Goal: Task Accomplishment & Management: Manage account settings

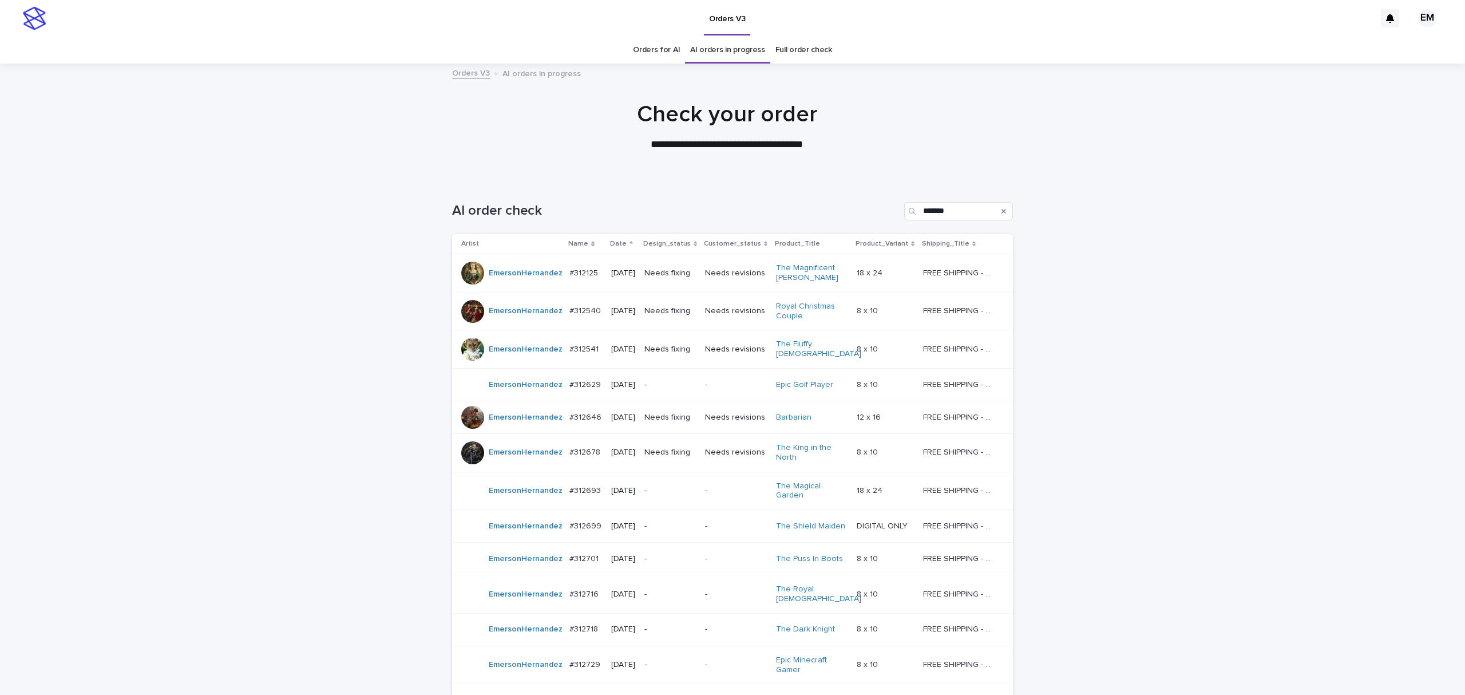
click at [569, 279] on div "#312125 #312125" at bounding box center [585, 273] width 32 height 19
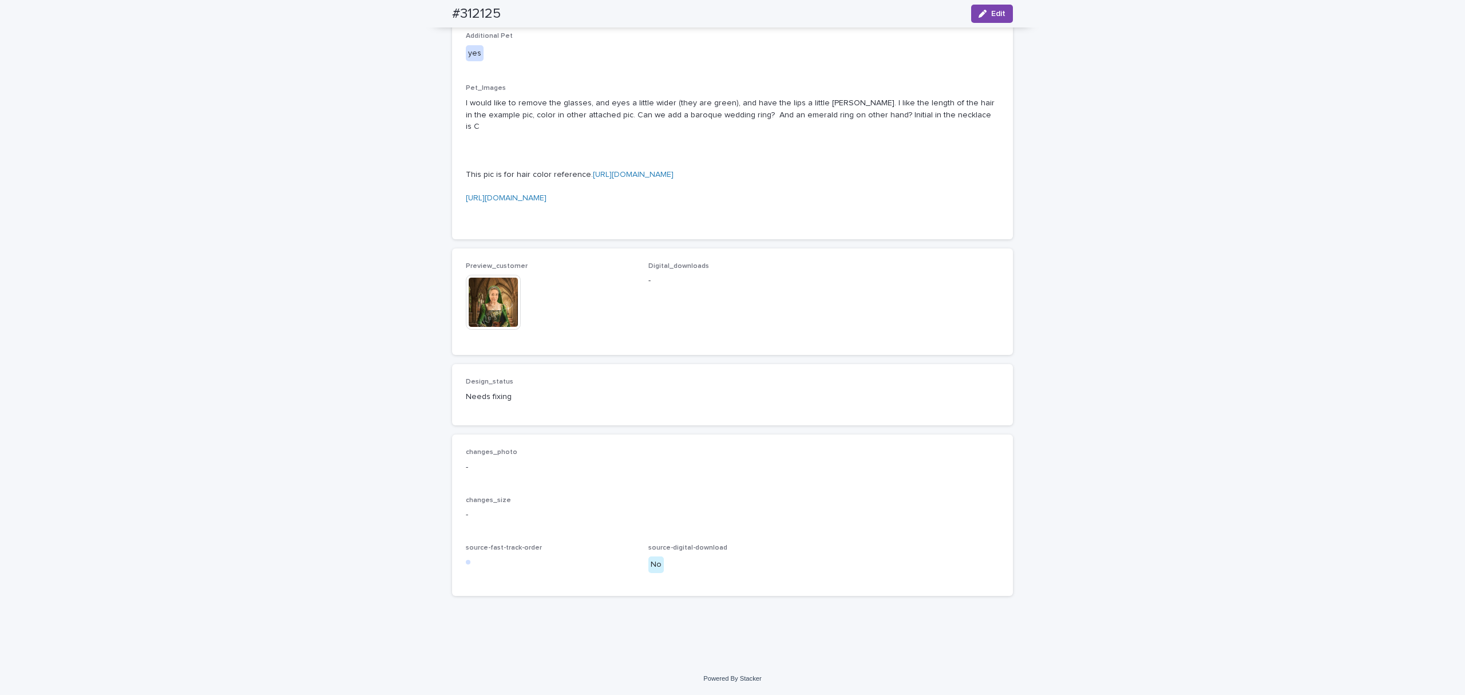
scroll to position [813, 0]
click at [486, 330] on img at bounding box center [493, 302] width 55 height 55
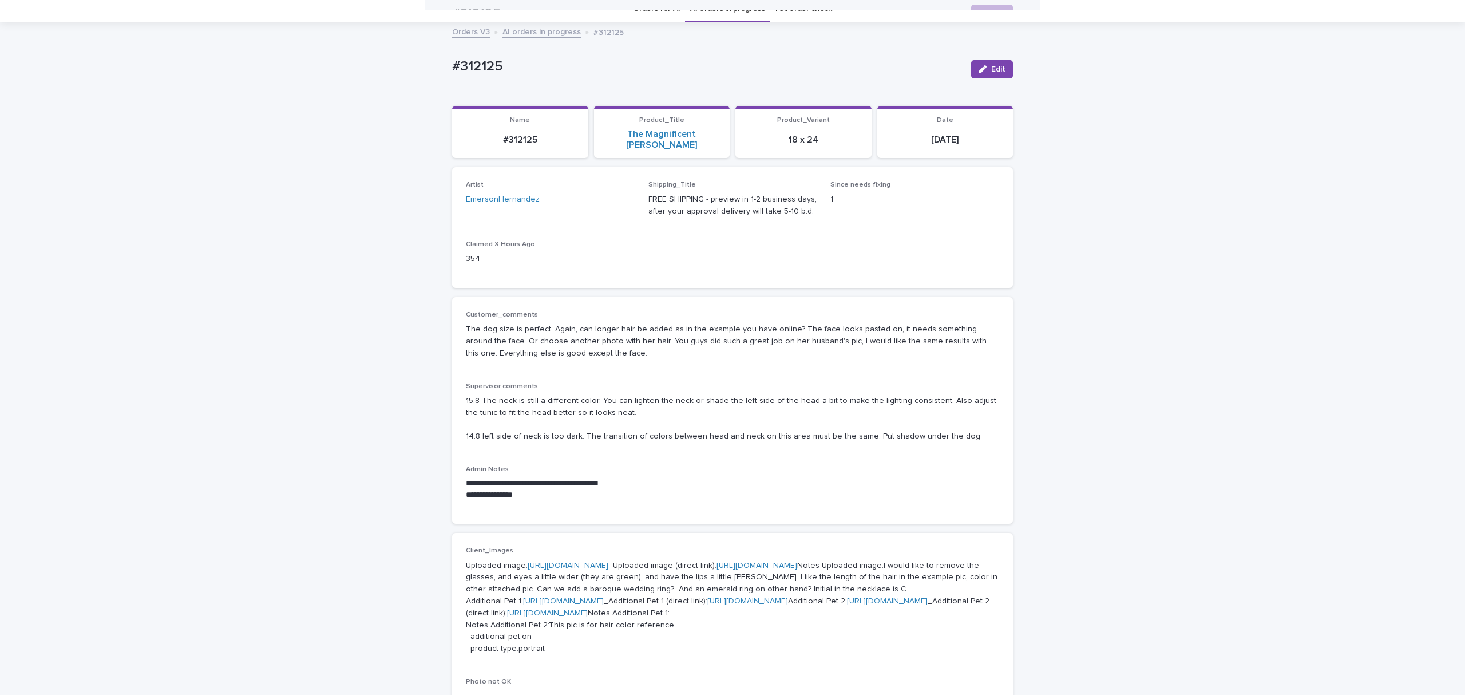
scroll to position [0, 0]
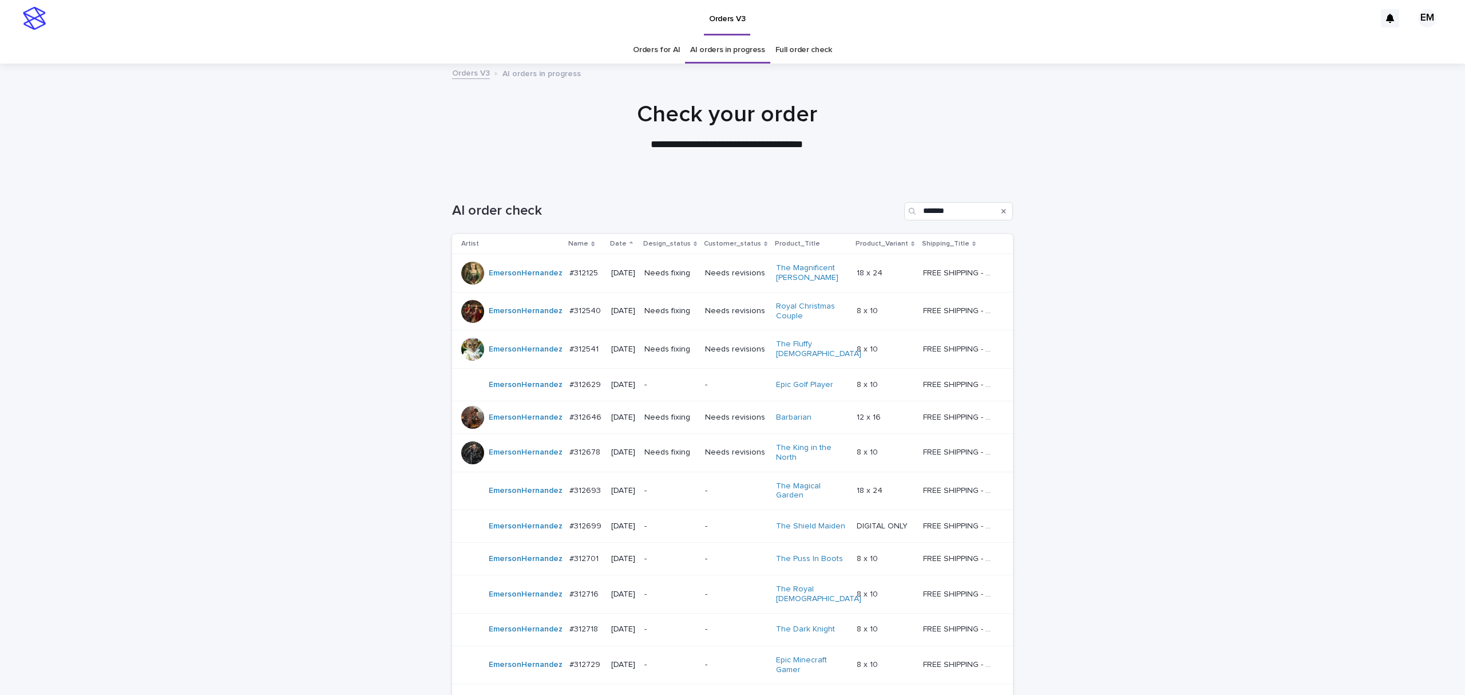
scroll to position [37, 0]
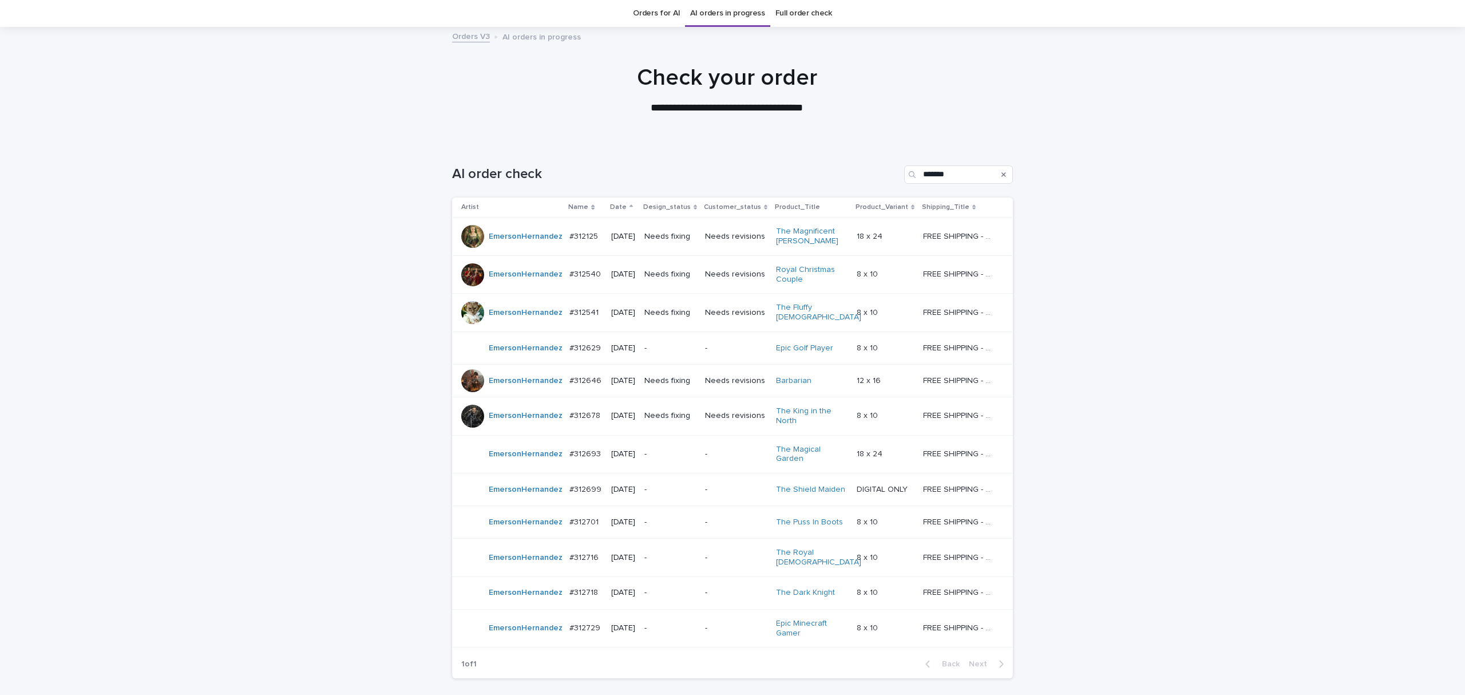
click at [614, 282] on div "[DATE]" at bounding box center [623, 274] width 24 height 19
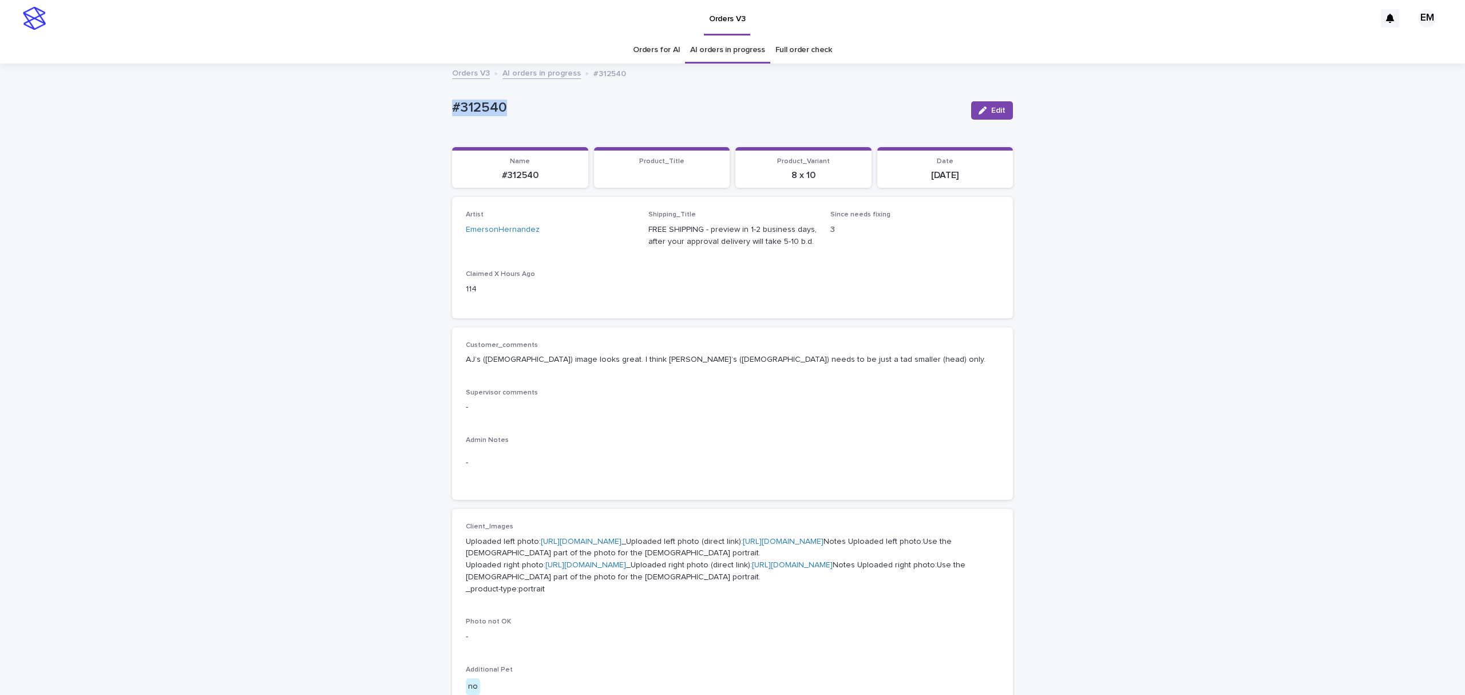
drag, startPoint x: 550, startPoint y: 113, endPoint x: 344, endPoint y: 114, distance: 206.0
click at [342, 112] on div "Loading... Saving… Loading... Saving… #312540 Edit #312540 Edit Sorry, there wa…" at bounding box center [732, 626] width 1465 height 1123
copy p "#312540"
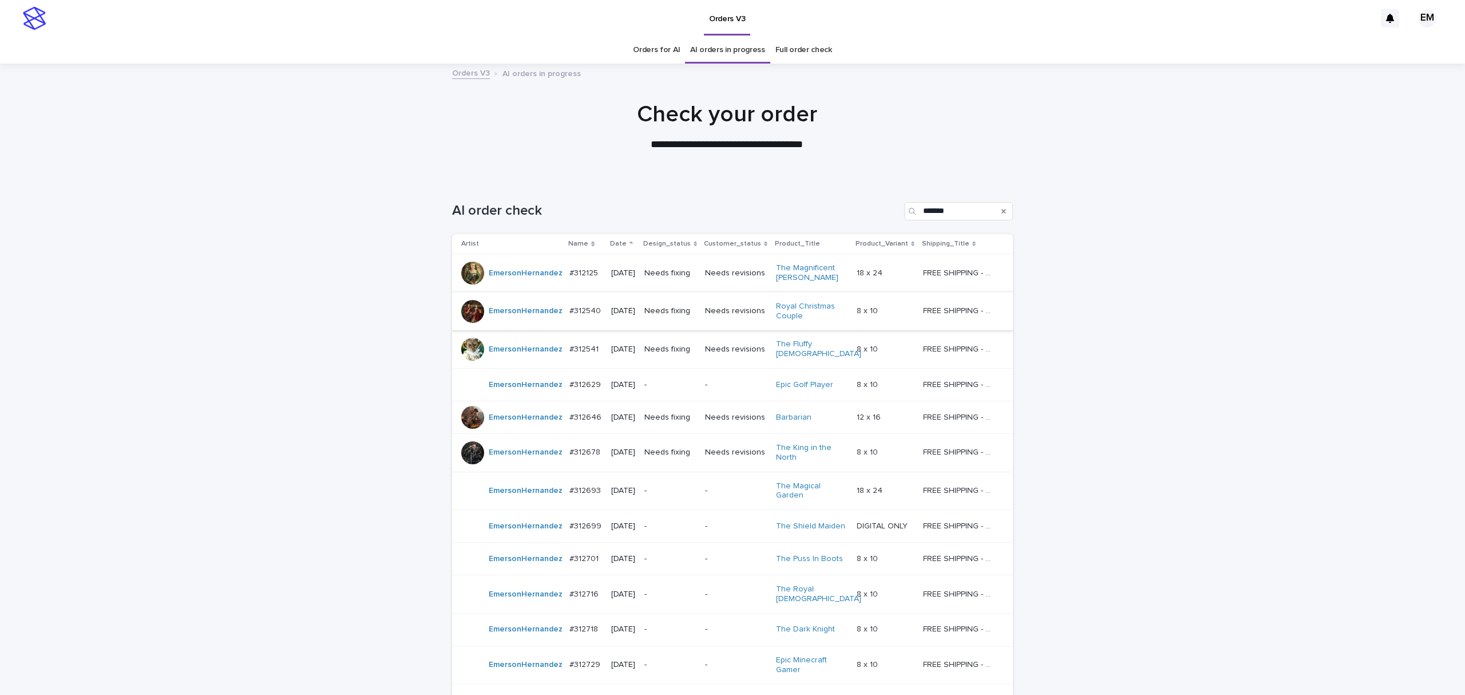
scroll to position [37, 0]
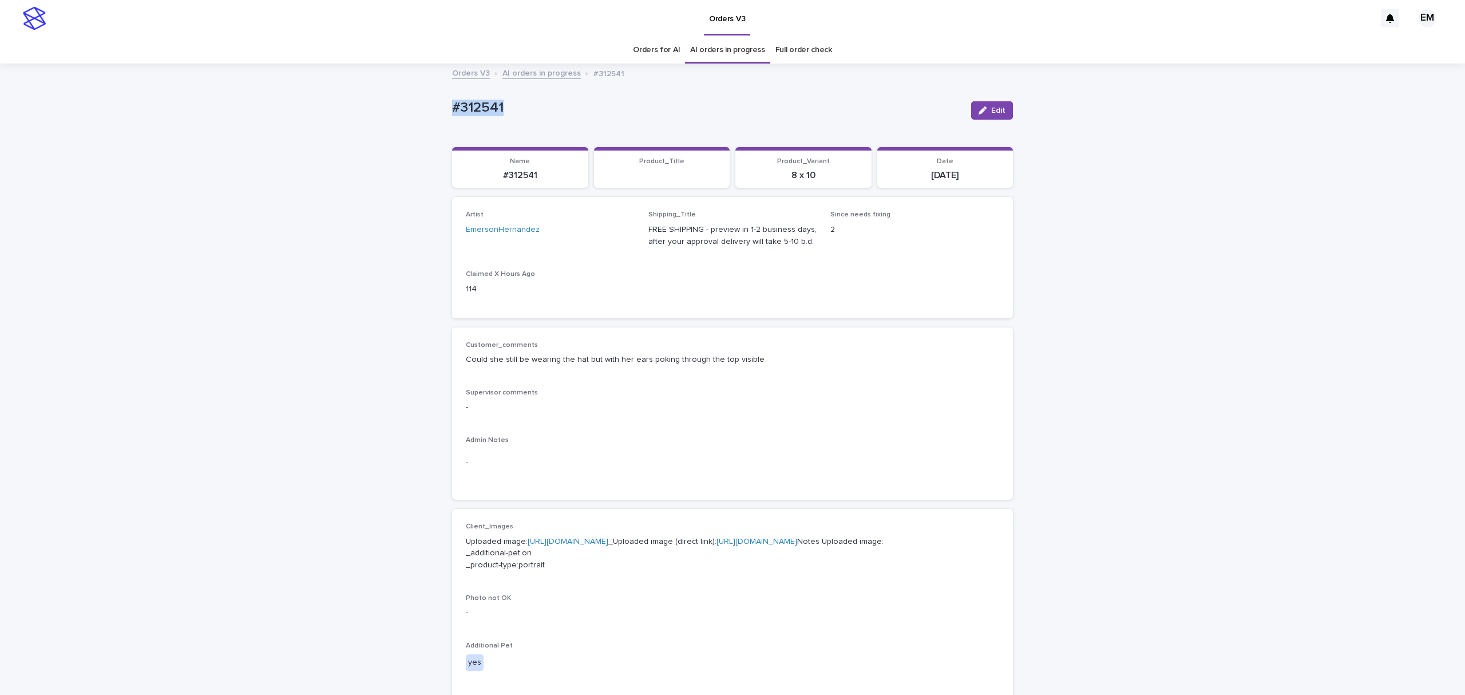
drag, startPoint x: 481, startPoint y: 113, endPoint x: 337, endPoint y: 100, distance: 144.8
click at [337, 100] on div "Loading... Saving… Loading... Saving… #312541 Edit #312541 Edit Sorry, there wa…" at bounding box center [732, 615] width 1465 height 1100
copy p "#312541"
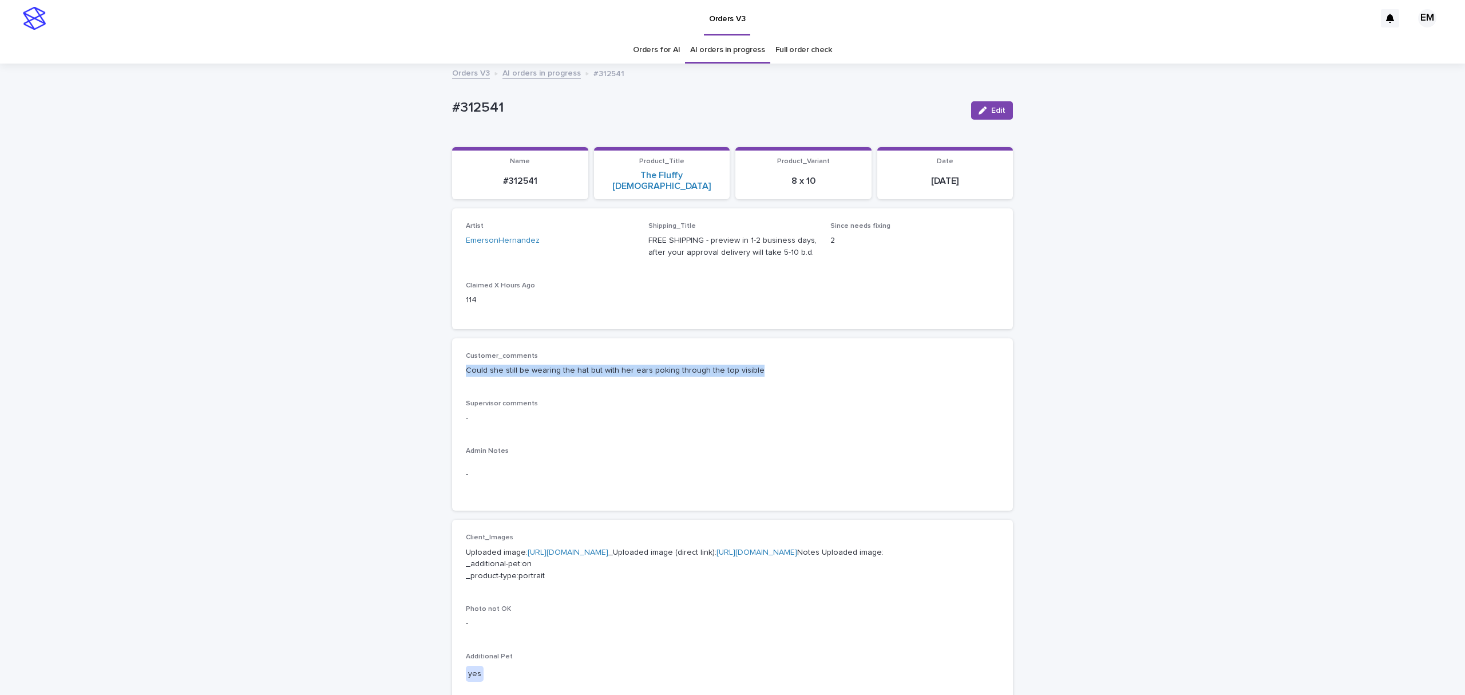
drag, startPoint x: 754, startPoint y: 355, endPoint x: 431, endPoint y: 357, distance: 322.7
click at [431, 357] on div "Loading... Saving… Loading... Saving… #312541 Edit #312541 Edit Sorry, there wa…" at bounding box center [732, 620] width 1465 height 1110
copy p "Could she still be wearing the hat but with her ears poking through the top vis…"
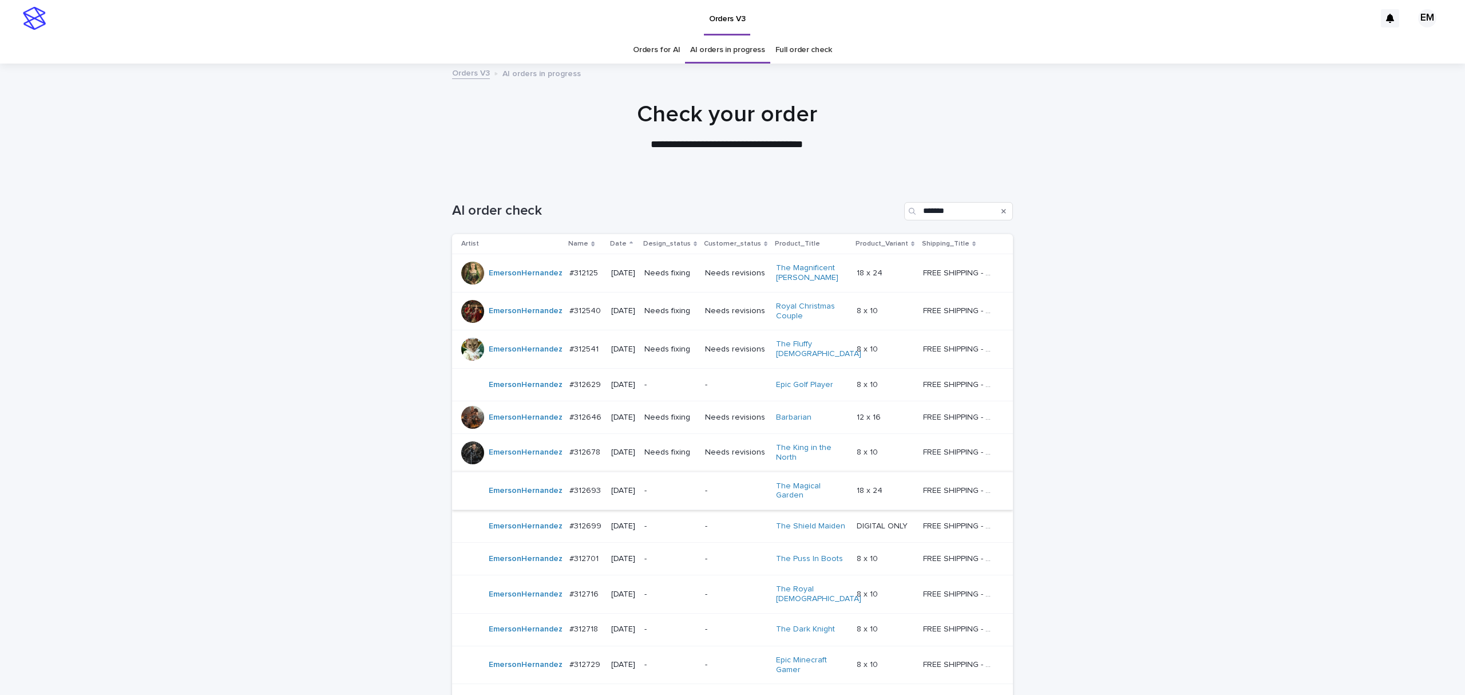
scroll to position [37, 0]
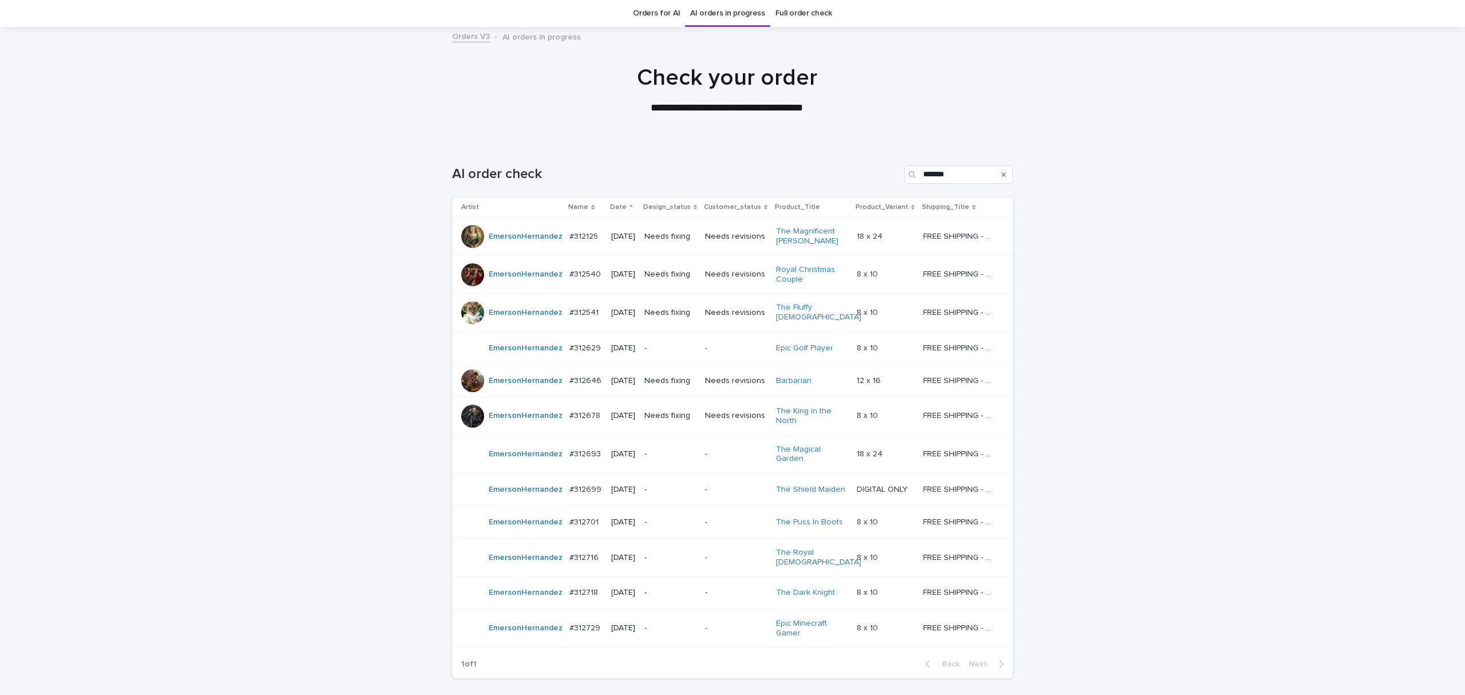
click at [589, 378] on p "#312646" at bounding box center [586, 380] width 34 height 12
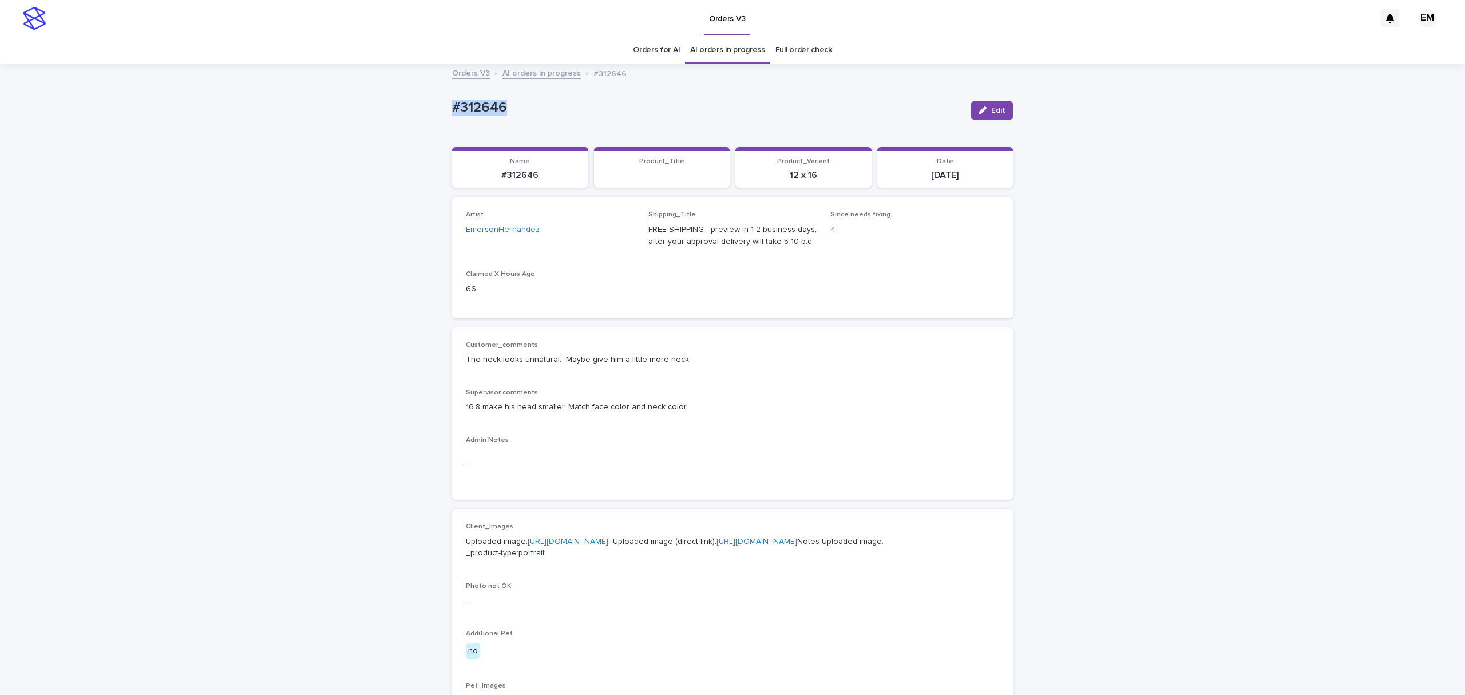
drag, startPoint x: 558, startPoint y: 88, endPoint x: 332, endPoint y: 89, distance: 226.0
click at [332, 89] on div "Loading... Saving… Loading... Saving… #312646 Edit #312646 Edit Sorry, there wa…" at bounding box center [732, 609] width 1465 height 1088
copy p "#312646"
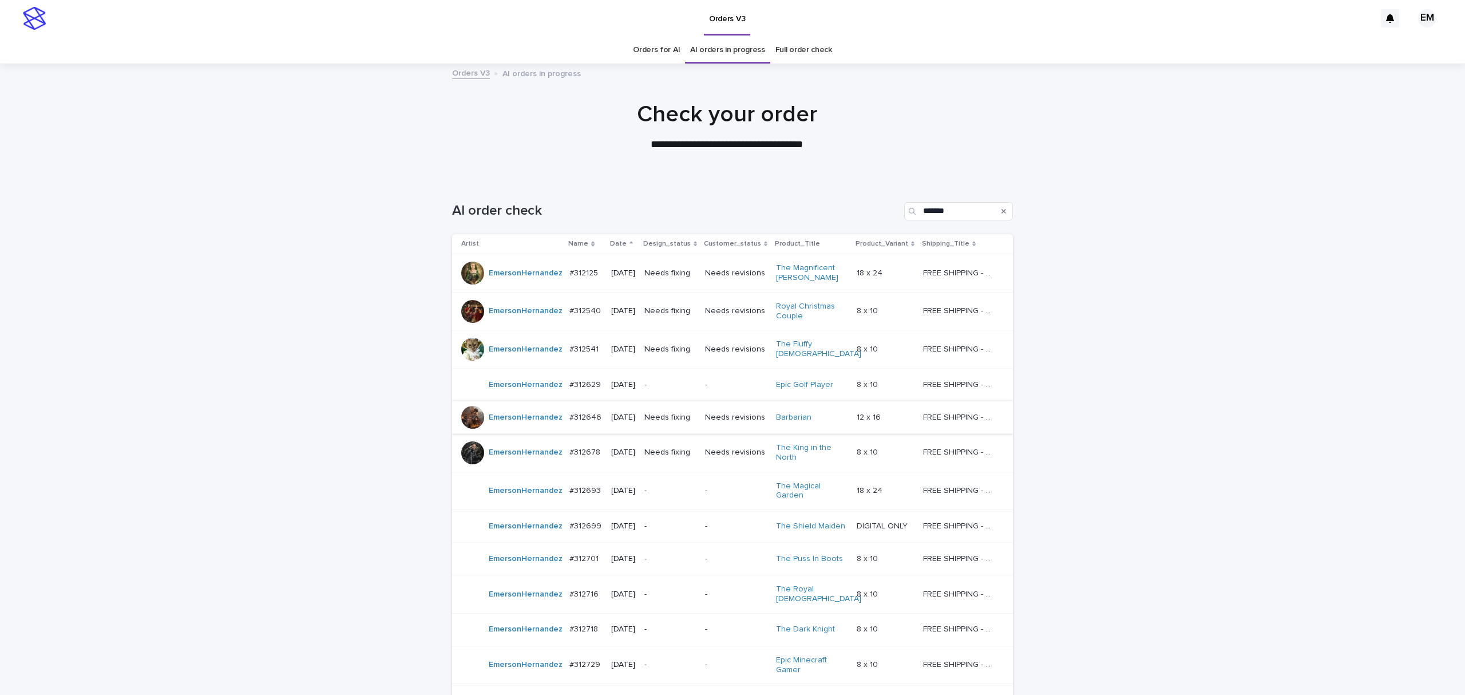
scroll to position [37, 0]
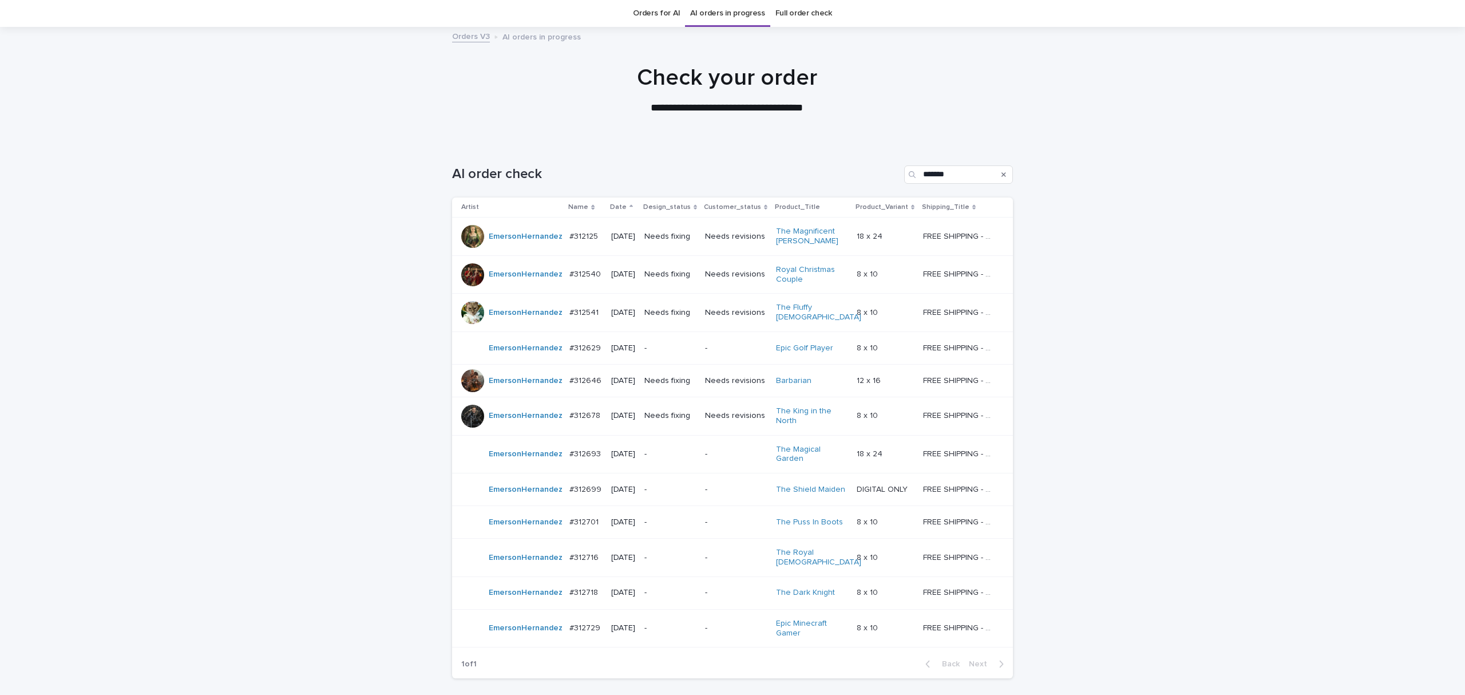
click at [624, 415] on p "[DATE]" at bounding box center [623, 416] width 24 height 10
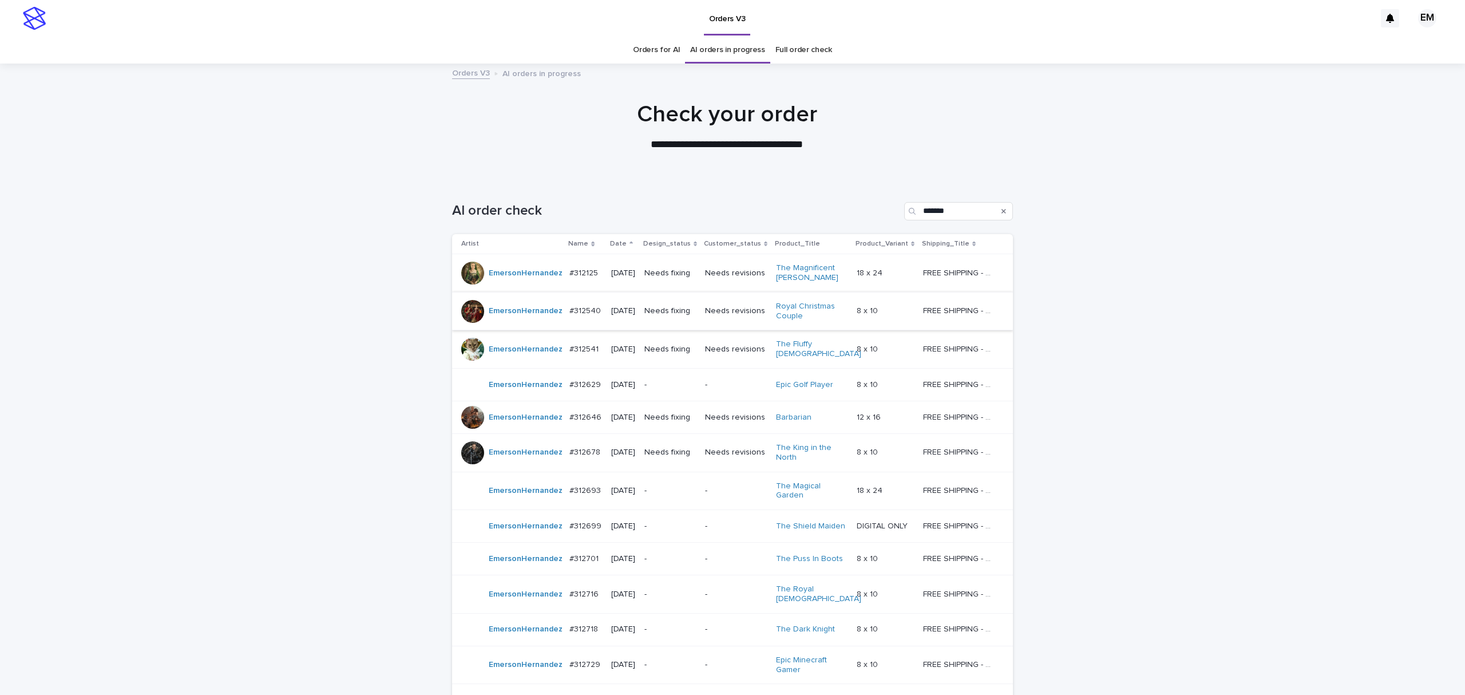
scroll to position [37, 0]
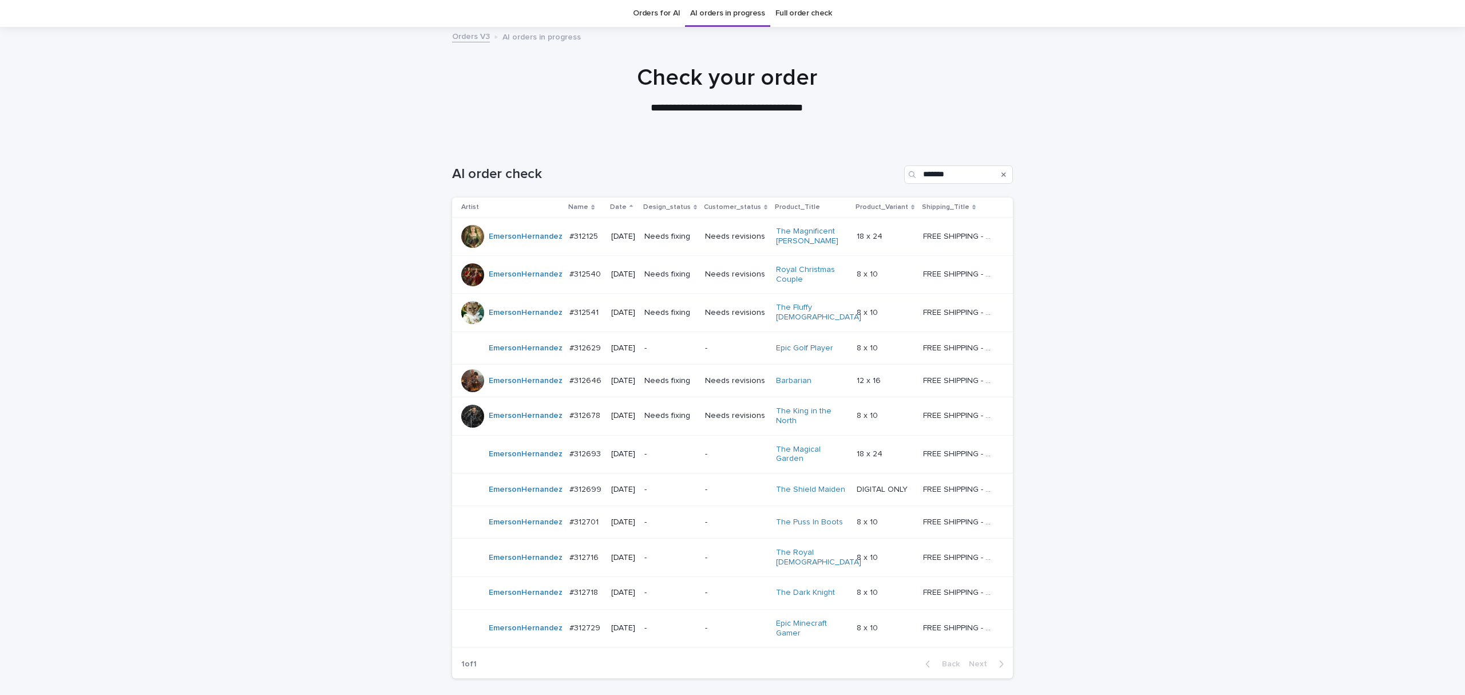
click at [594, 271] on p "#312540" at bounding box center [586, 273] width 34 height 12
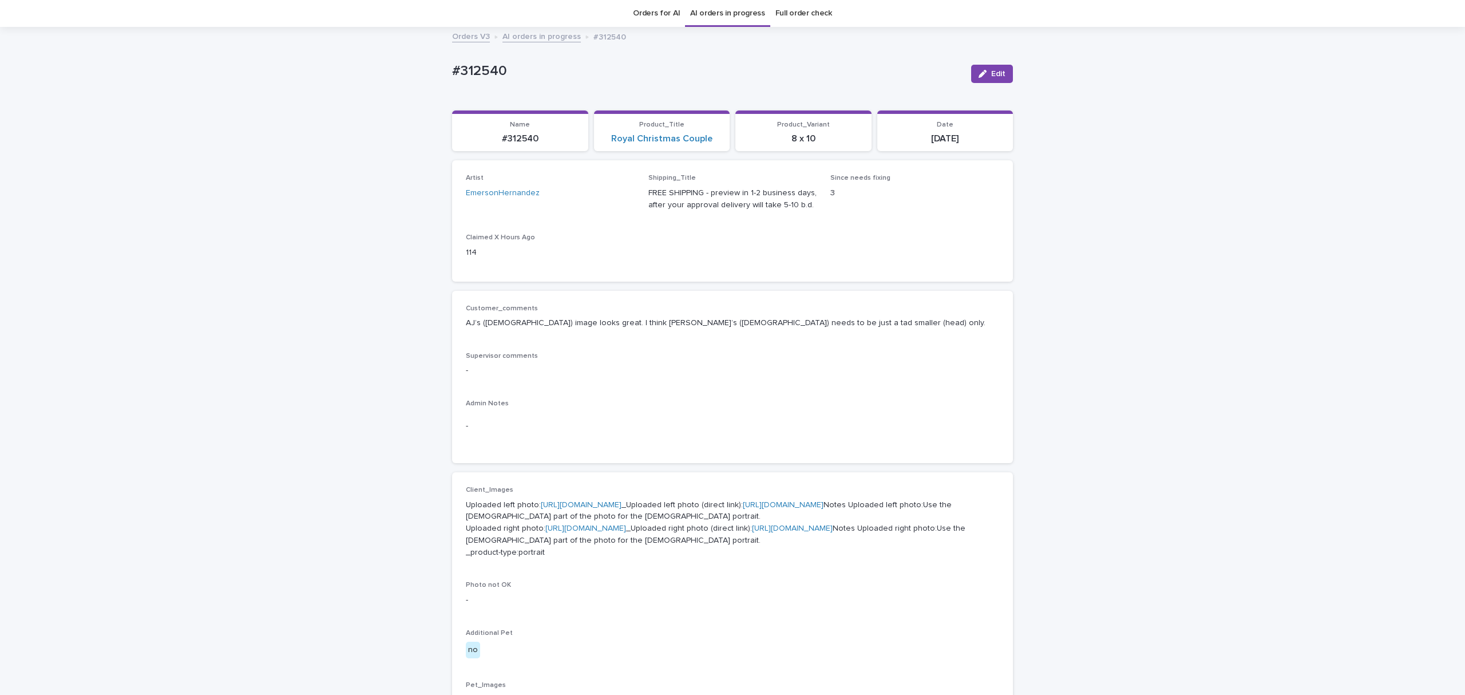
drag, startPoint x: 578, startPoint y: 62, endPoint x: 490, endPoint y: 102, distance: 96.3
click at [541, 72] on div "#312540" at bounding box center [707, 70] width 510 height 19
drag, startPoint x: 555, startPoint y: 72, endPoint x: 637, endPoint y: 53, distance: 83.8
click at [323, 64] on div "Loading... Saving… Loading... Saving… #312540 Edit #312540 Edit Sorry, there wa…" at bounding box center [732, 589] width 1465 height 1123
copy p "#312540"
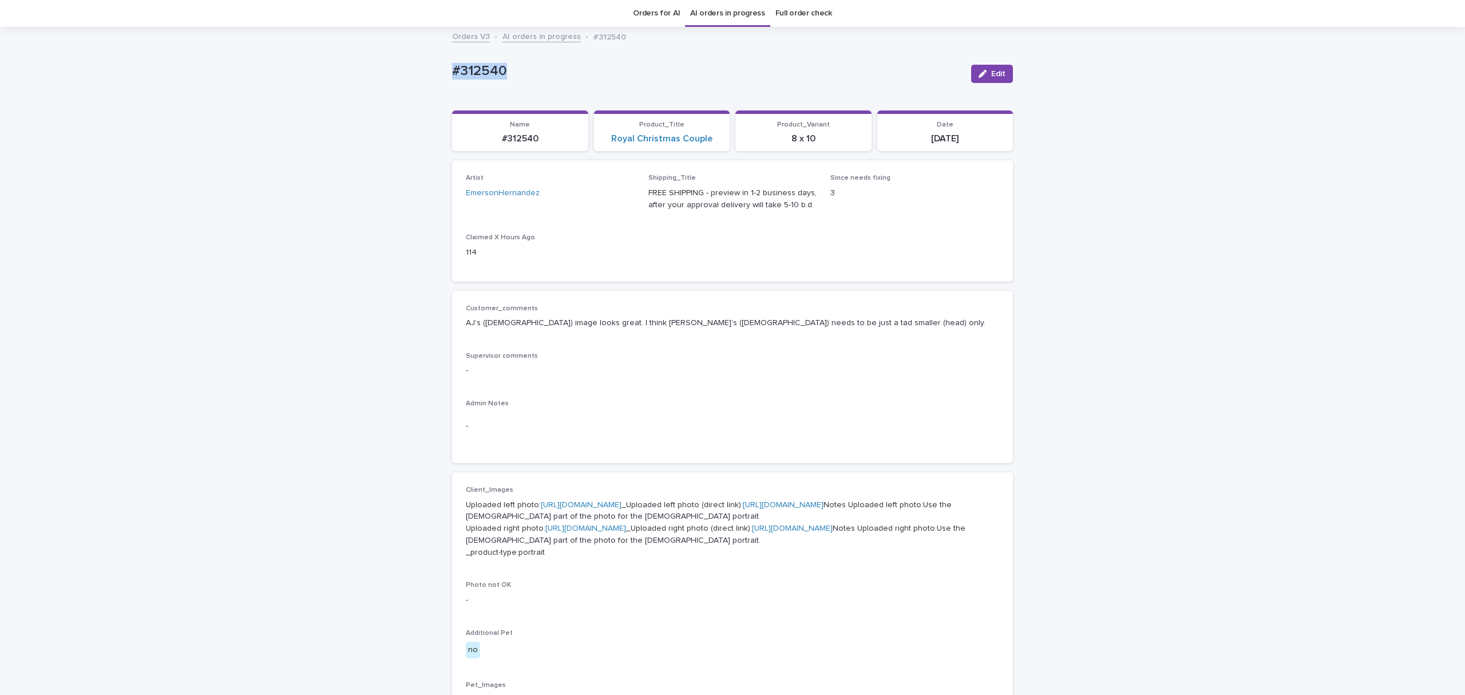
drag, startPoint x: 987, startPoint y: 71, endPoint x: 494, endPoint y: 435, distance: 612.8
click at [991, 71] on span "Edit" at bounding box center [998, 74] width 14 height 8
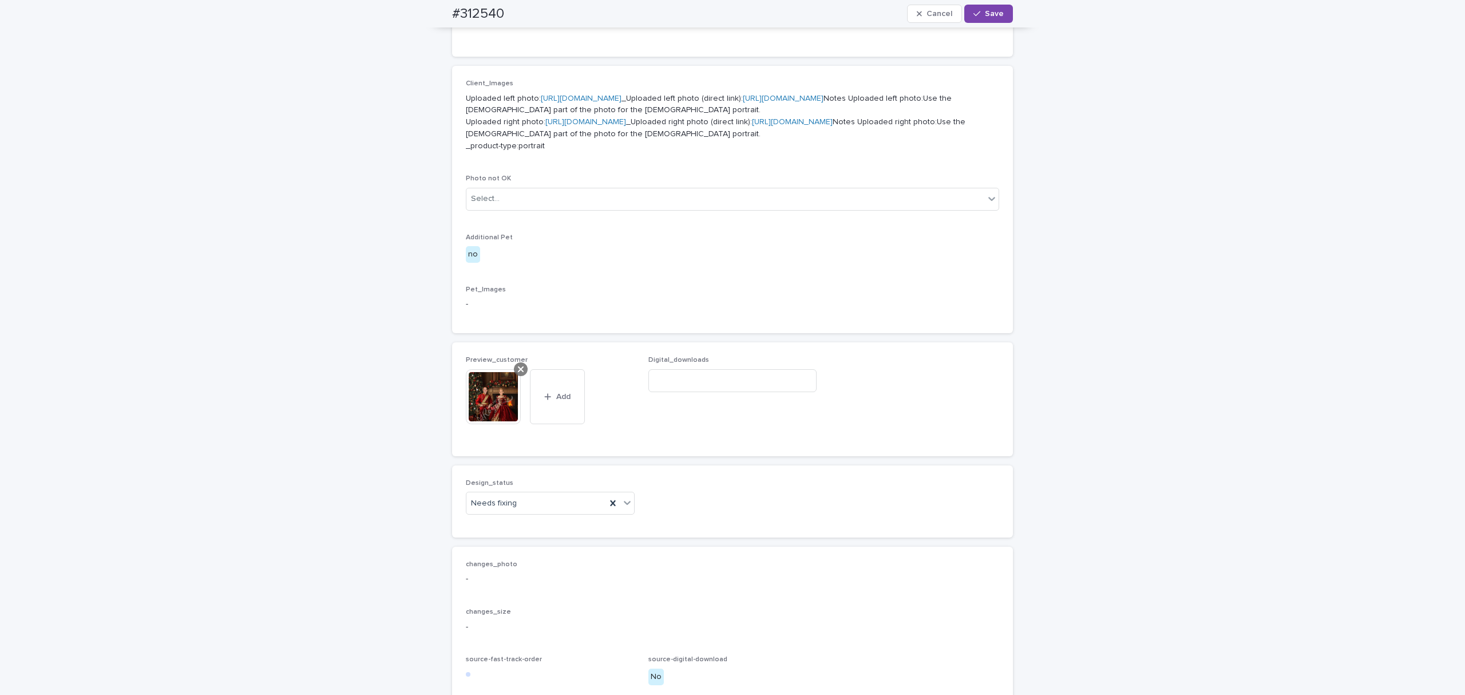
click at [514, 376] on div at bounding box center [521, 369] width 14 height 14
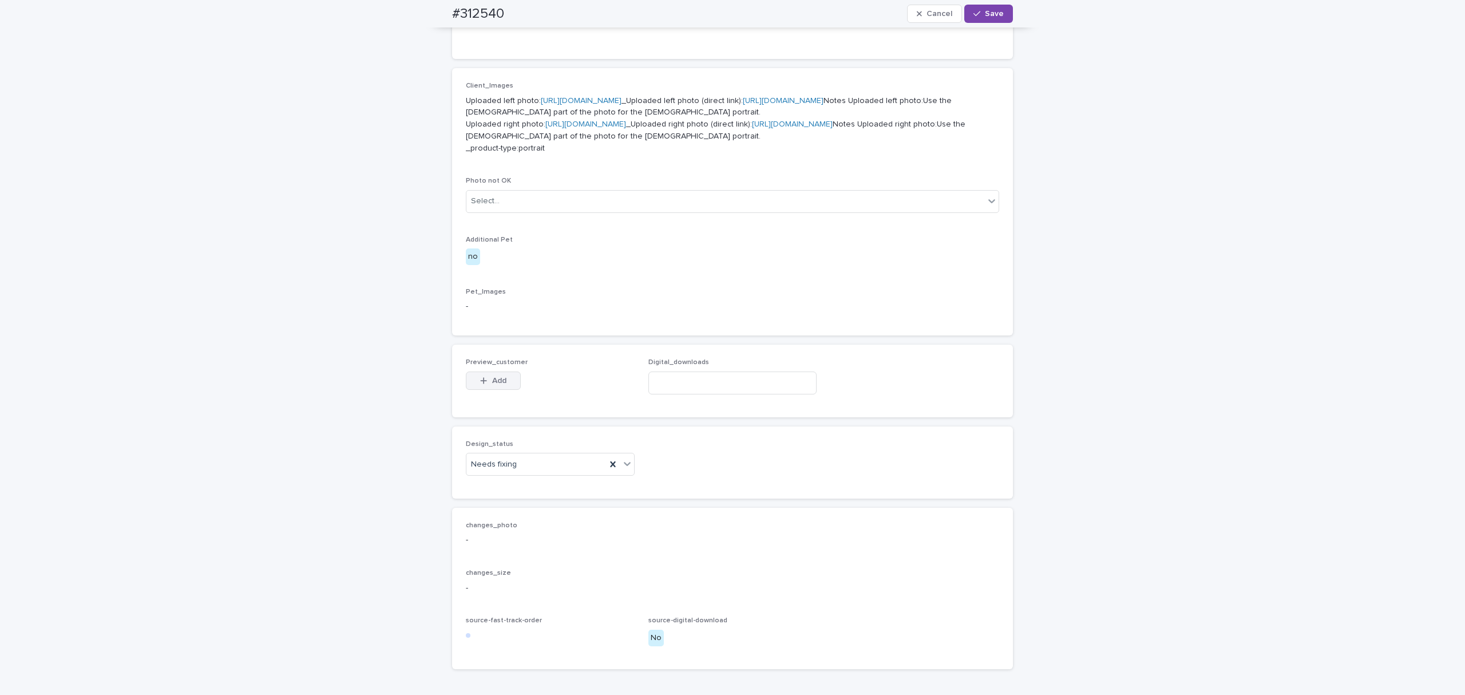
scroll to position [422, 0]
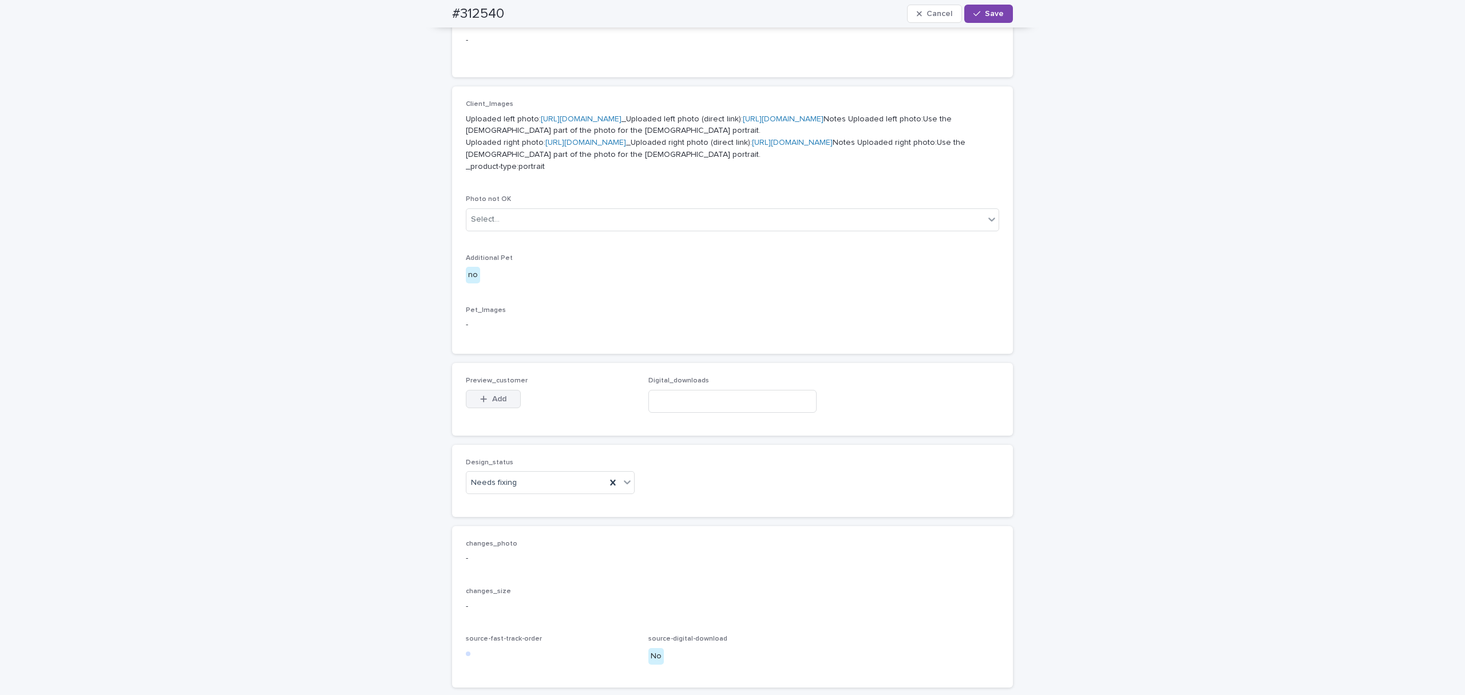
click at [497, 408] on button "Add" at bounding box center [493, 399] width 55 height 18
click at [678, 280] on div "Client_Images Uploaded left photo: [URL][DOMAIN_NAME] _Uploaded left photo (dir…" at bounding box center [732, 220] width 533 height 240
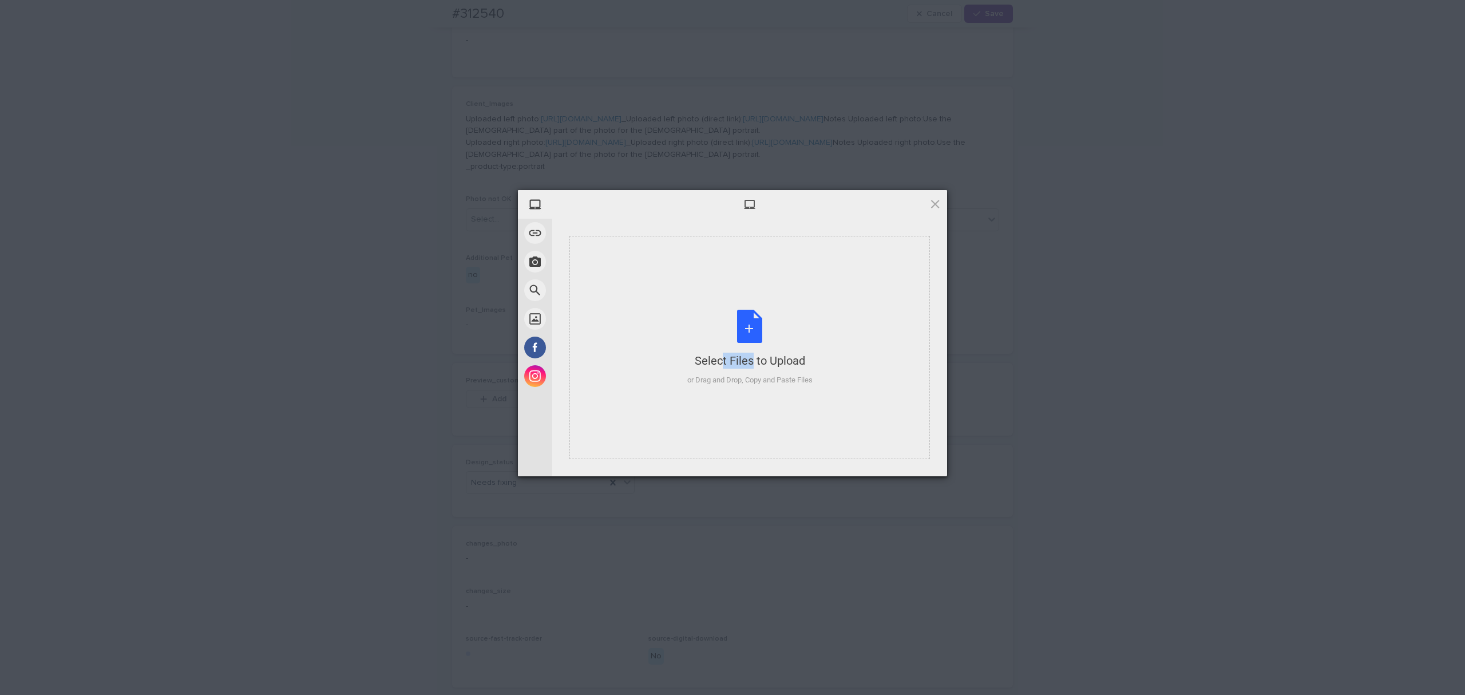
click at [678, 280] on div "Select Files to Upload or Drag and Drop, Copy and Paste Files" at bounding box center [749, 347] width 360 height 223
click at [891, 458] on span "Upload 1" at bounding box center [912, 461] width 58 height 22
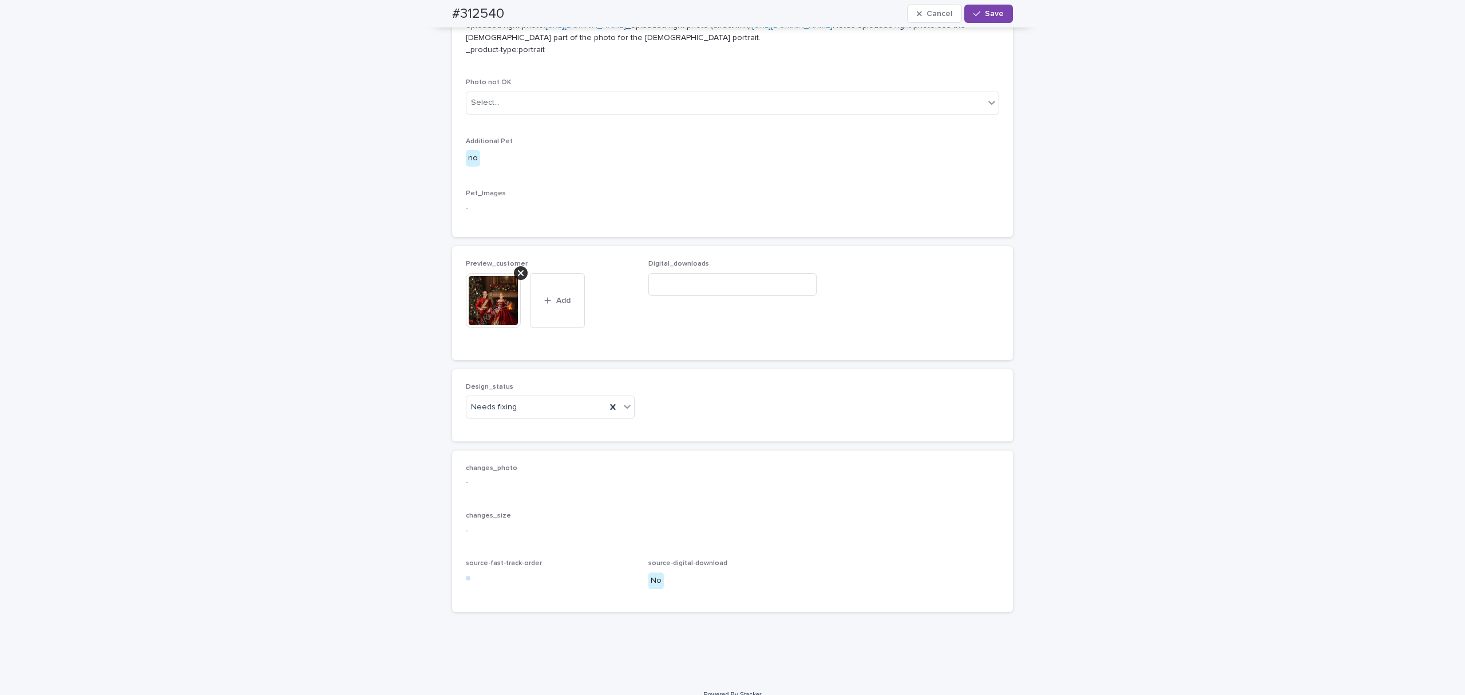
scroll to position [545, 0]
click at [530, 410] on div "Needs fixing" at bounding box center [536, 400] width 140 height 19
click at [527, 514] on div "Uploaded" at bounding box center [545, 518] width 168 height 20
drag, startPoint x: 969, startPoint y: 0, endPoint x: 975, endPoint y: 7, distance: 9.7
click at [970, 1] on div "#312540 Cancel Save" at bounding box center [732, 13] width 561 height 27
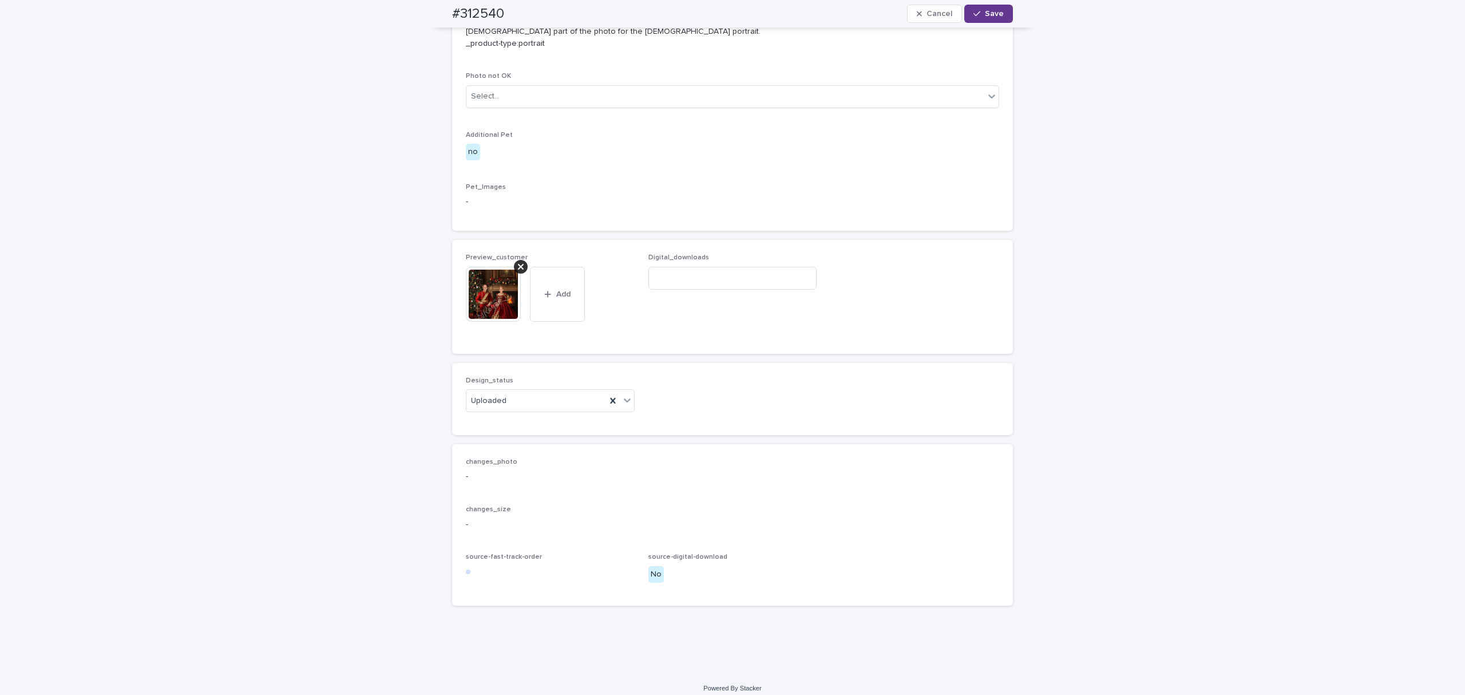
click at [977, 12] on div "button" at bounding box center [978, 14] width 11 height 8
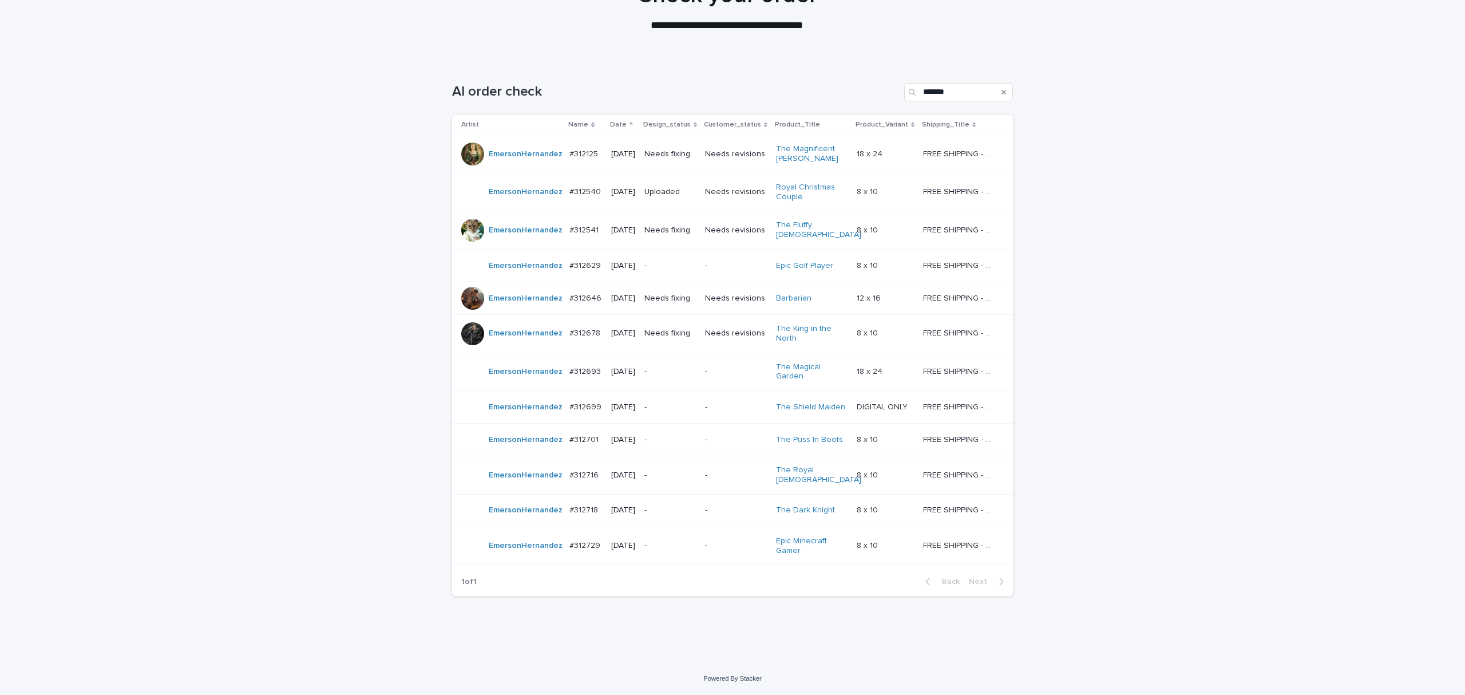
scroll to position [37, 0]
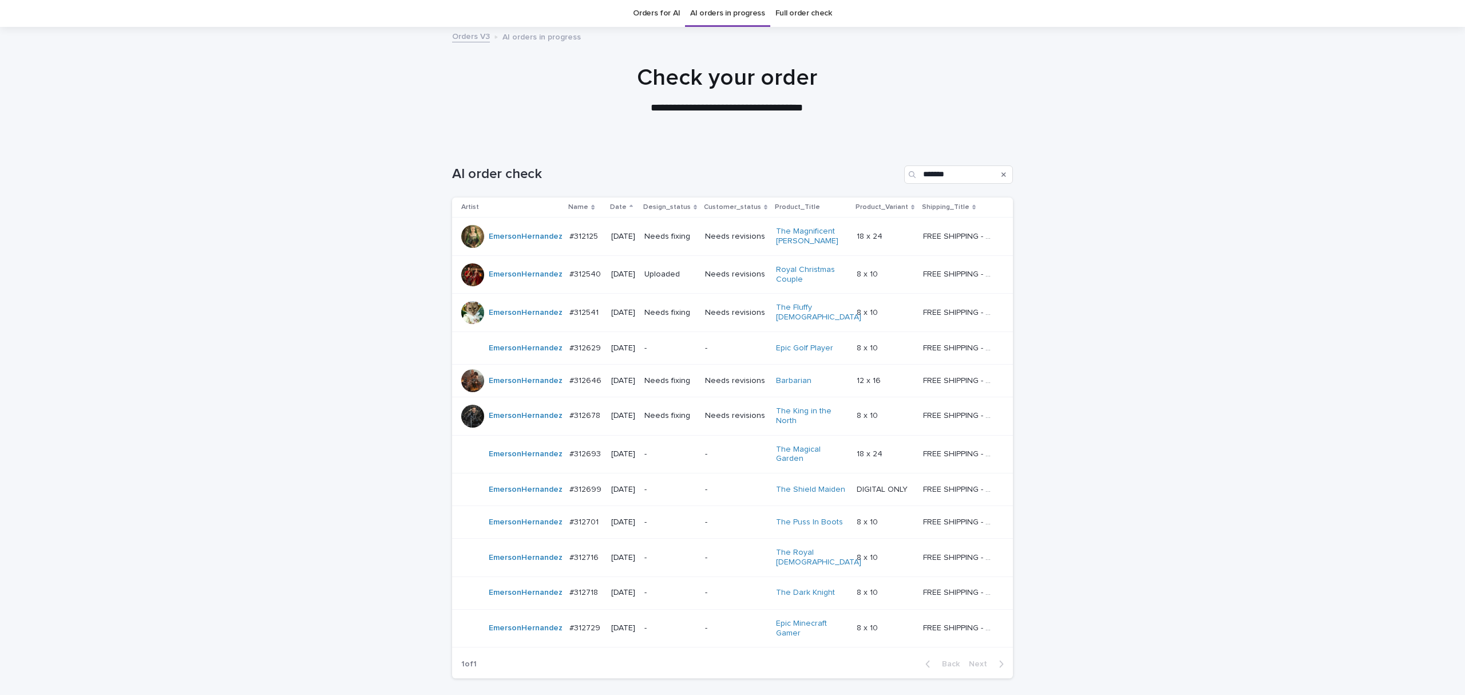
click at [676, 319] on div "Needs fixing" at bounding box center [669, 312] width 51 height 19
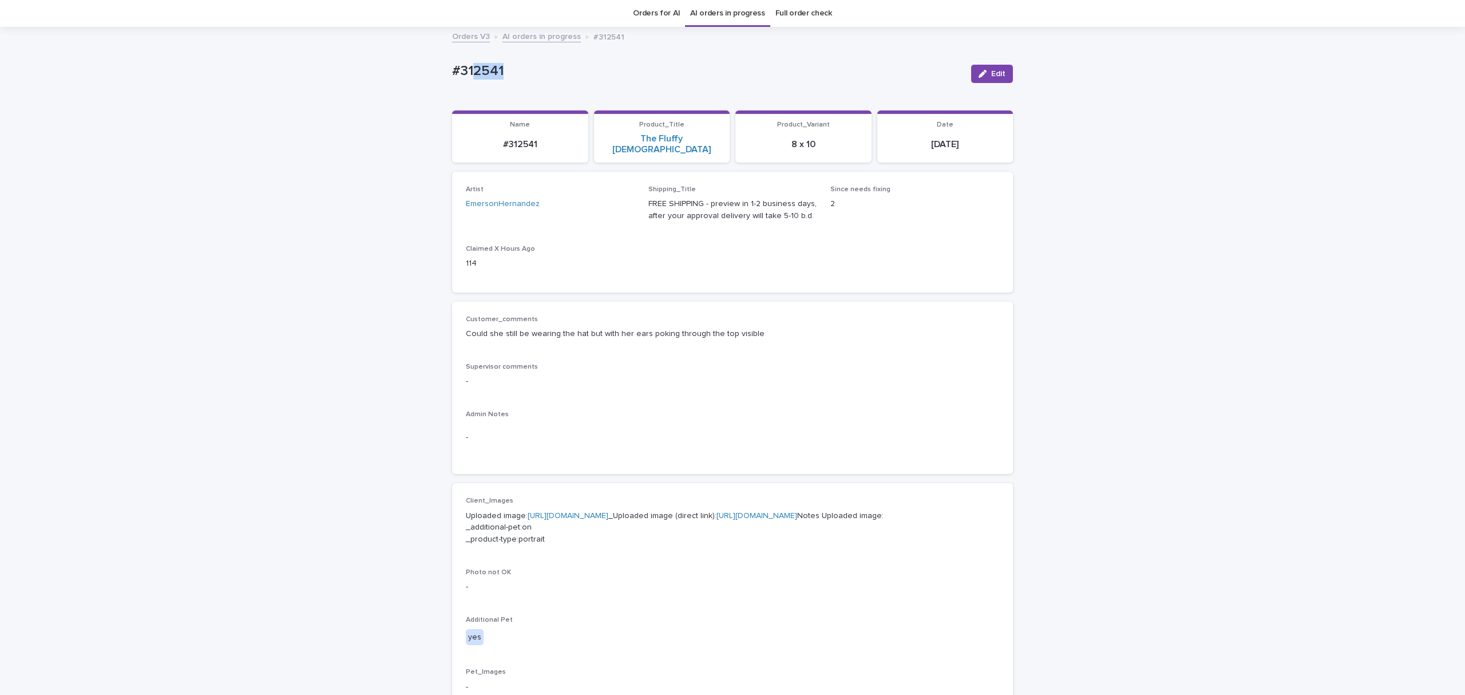
drag, startPoint x: 536, startPoint y: 74, endPoint x: 435, endPoint y: 76, distance: 100.7
click at [435, 76] on div "Loading... Saving… Loading... Saving… #312541 Edit #312541 Edit Sorry, there wa…" at bounding box center [732, 583] width 1465 height 1110
copy p "#312541"
click at [978, 73] on icon "button" at bounding box center [982, 74] width 8 height 8
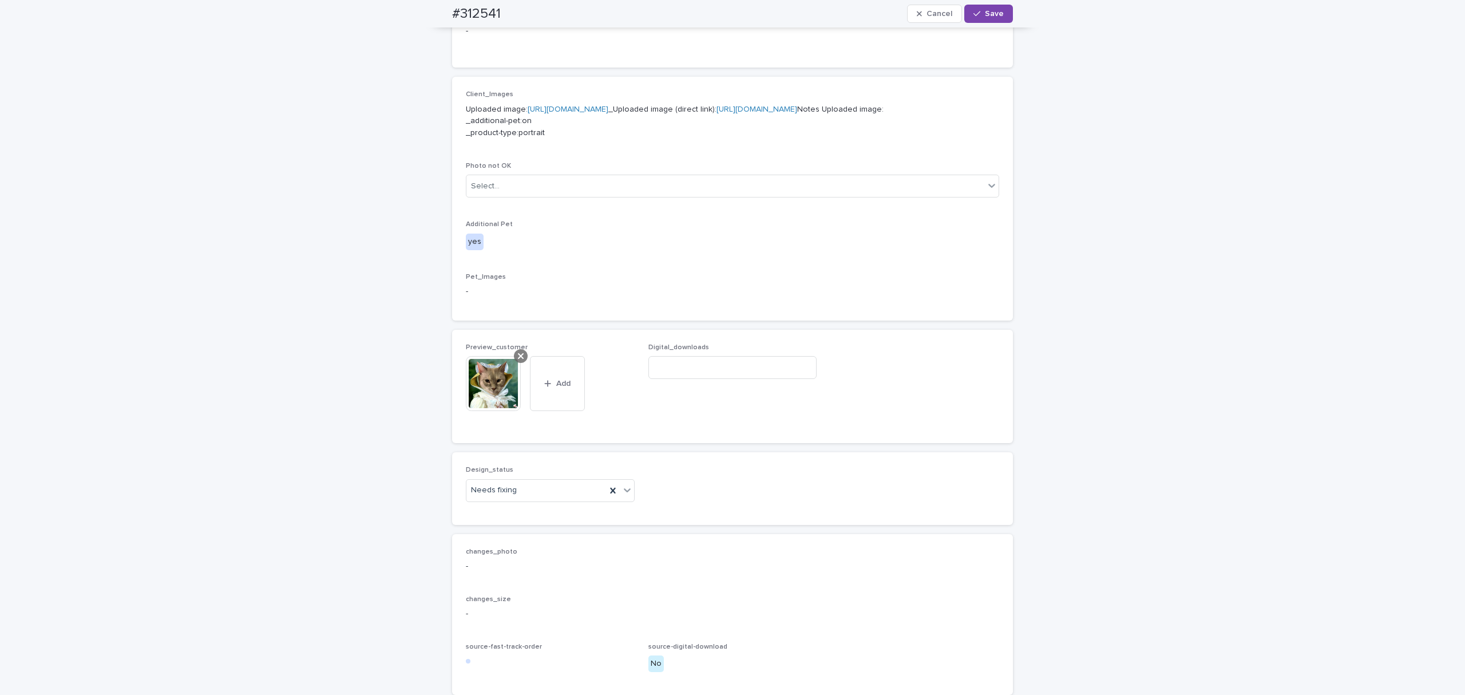
click at [518, 360] on icon at bounding box center [521, 355] width 6 height 9
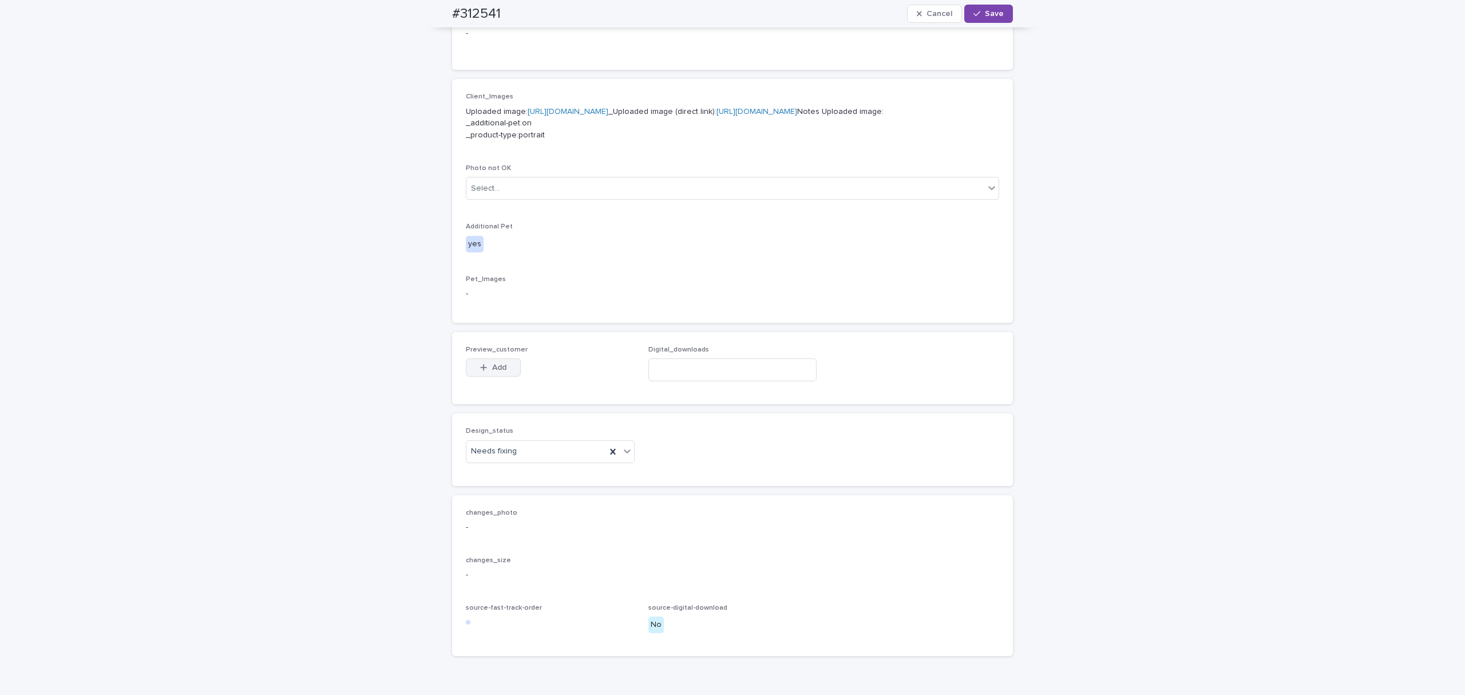
scroll to position [422, 0]
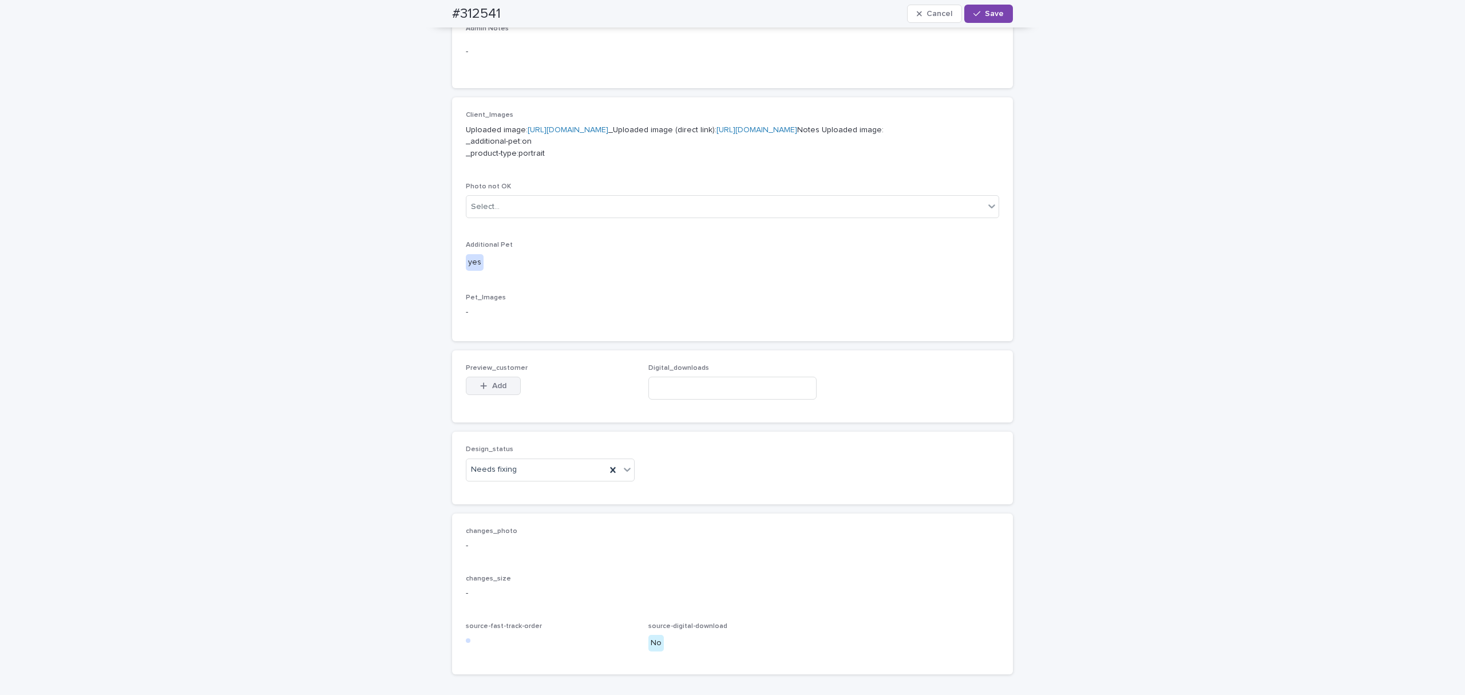
click at [492, 390] on span "Add" at bounding box center [499, 386] width 14 height 8
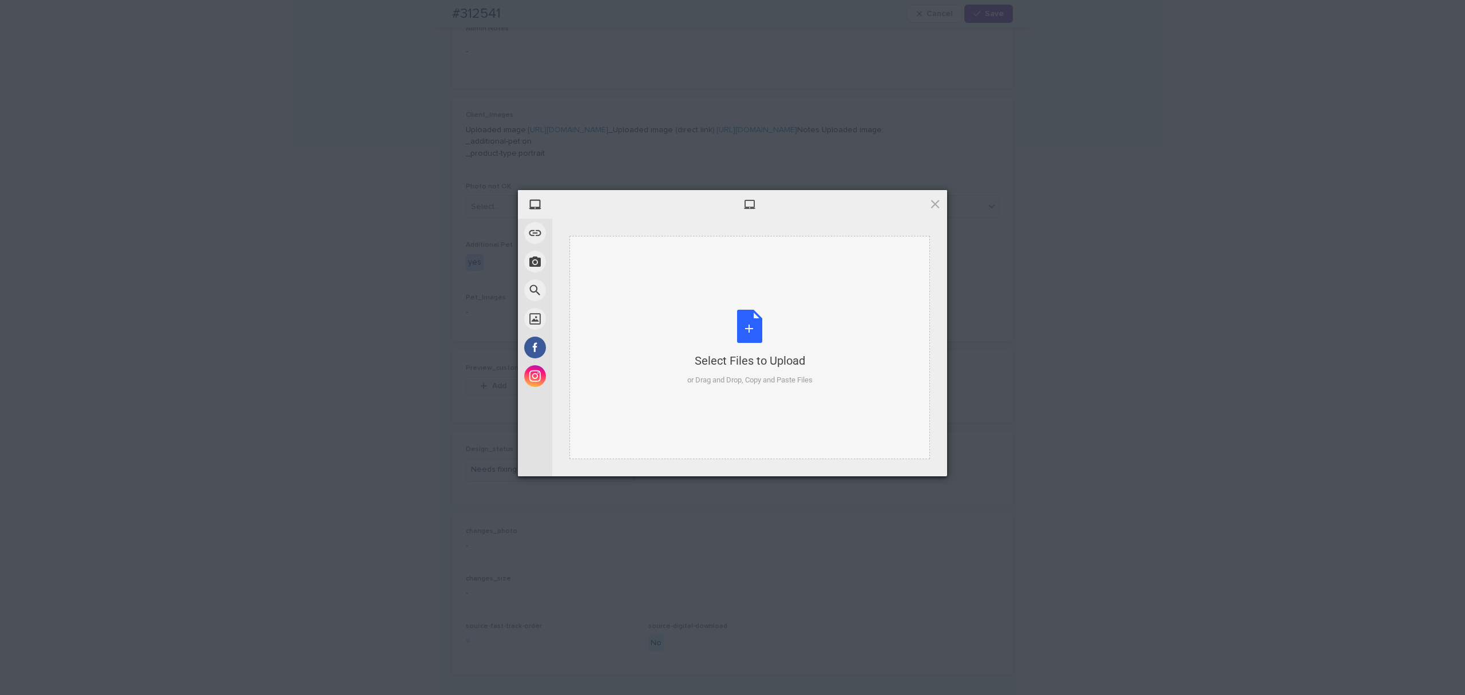
click at [687, 324] on div "Select Files to Upload or Drag and Drop, Copy and Paste Files" at bounding box center [749, 347] width 125 height 76
click at [932, 461] on span "Upload 1" at bounding box center [912, 461] width 58 height 22
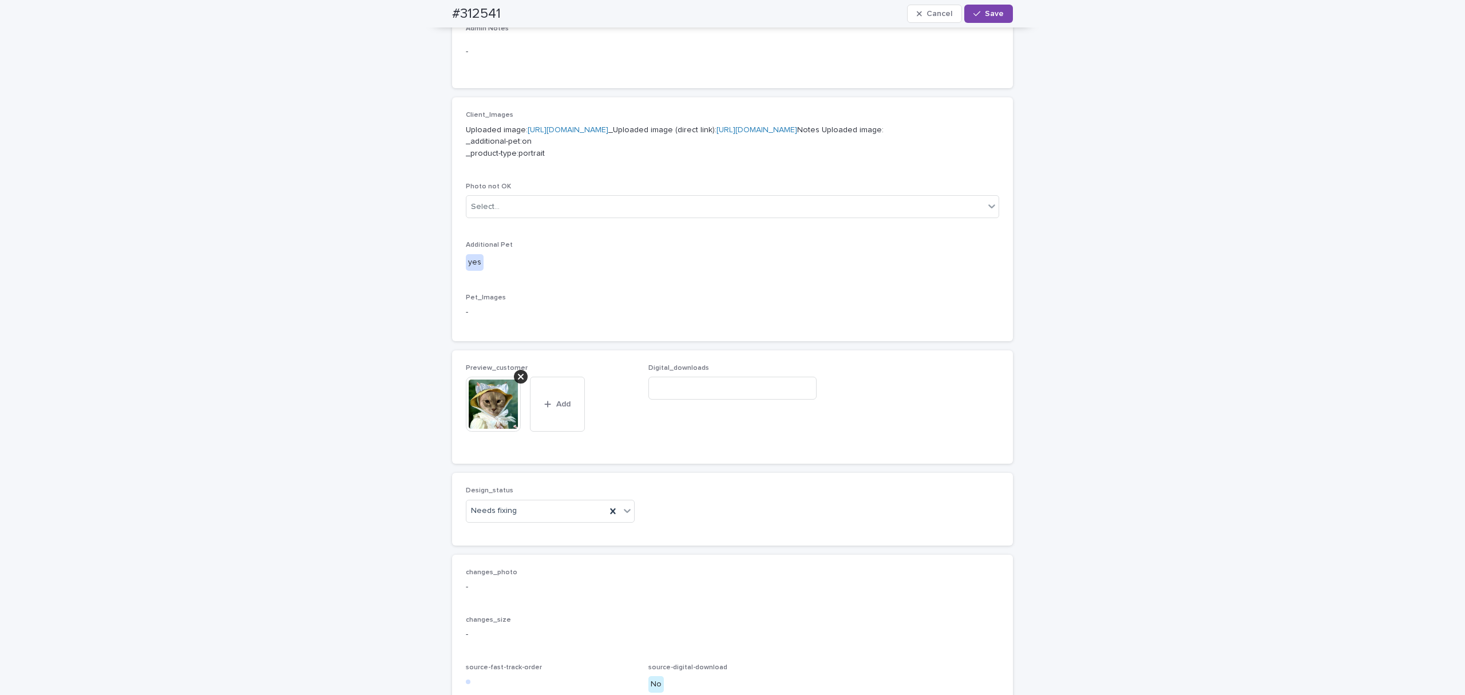
scroll to position [443, 0]
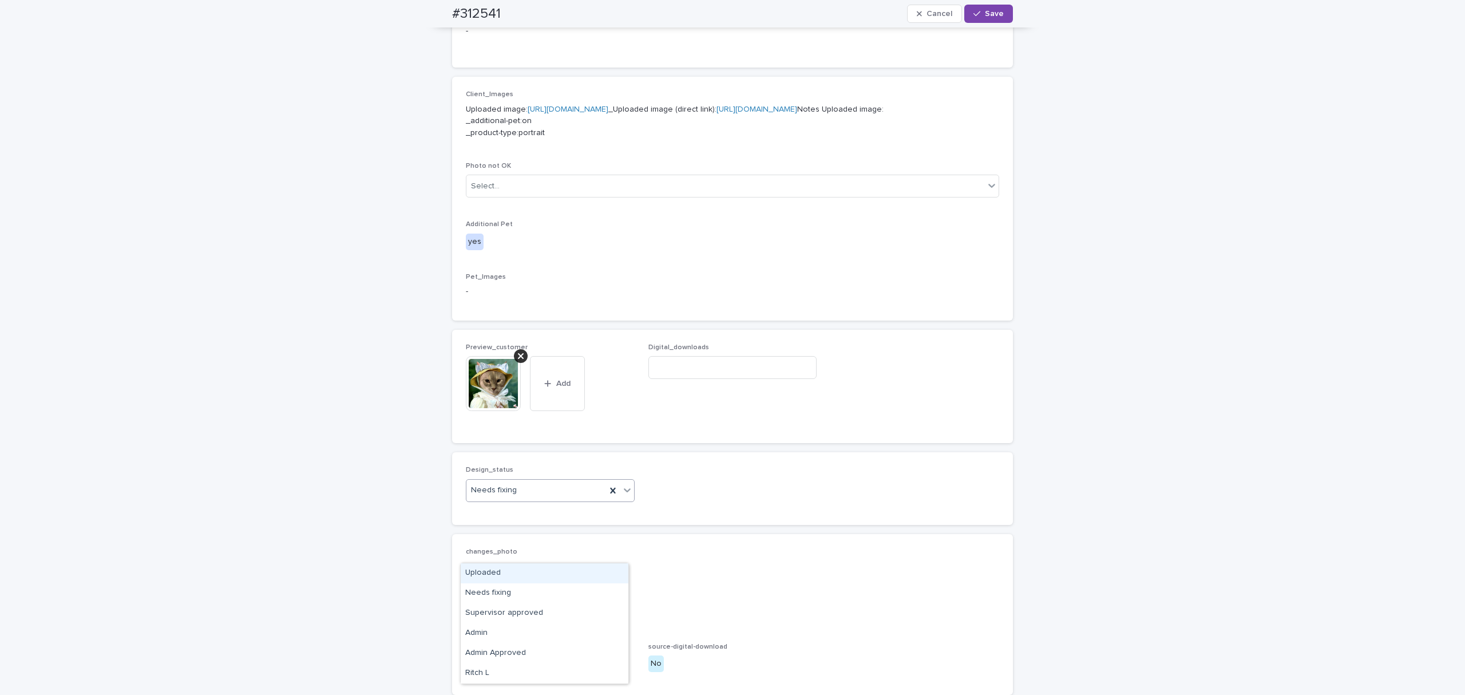
click at [531, 499] on div "Needs fixing" at bounding box center [536, 490] width 140 height 19
drag, startPoint x: 510, startPoint y: 573, endPoint x: 531, endPoint y: 550, distance: 31.6
click at [509, 573] on div "Uploaded" at bounding box center [545, 573] width 168 height 20
click at [975, 13] on icon "button" at bounding box center [976, 14] width 7 height 8
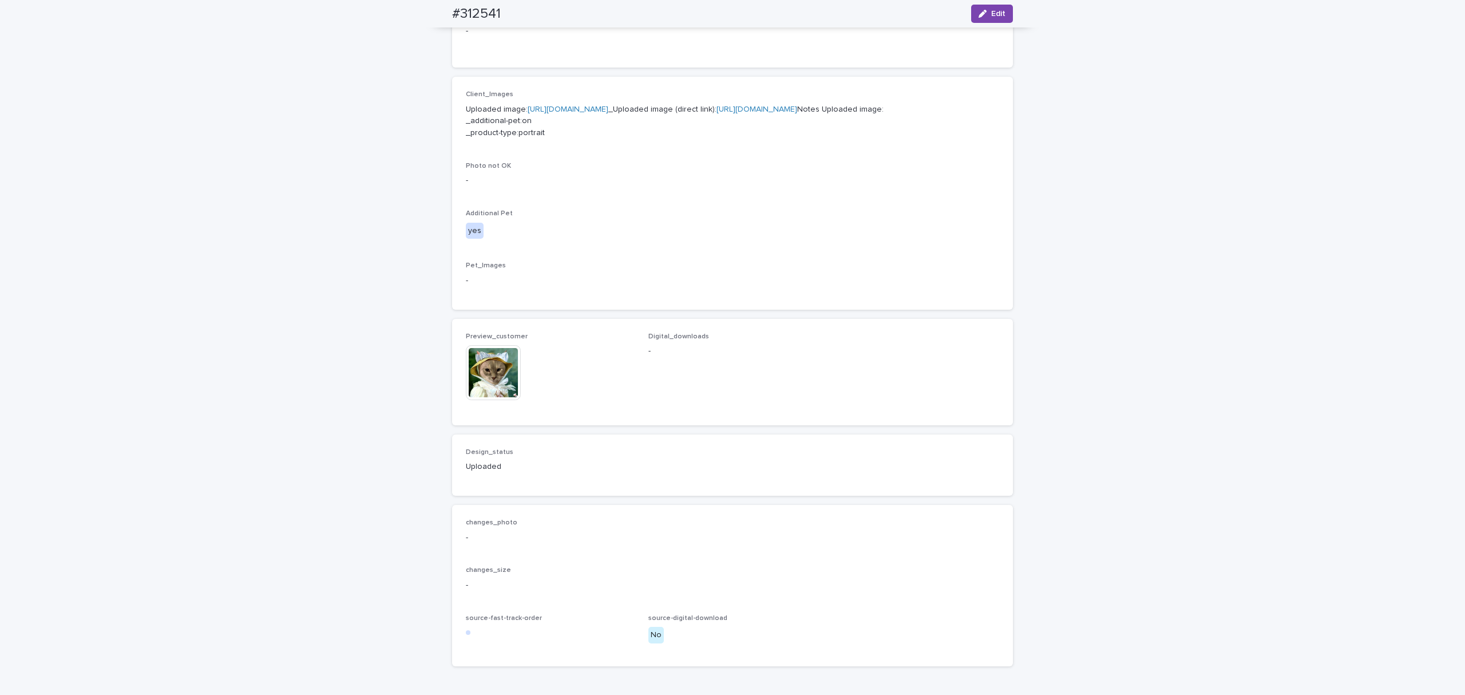
scroll to position [428, 0]
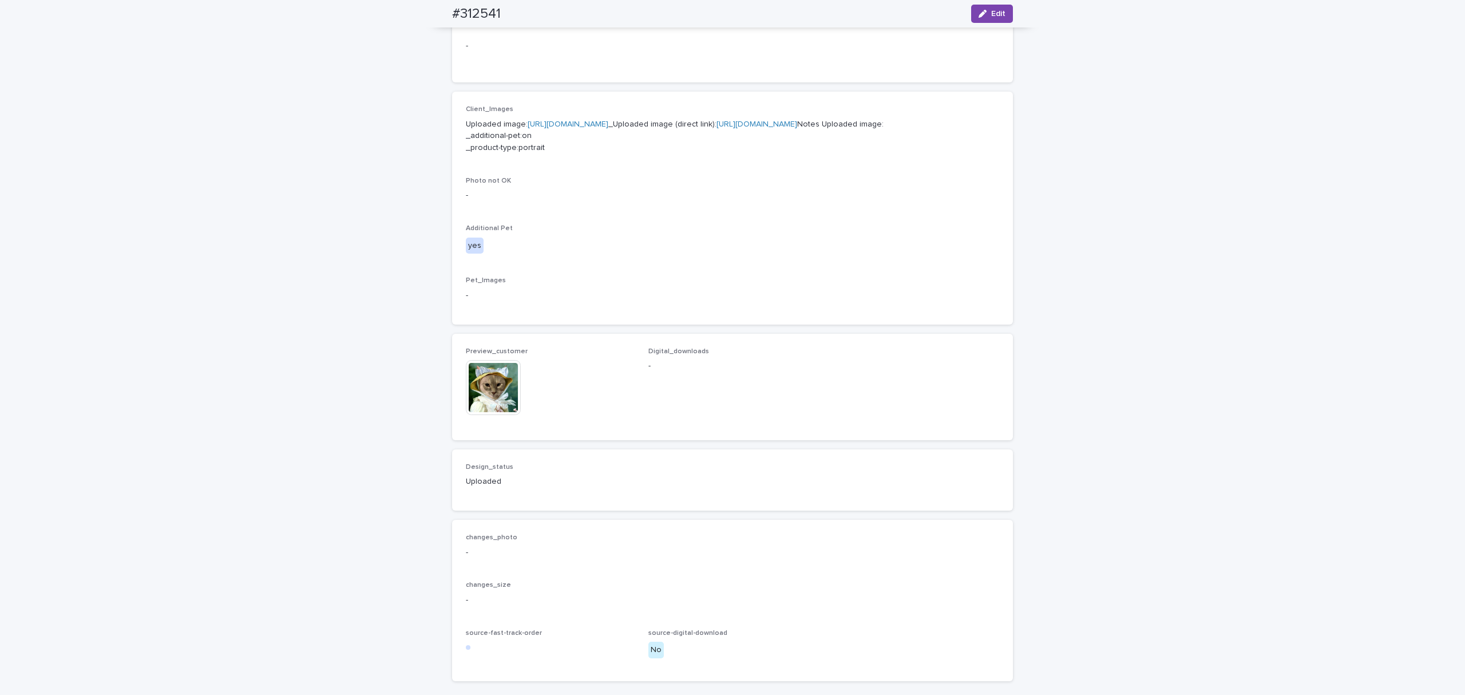
click at [479, 415] on img at bounding box center [493, 387] width 55 height 55
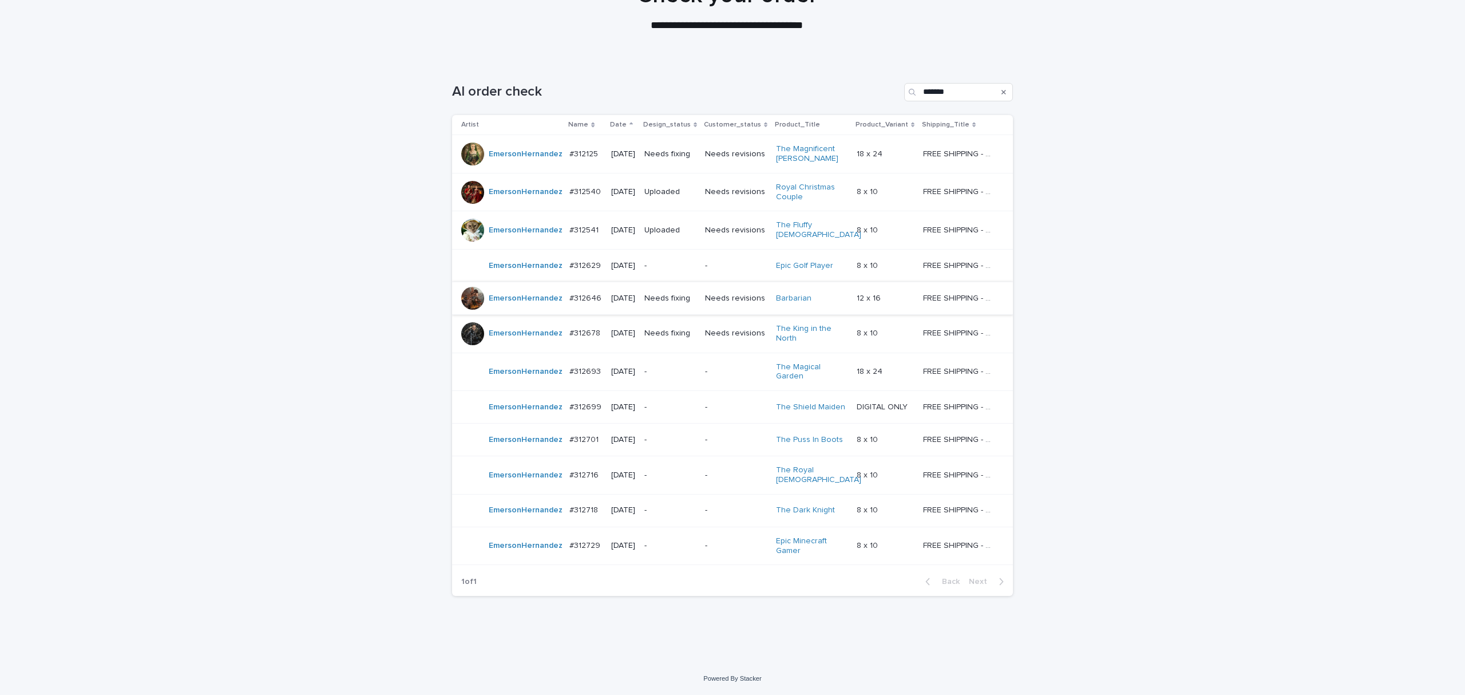
scroll to position [37, 0]
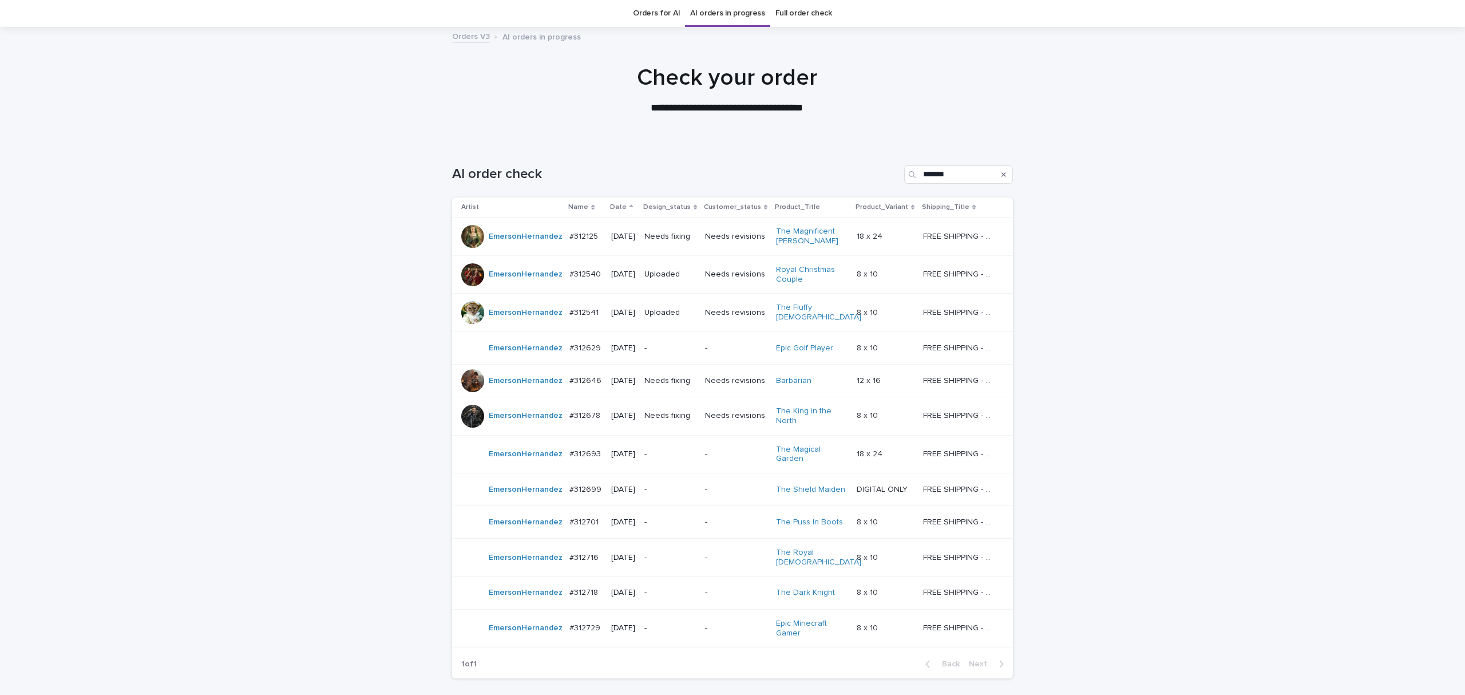
click at [678, 384] on div "Needs fixing" at bounding box center [669, 380] width 51 height 19
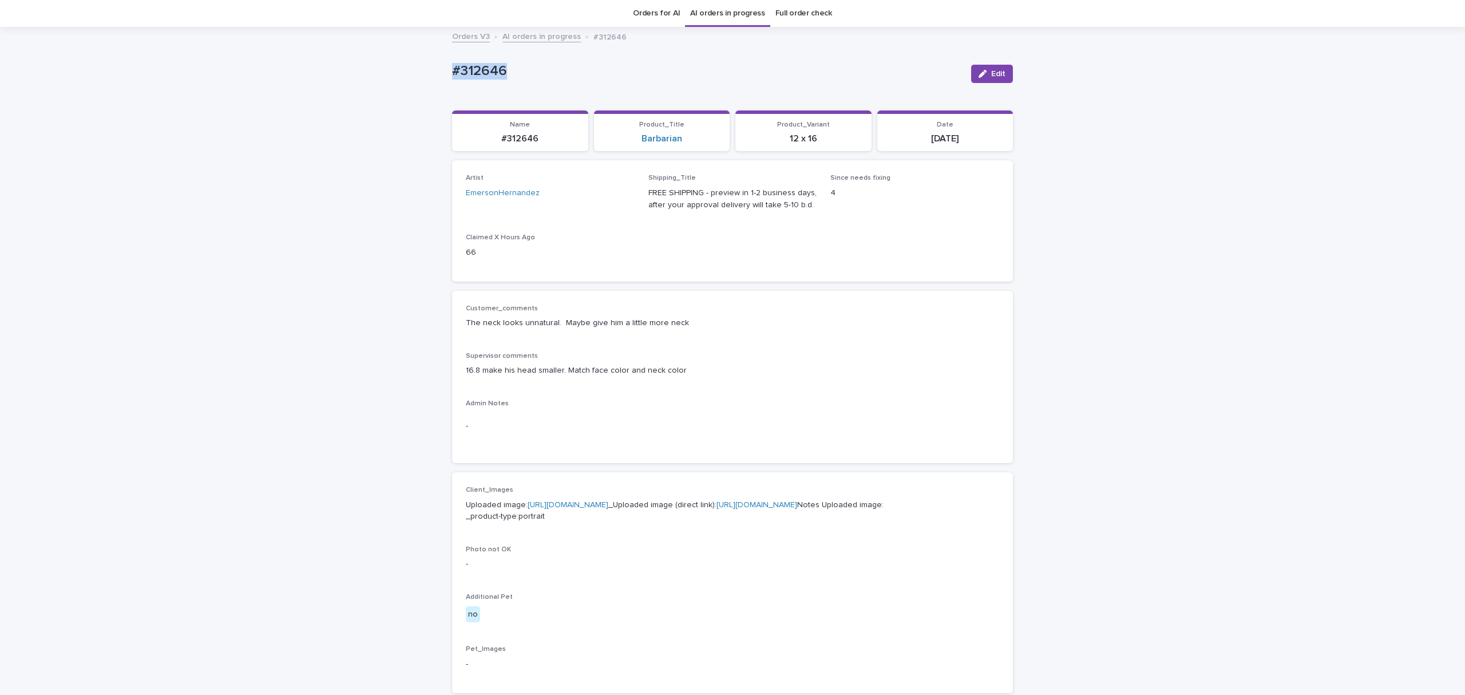
drag, startPoint x: 535, startPoint y: 68, endPoint x: 319, endPoint y: 47, distance: 217.8
click at [319, 47] on div "Loading... Saving… Loading... Saving… #312646 Edit #312646 Edit Sorry, there wa…" at bounding box center [732, 572] width 1465 height 1088
copy p "#312646"
click at [978, 73] on icon "button" at bounding box center [982, 74] width 8 height 8
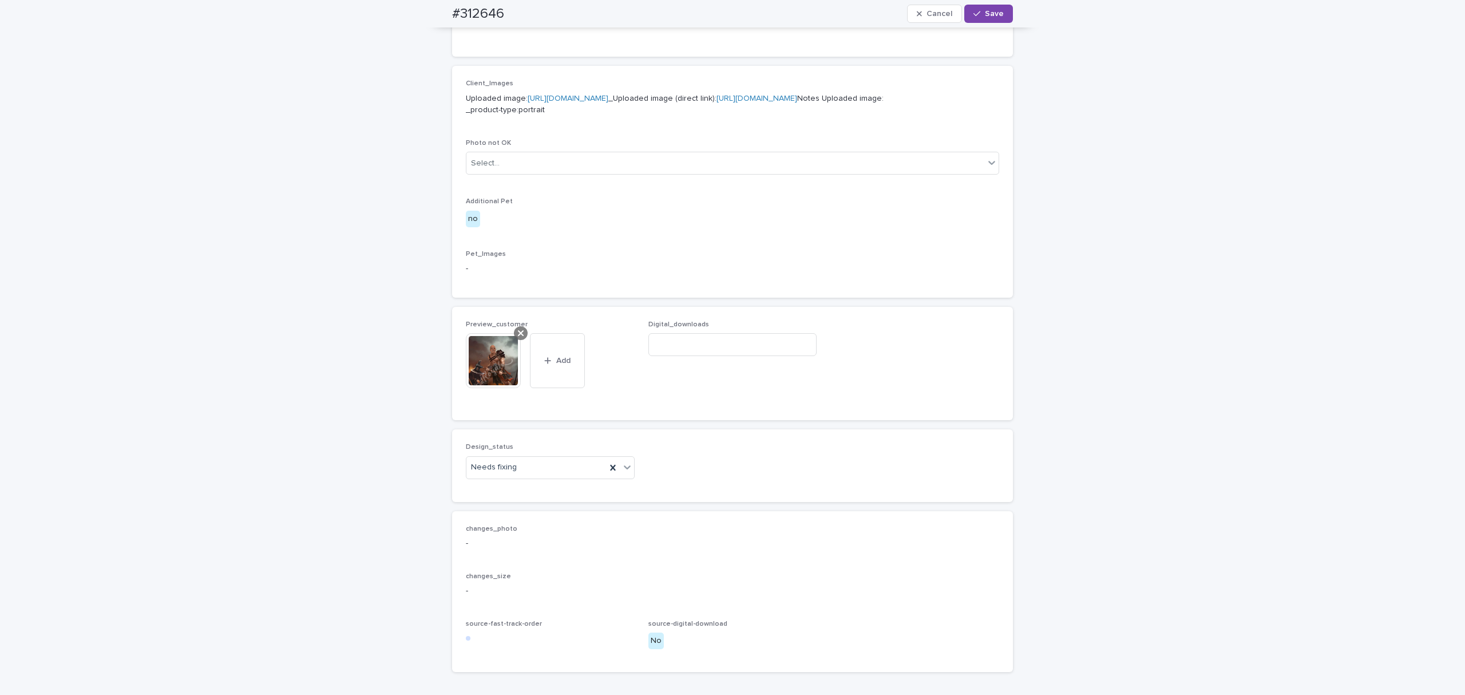
click at [518, 336] on icon at bounding box center [521, 333] width 6 height 6
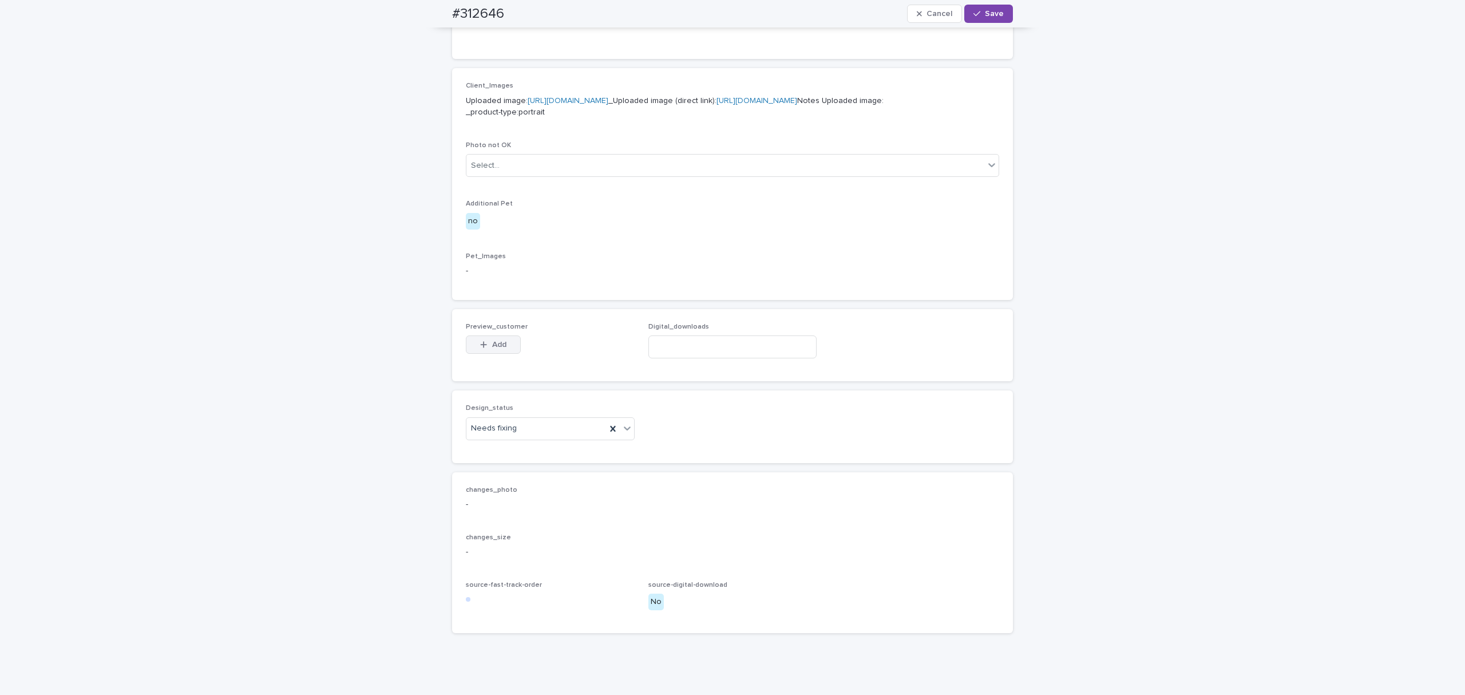
scroll to position [422, 0]
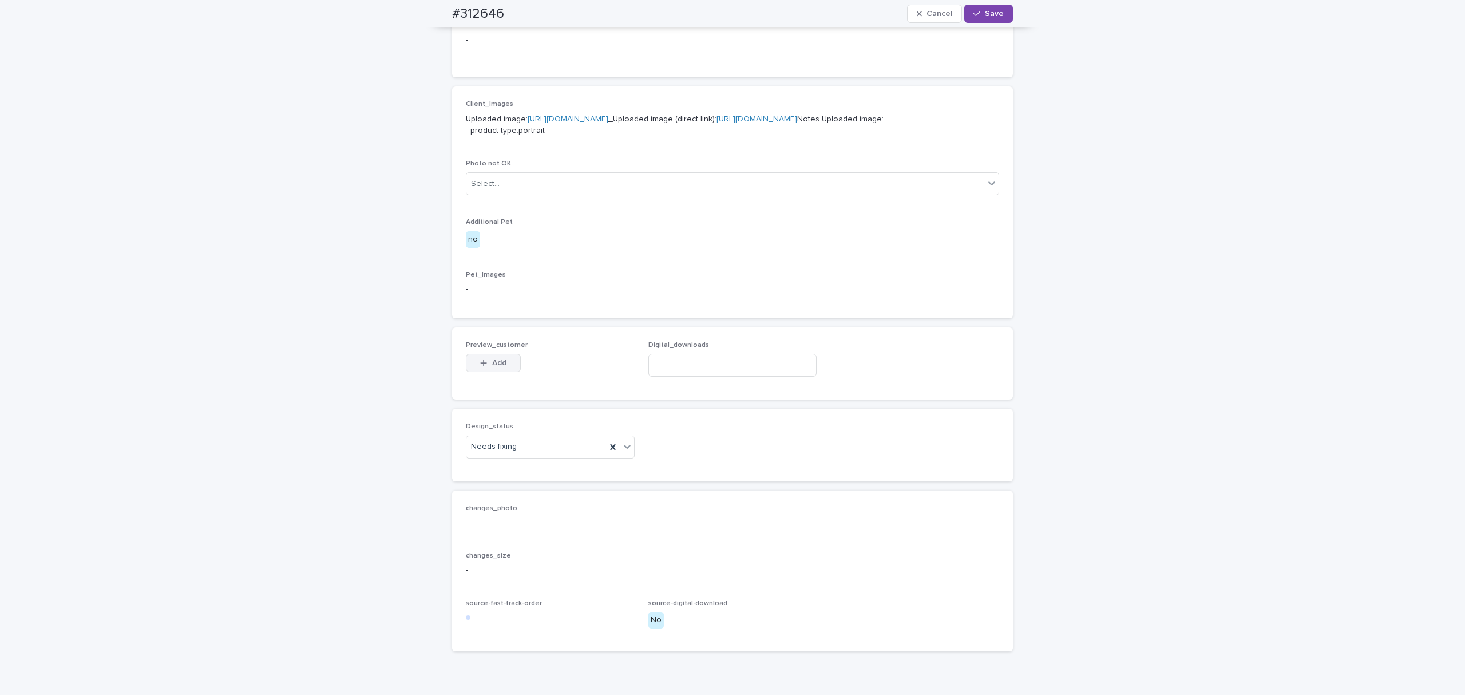
click at [493, 367] on span "Add" at bounding box center [499, 363] width 14 height 8
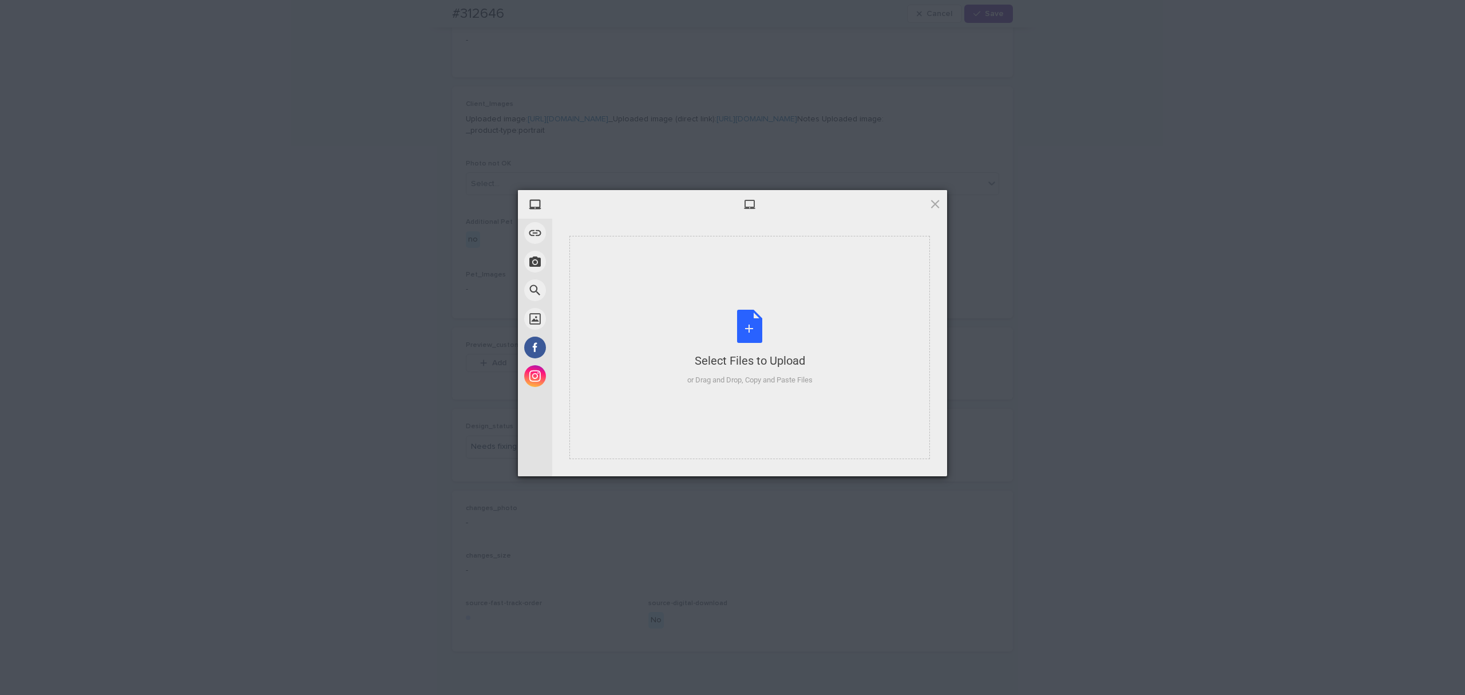
click at [760, 270] on div "Select Files to Upload or Drag and Drop, Copy and Paste Files" at bounding box center [749, 347] width 360 height 223
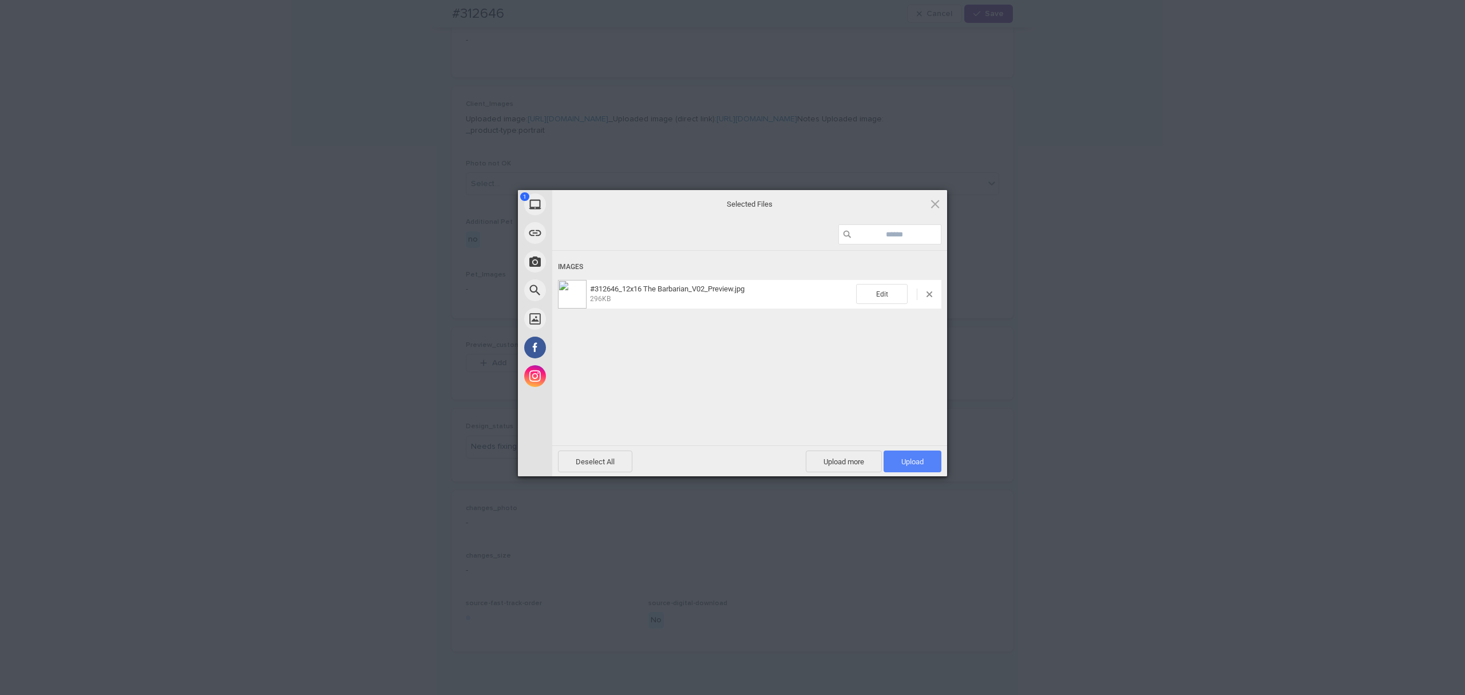
click at [895, 453] on span "Upload 1" at bounding box center [912, 461] width 58 height 22
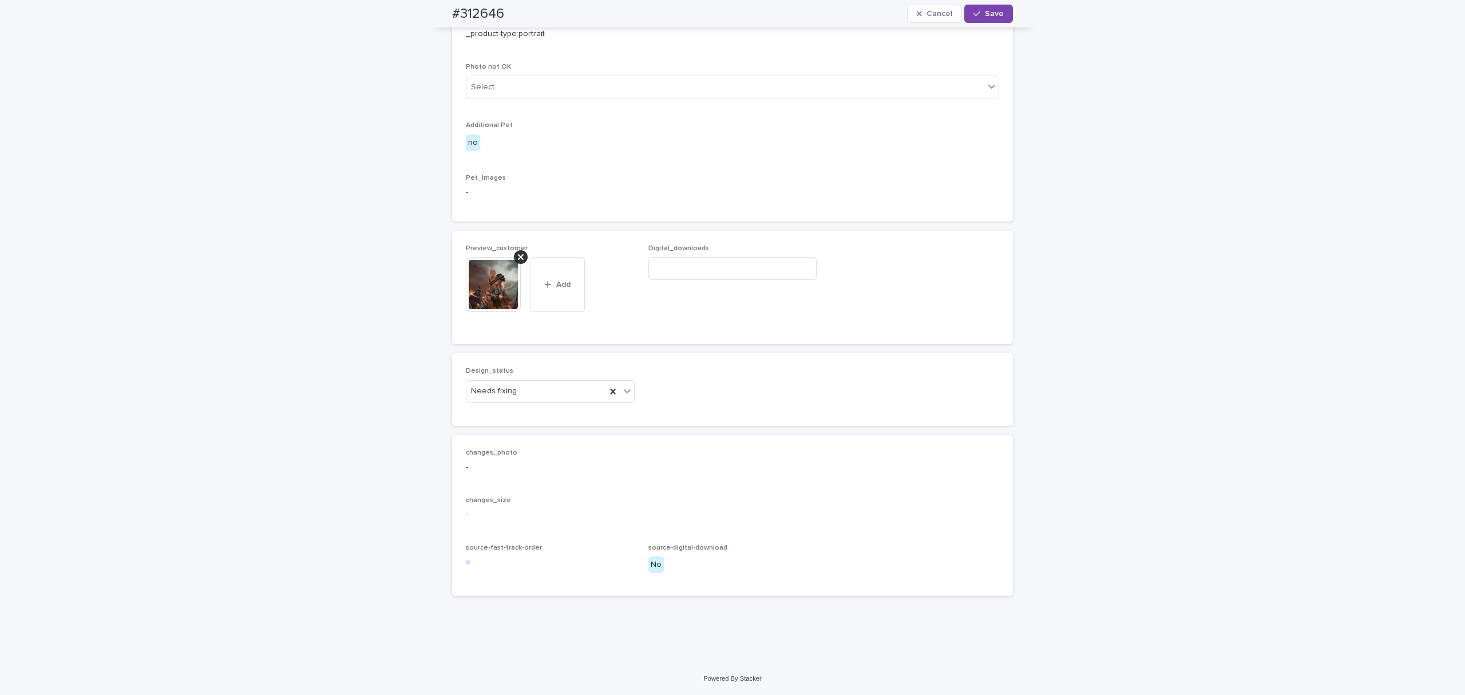
scroll to position [578, 0]
click at [534, 406] on div "Design_status Needs fixing" at bounding box center [550, 389] width 169 height 45
click at [534, 394] on div "Needs fixing" at bounding box center [536, 391] width 140 height 19
click at [531, 408] on div "Uploaded" at bounding box center [545, 414] width 168 height 20
click at [987, 5] on button "Save" at bounding box center [988, 14] width 49 height 18
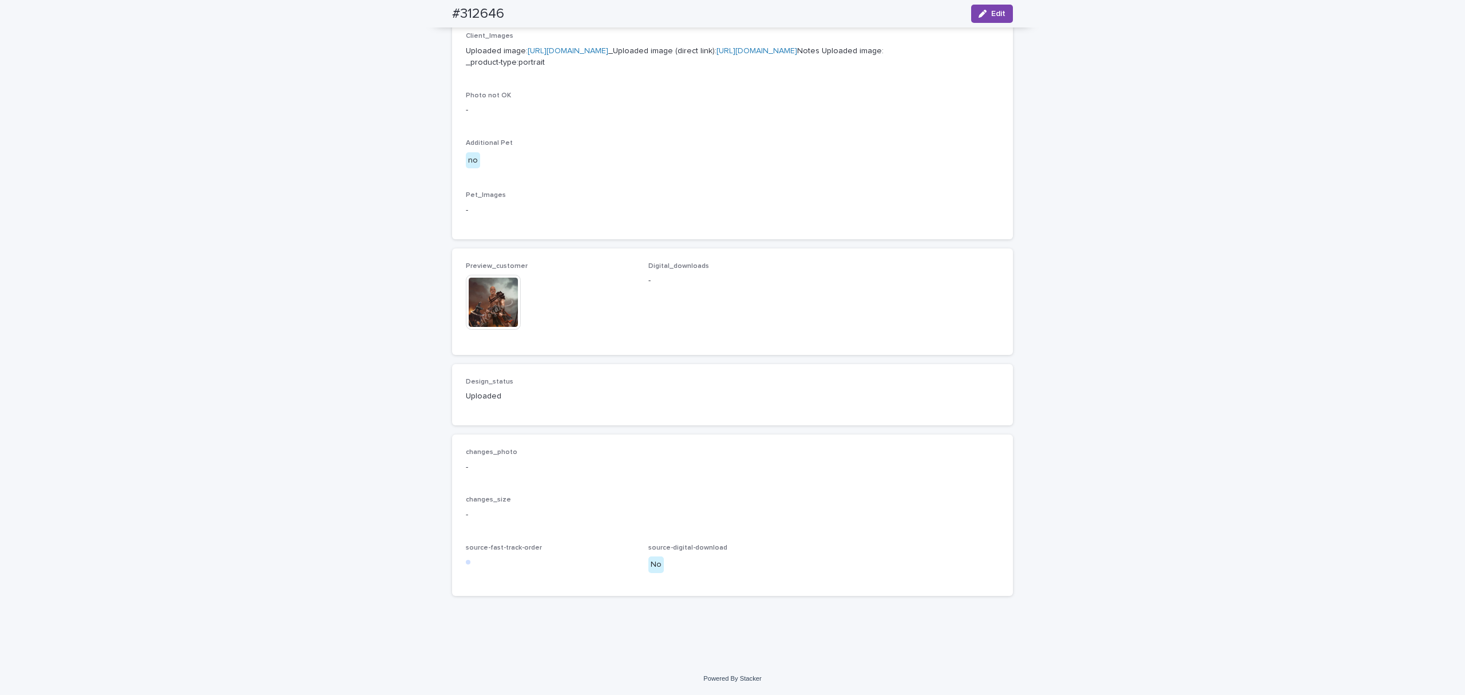
drag, startPoint x: 636, startPoint y: 367, endPoint x: 644, endPoint y: 354, distance: 15.4
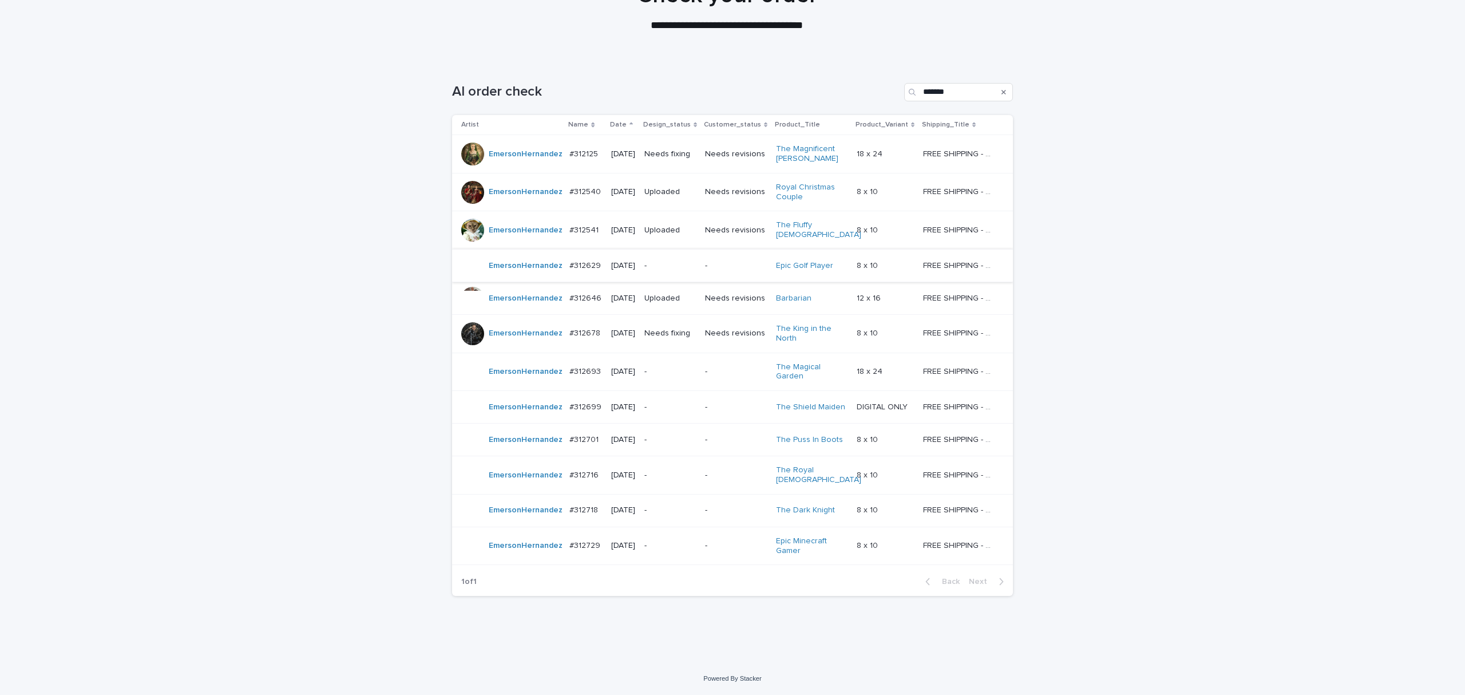
scroll to position [37, 0]
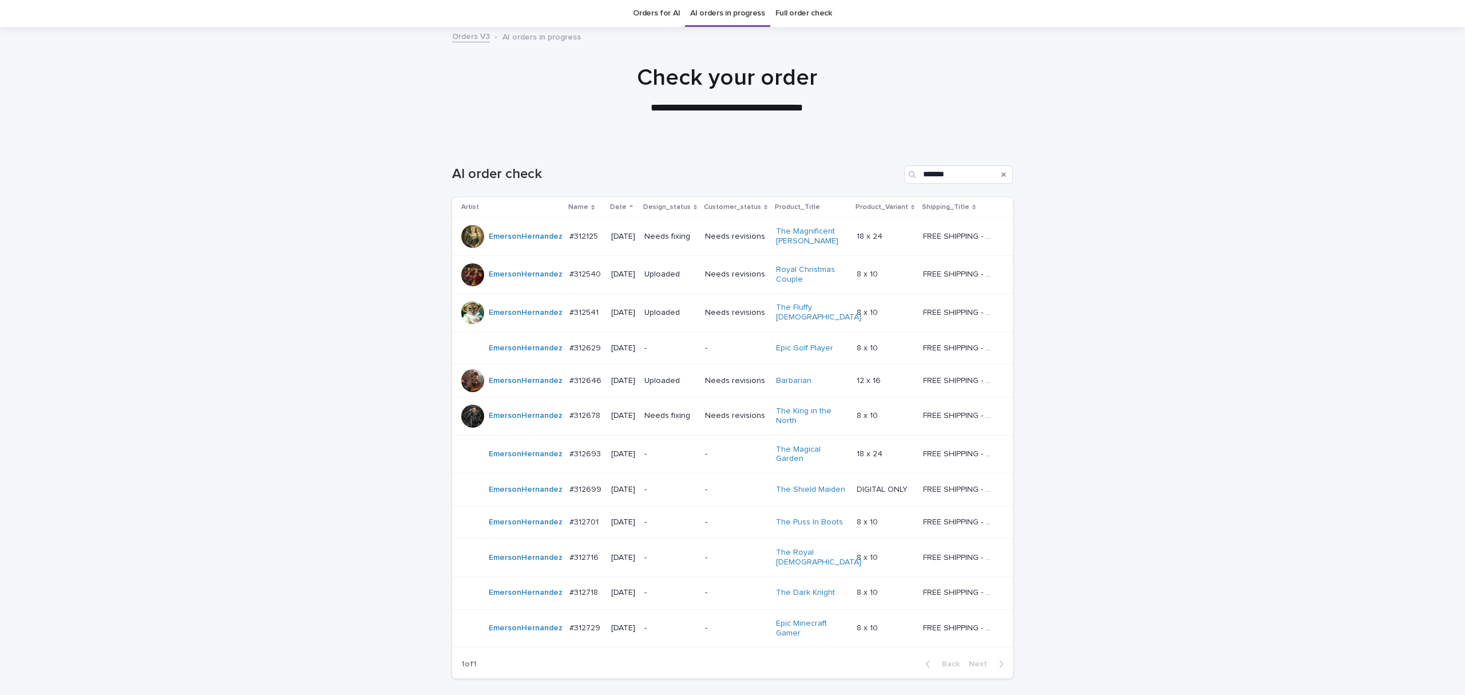
click at [670, 406] on div "Needs fixing" at bounding box center [669, 415] width 51 height 19
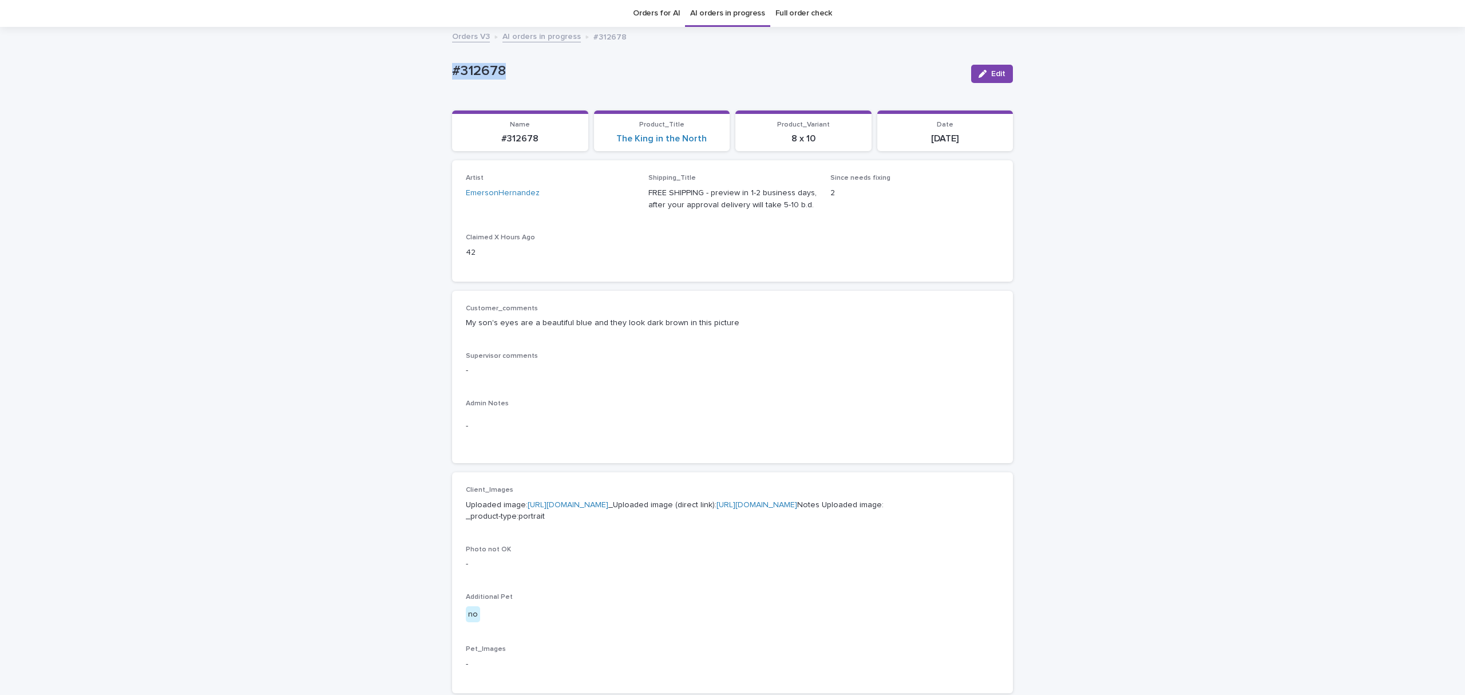
drag, startPoint x: 505, startPoint y: 70, endPoint x: 408, endPoint y: 70, distance: 96.7
click at [408, 70] on div "Loading... Saving… Loading... Saving… #312678 Edit #312678 Edit Sorry, there wa…" at bounding box center [732, 572] width 1465 height 1088
copy p "#312678"
drag, startPoint x: 981, startPoint y: 72, endPoint x: 805, endPoint y: 179, distance: 205.5
click at [981, 71] on div "button" at bounding box center [984, 74] width 13 height 8
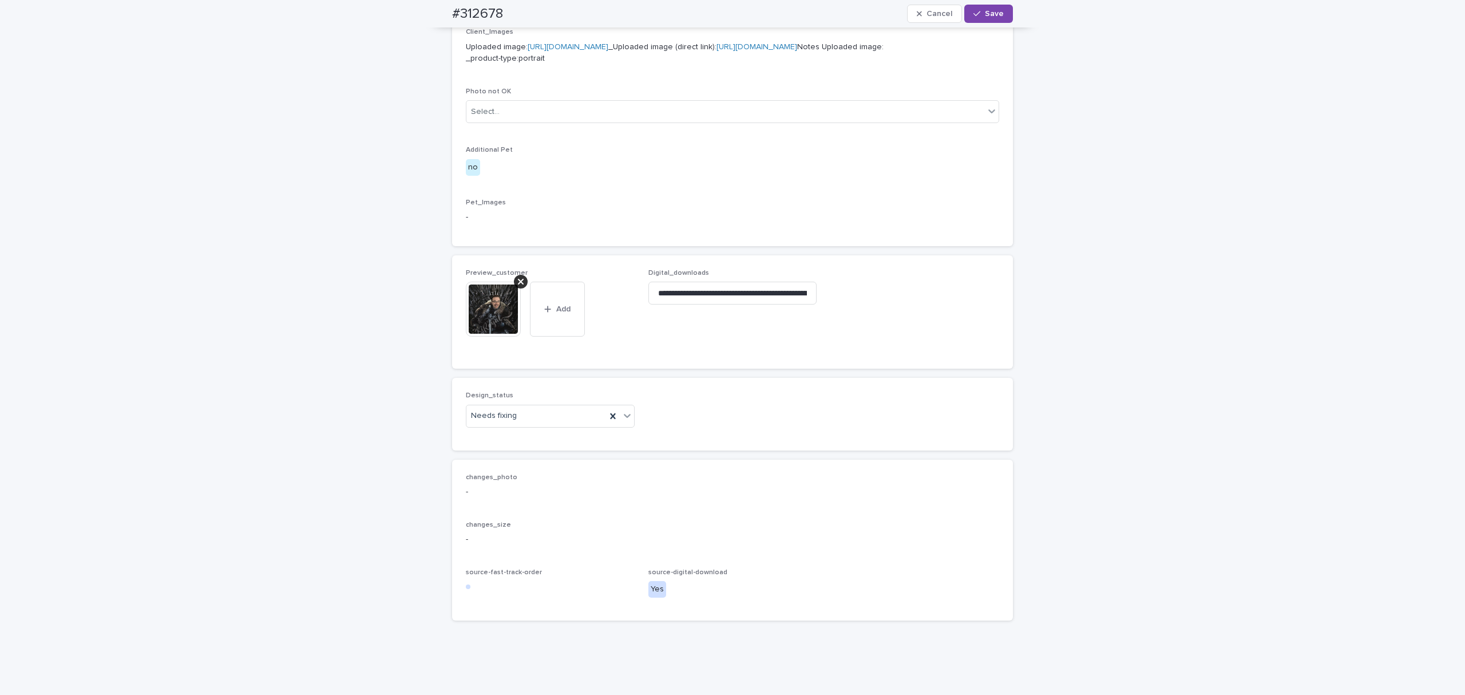
click at [518, 286] on icon at bounding box center [521, 281] width 6 height 9
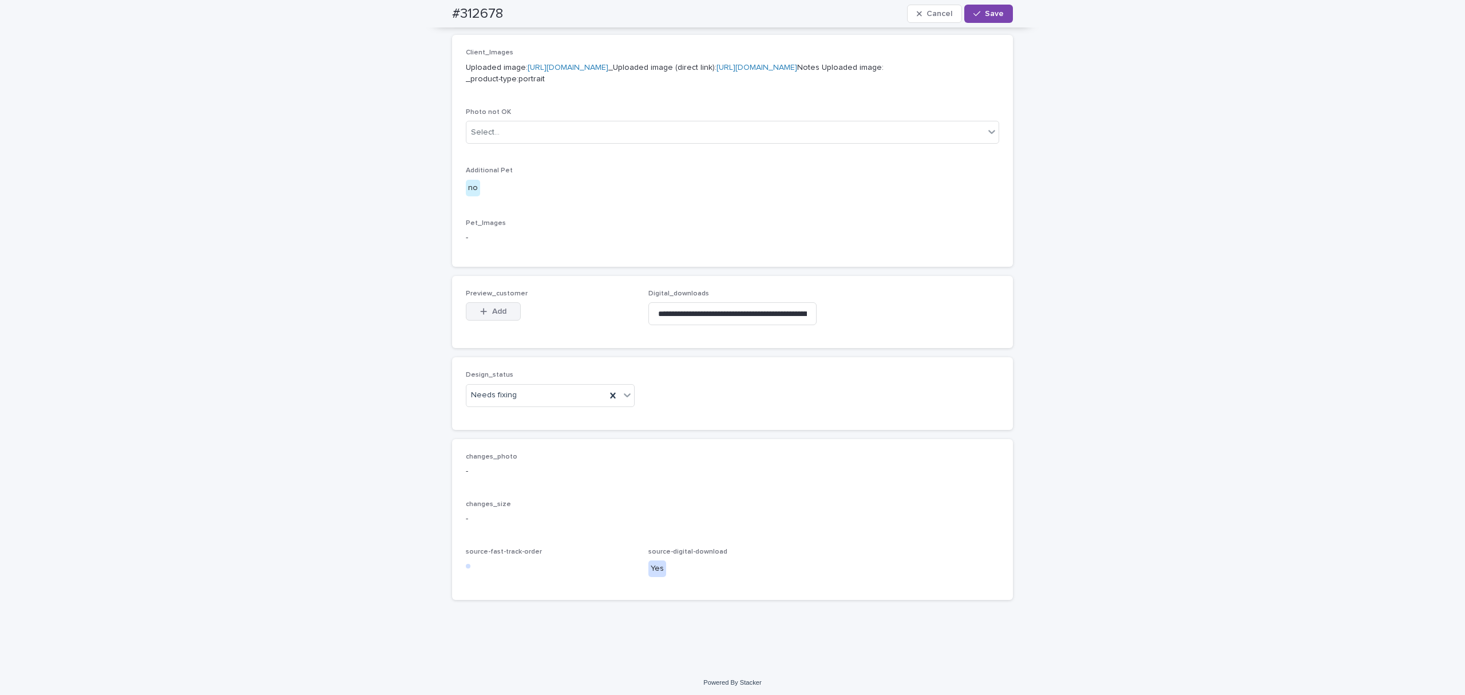
click at [492, 315] on span "Add" at bounding box center [499, 311] width 14 height 8
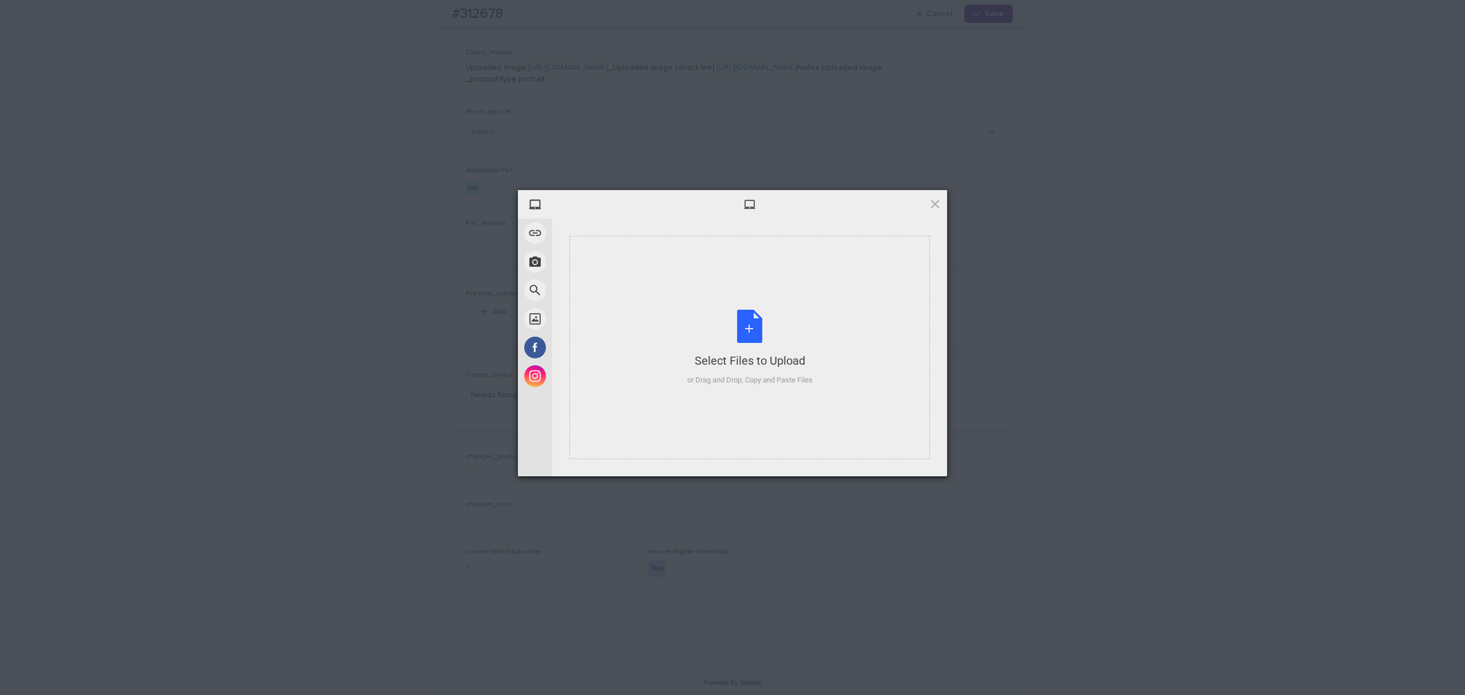
click at [664, 277] on div "Select Files to Upload or Drag and Drop, Copy and Paste Files" at bounding box center [749, 347] width 360 height 223
click at [910, 457] on span "Upload 1" at bounding box center [912, 461] width 22 height 9
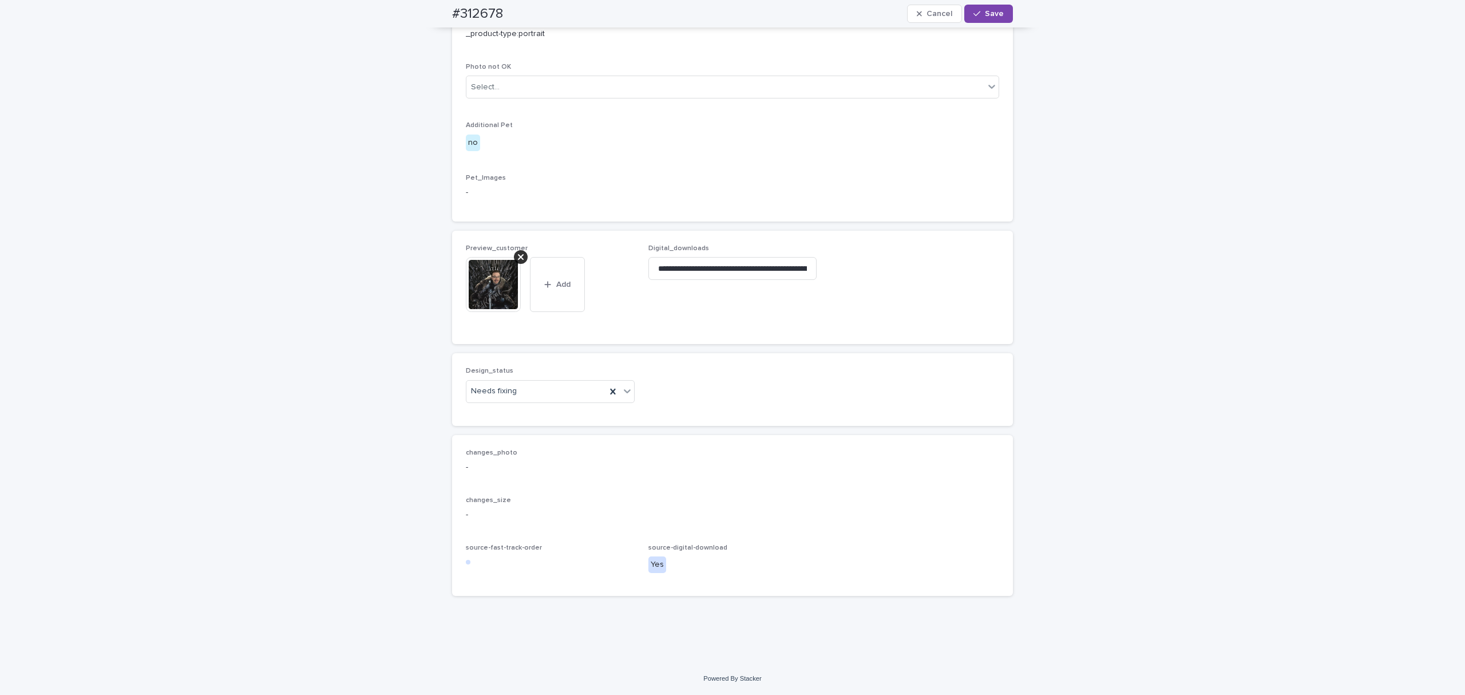
scroll to position [590, 0]
click at [518, 397] on div at bounding box center [518, 391] width 1 height 14
click at [509, 415] on div "Uploaded" at bounding box center [545, 413] width 168 height 20
click at [983, 7] on button "Save" at bounding box center [988, 14] width 49 height 18
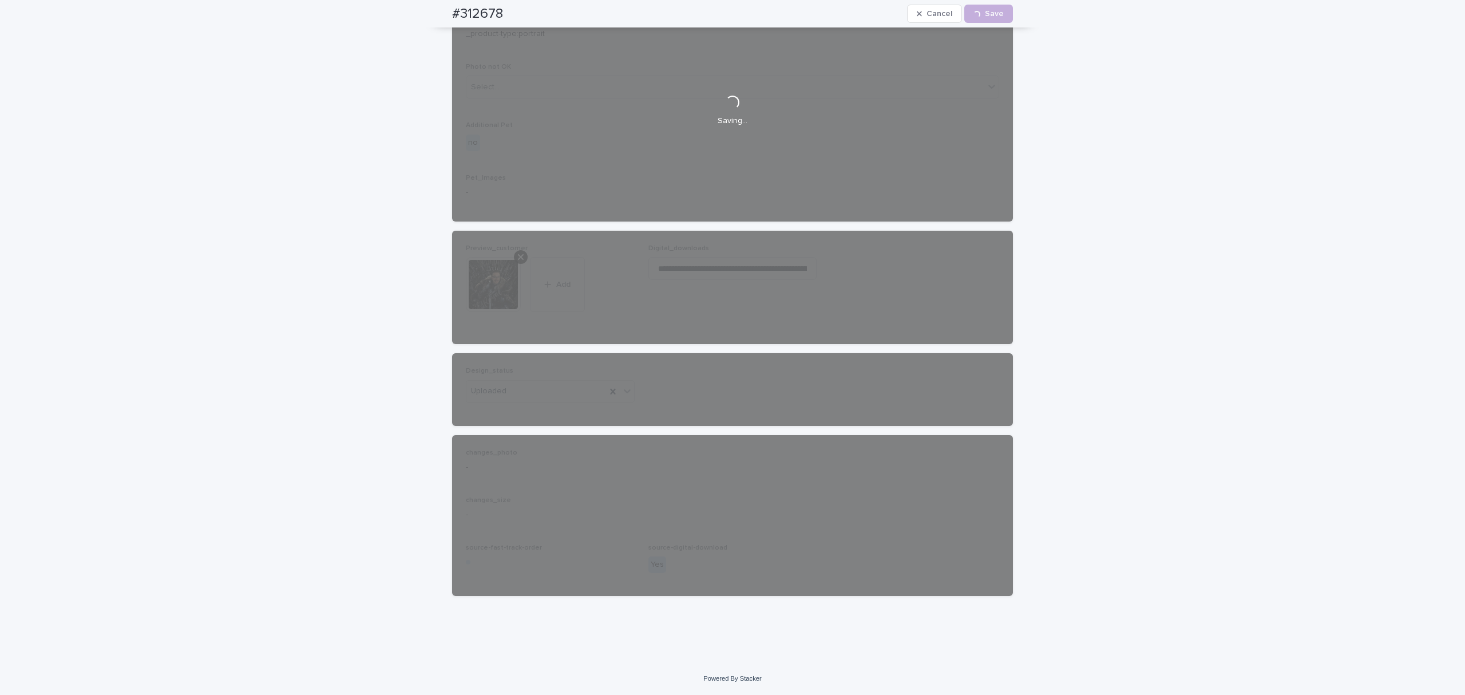
click at [1235, 543] on div "Loading... Saving… Loading... Saving… #312678 Cancel Loading... Save #312678 Ca…" at bounding box center [732, 104] width 1465 height 1116
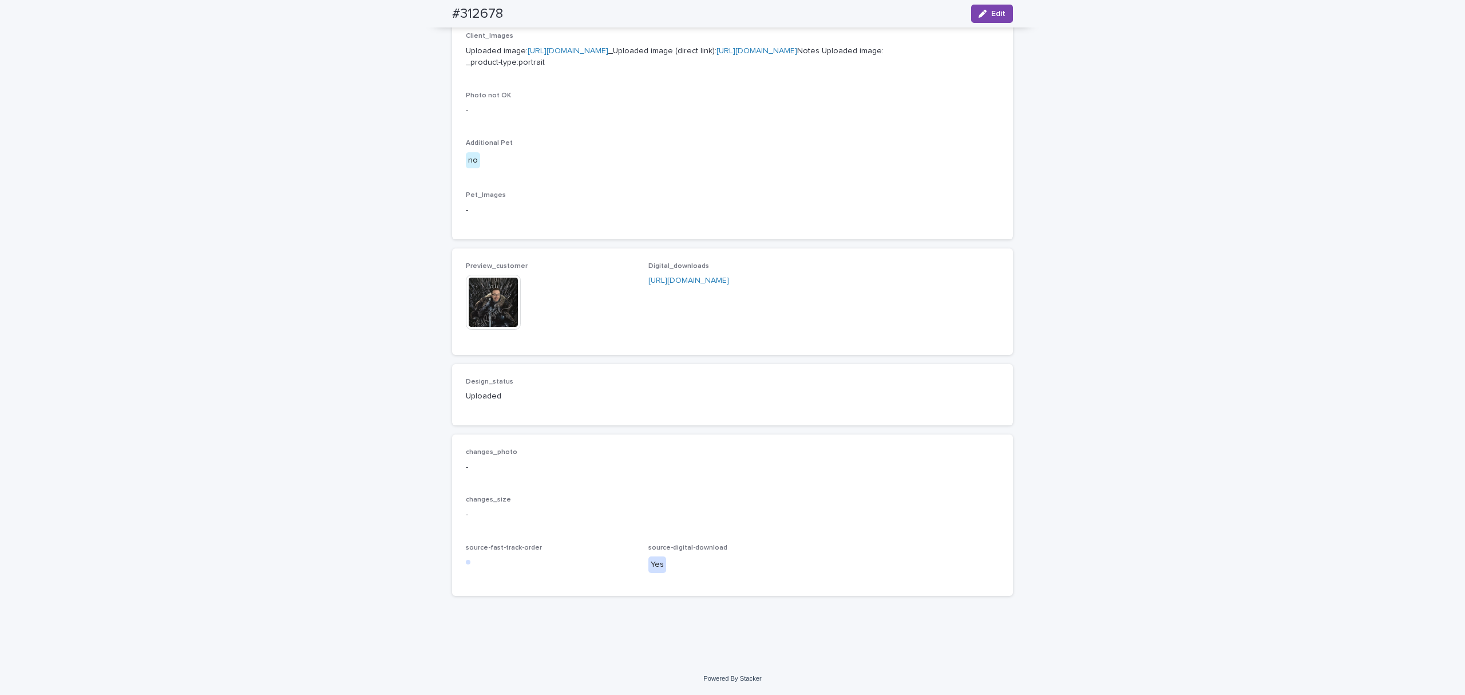
drag, startPoint x: 792, startPoint y: 473, endPoint x: 790, endPoint y: 467, distance: 6.2
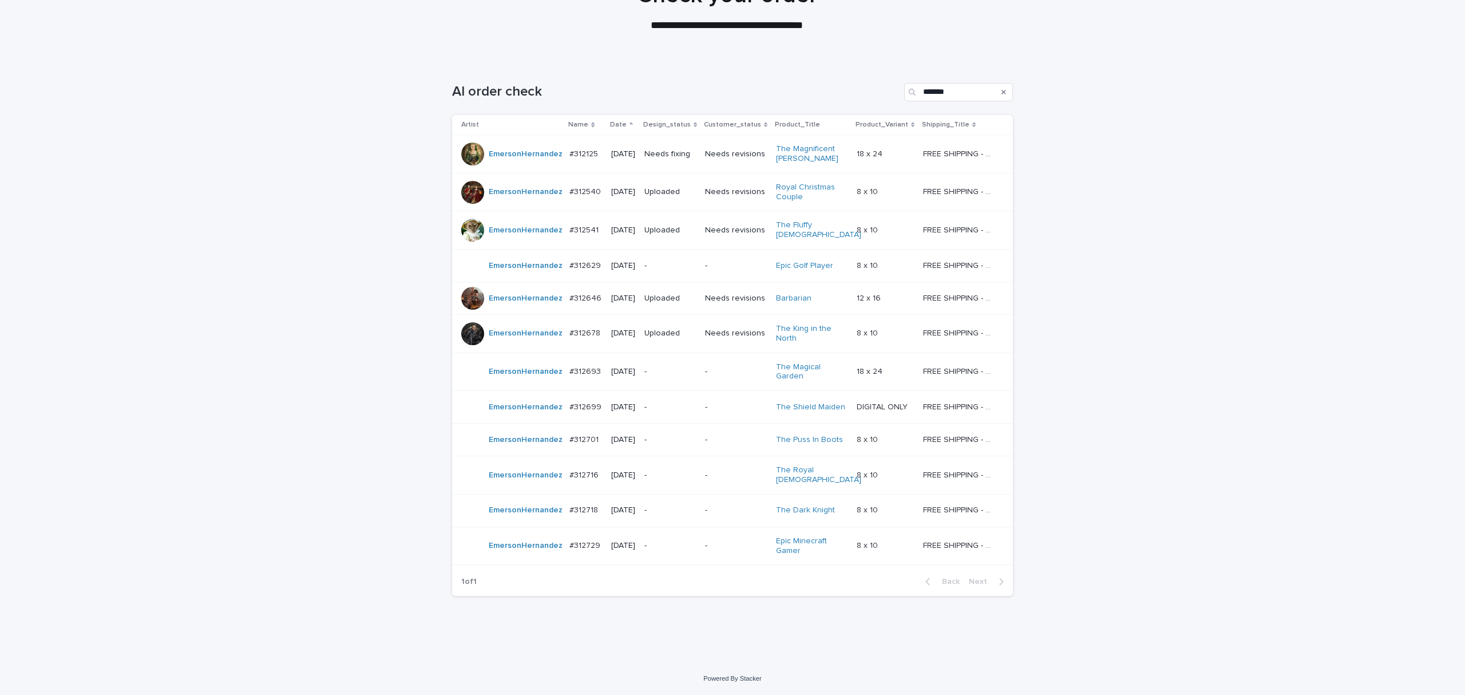
scroll to position [37, 0]
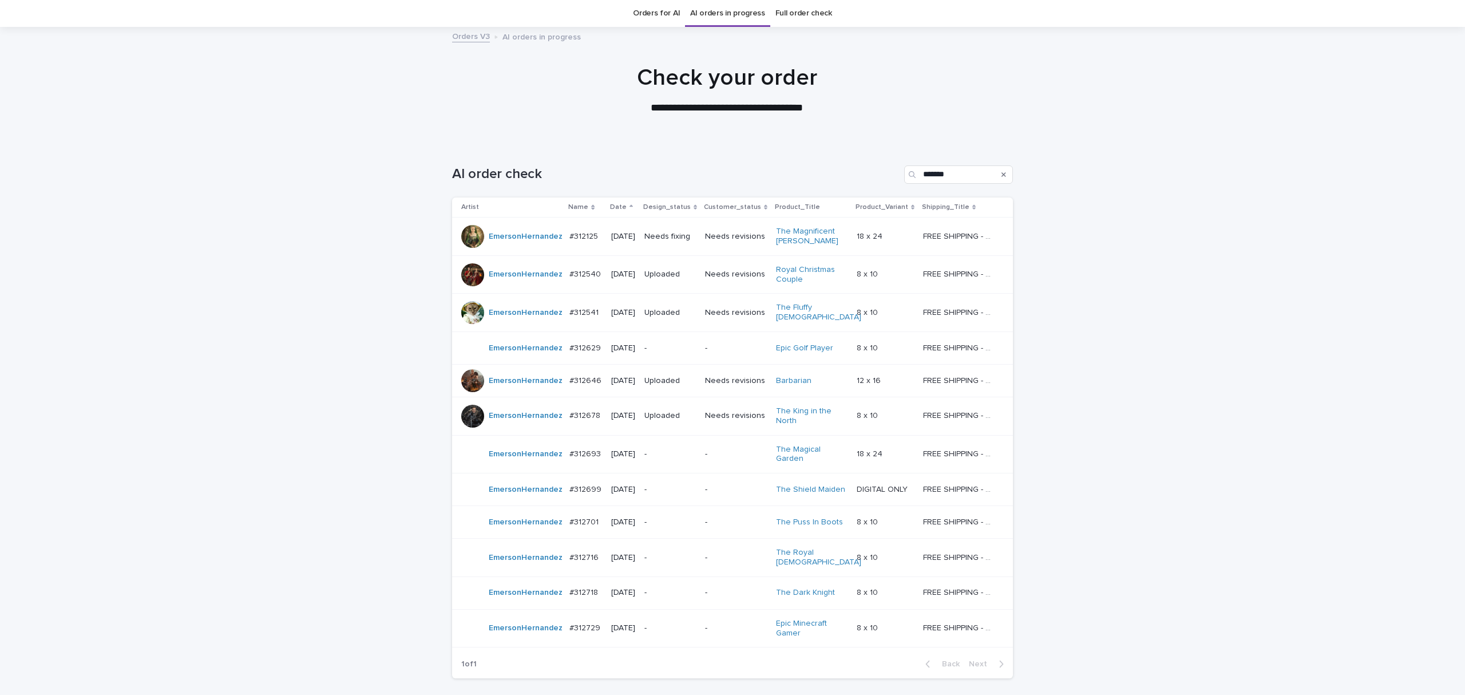
click at [1293, 265] on div "Loading... Saving… Loading... Saving… AI order check ******* Artist Name Date D…" at bounding box center [732, 443] width 1465 height 602
click at [695, 243] on div "Needs fixing" at bounding box center [669, 236] width 51 height 19
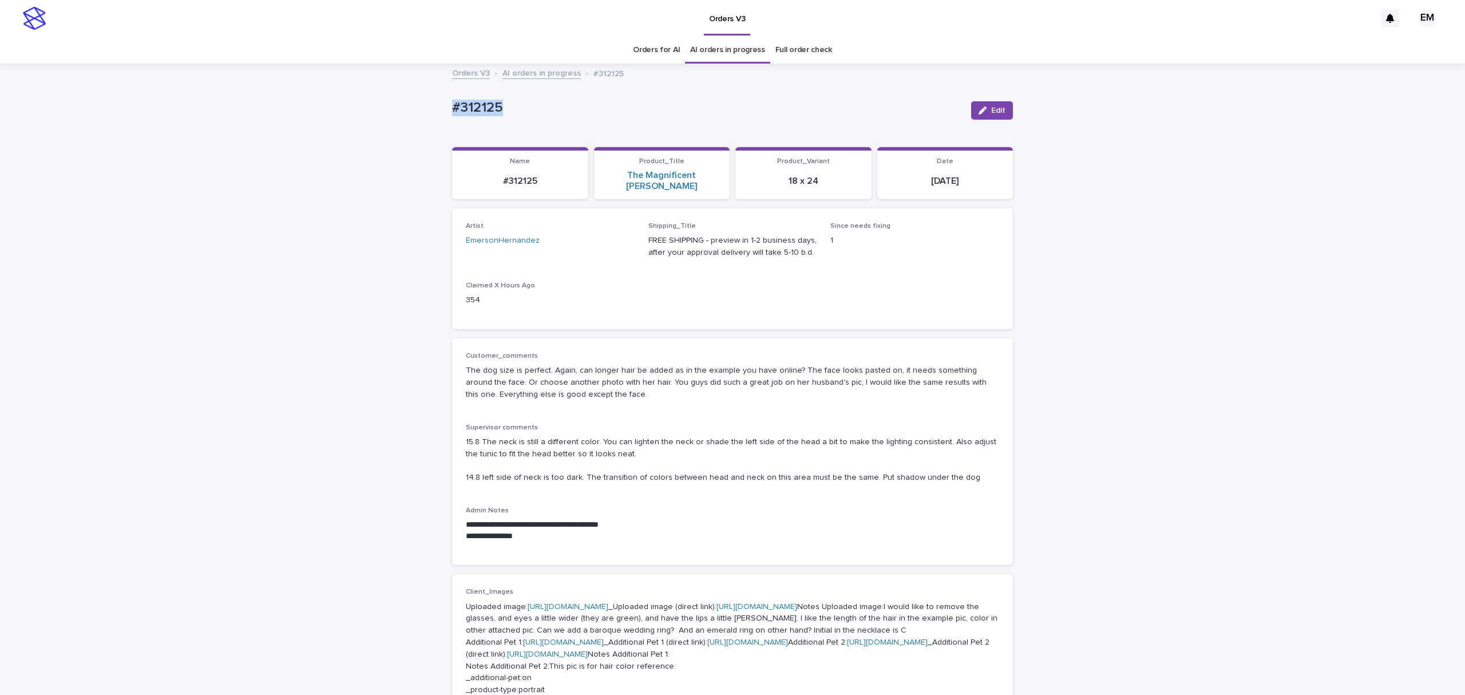
drag, startPoint x: 454, startPoint y: 102, endPoint x: 402, endPoint y: 106, distance: 52.2
copy p "#312125"
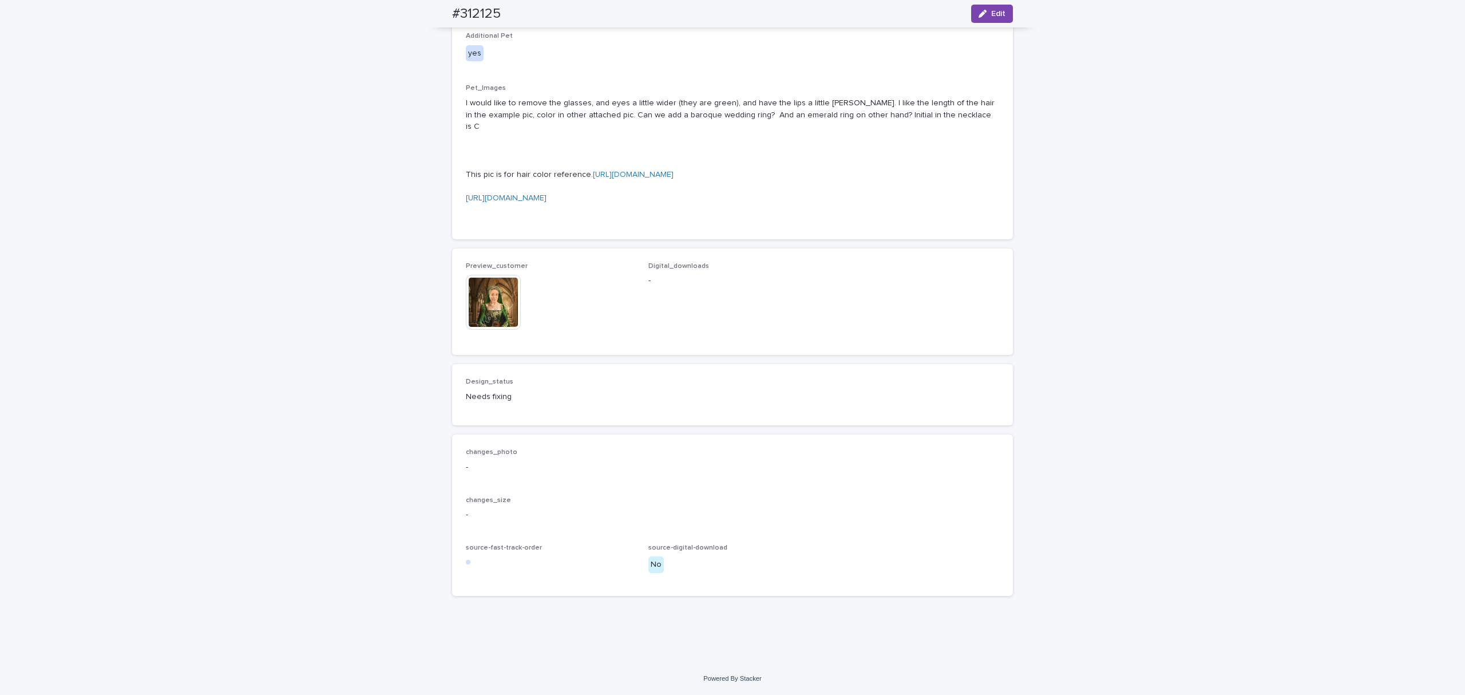
scroll to position [944, 0]
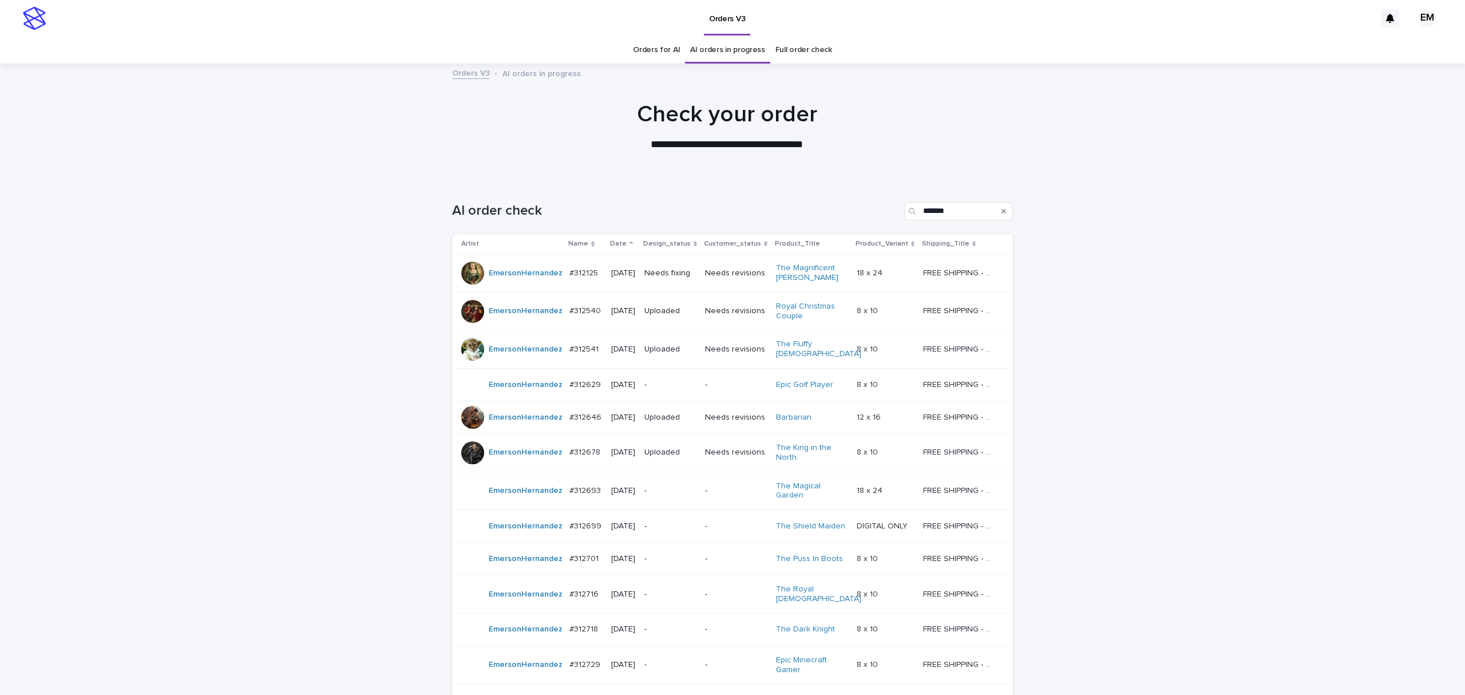
click at [632, 278] on p "[DATE]" at bounding box center [623, 273] width 24 height 10
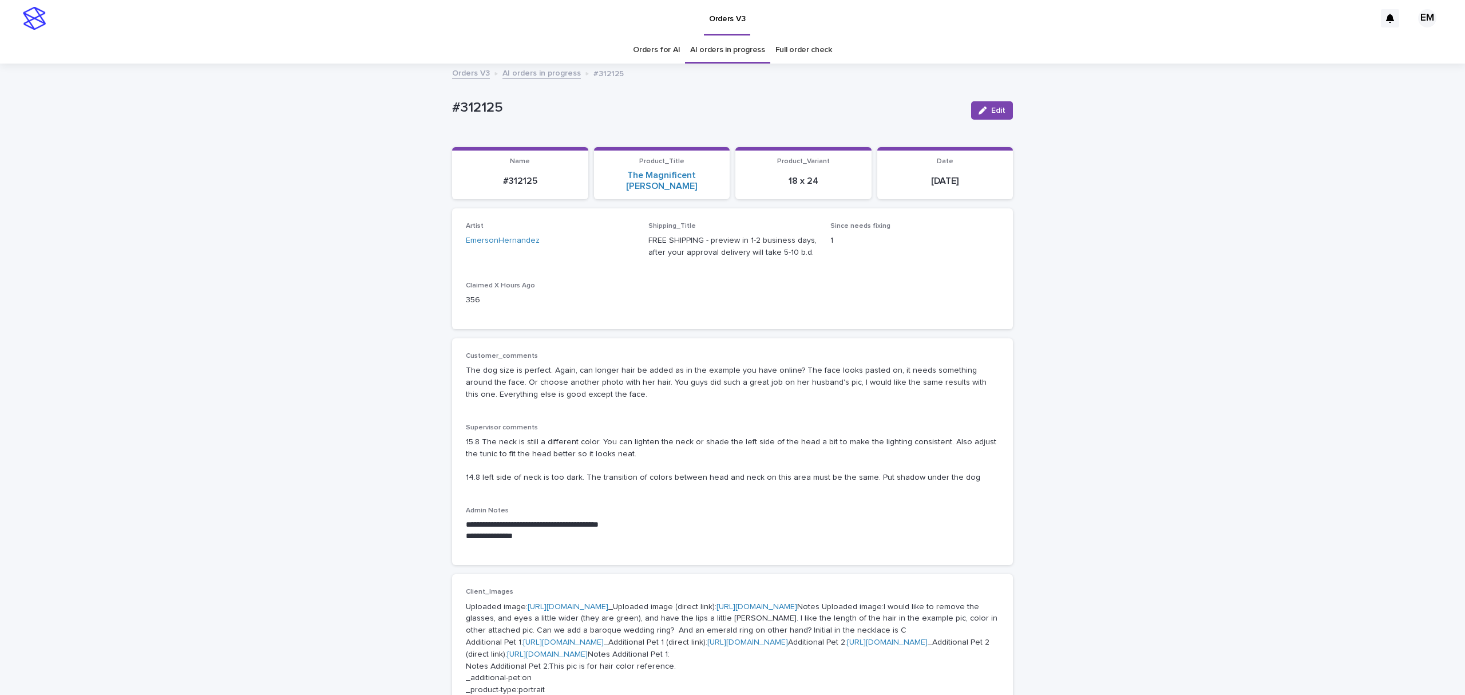
scroll to position [37, 0]
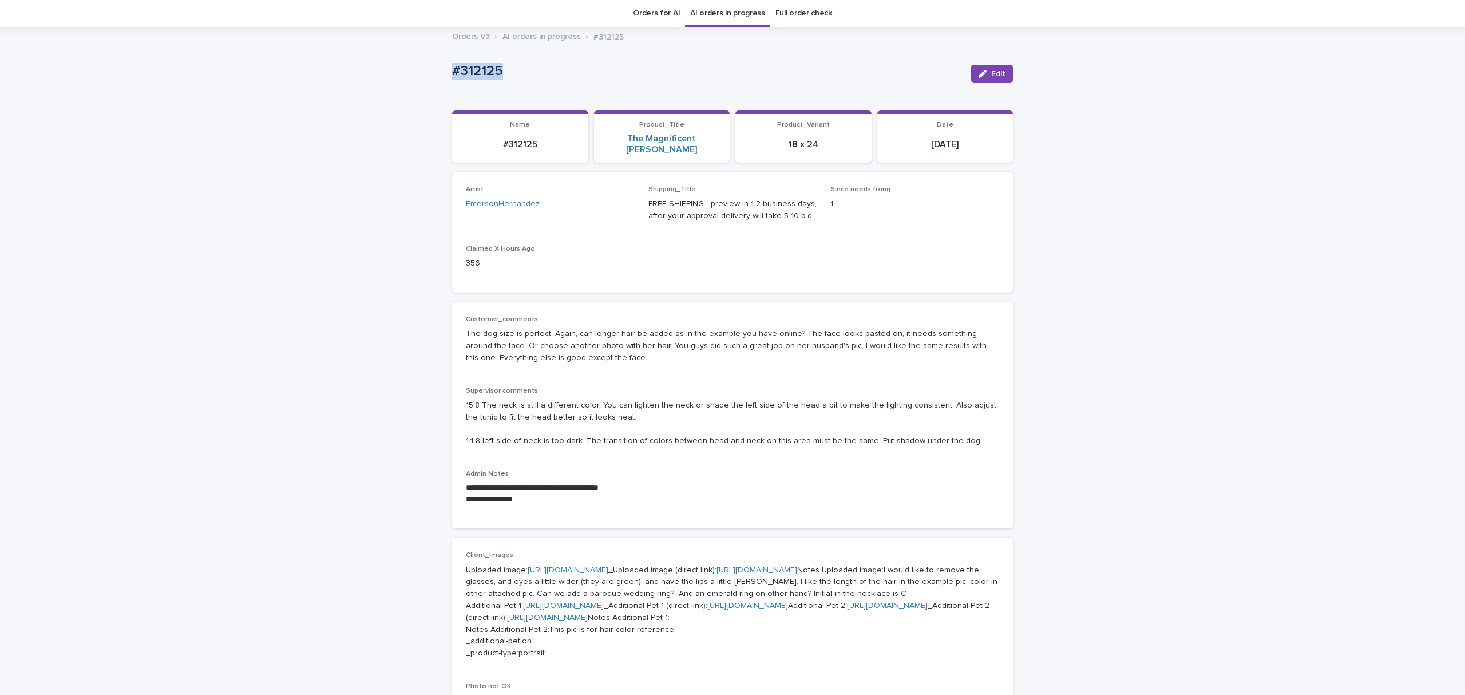
drag, startPoint x: 499, startPoint y: 76, endPoint x: 292, endPoint y: 88, distance: 208.0
click at [292, 88] on div "**********" at bounding box center [732, 693] width 1465 height 1331
copy p "#312125"
click at [978, 76] on icon "button" at bounding box center [982, 74] width 8 height 8
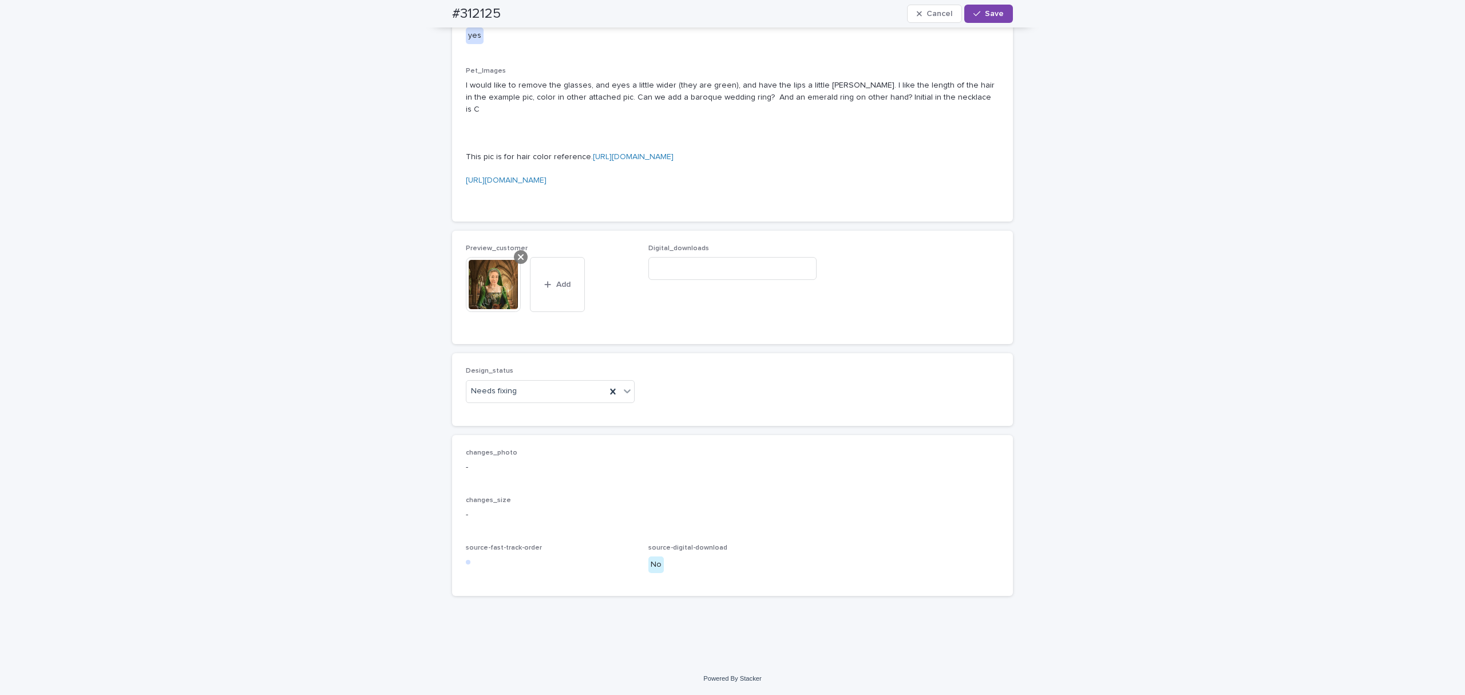
click at [518, 261] on icon at bounding box center [521, 256] width 6 height 9
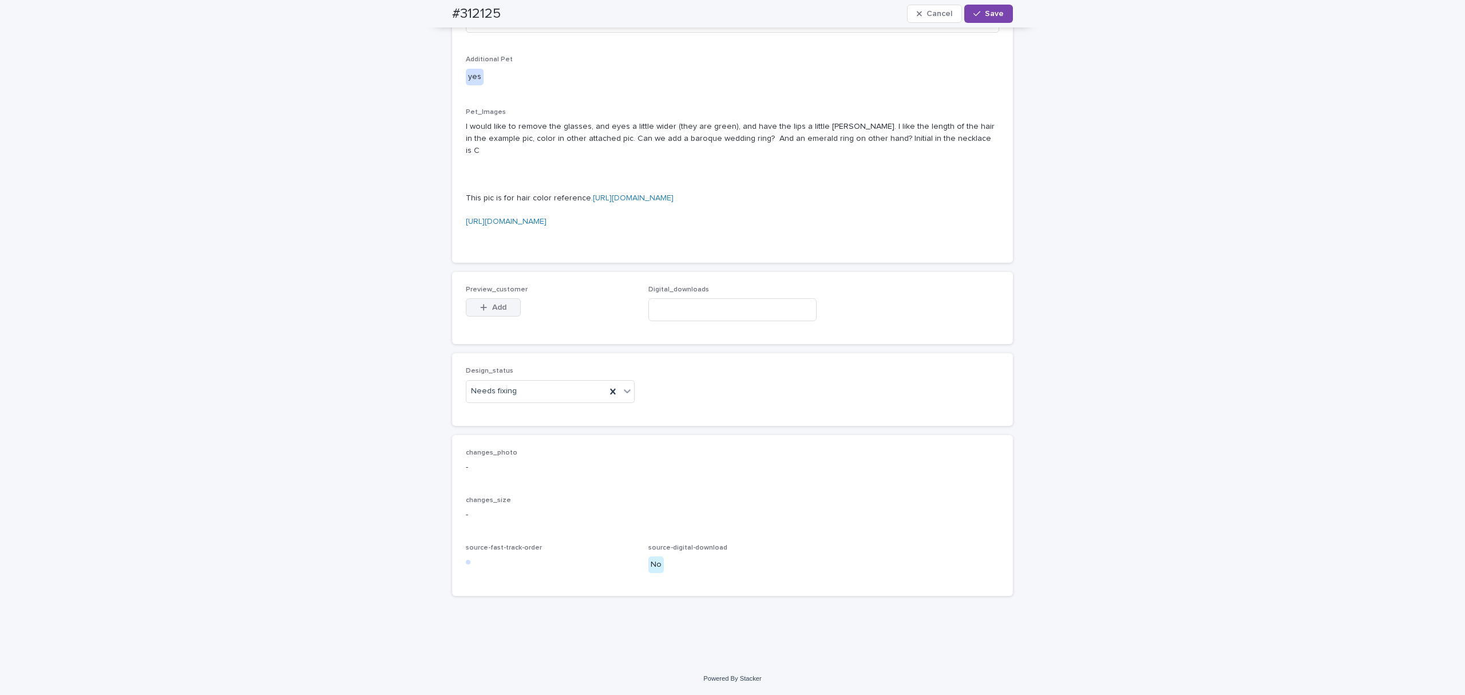
scroll to position [779, 0]
click at [492, 311] on span "Add" at bounding box center [499, 307] width 14 height 8
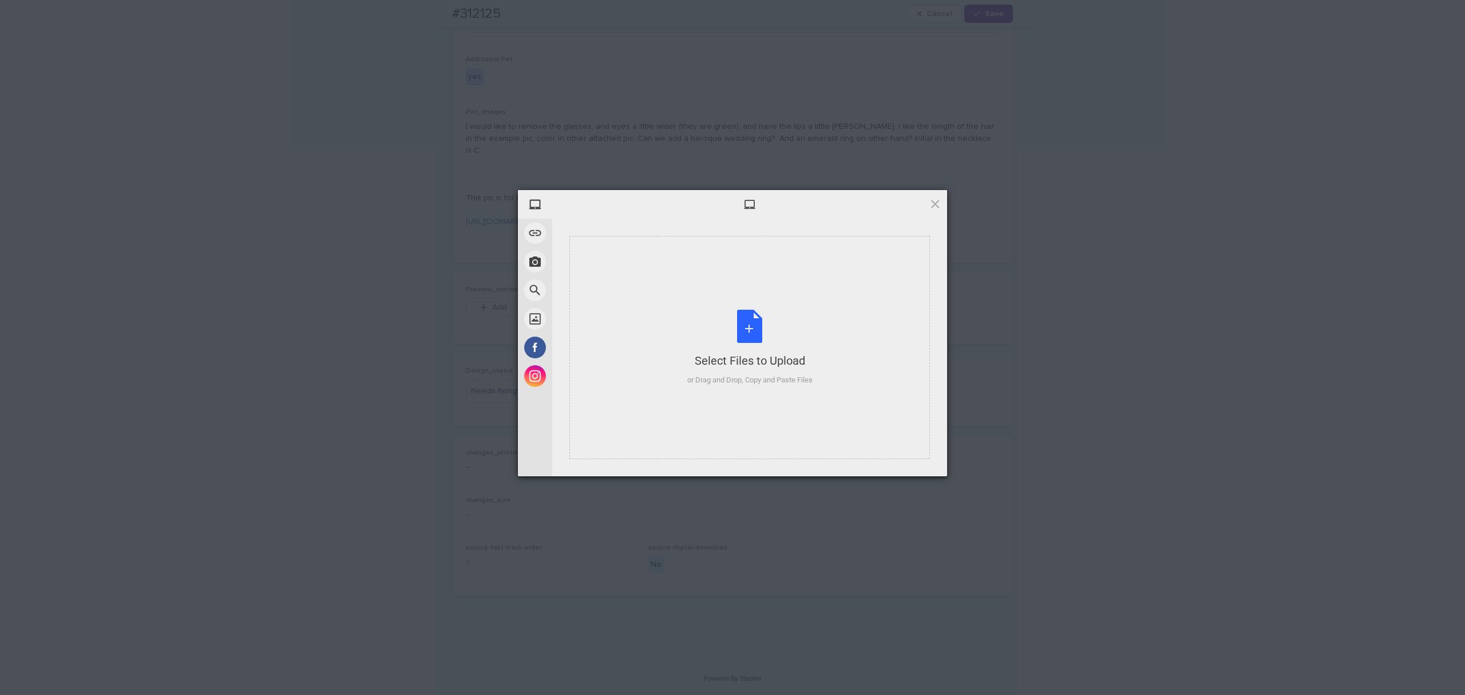
click at [747, 303] on div "Select Files to Upload or Drag and Drop, Copy and Paste Files" at bounding box center [749, 347] width 360 height 223
drag, startPoint x: 920, startPoint y: 458, endPoint x: 779, endPoint y: 318, distance: 198.6
click at [920, 458] on span "Upload 1" at bounding box center [912, 461] width 22 height 9
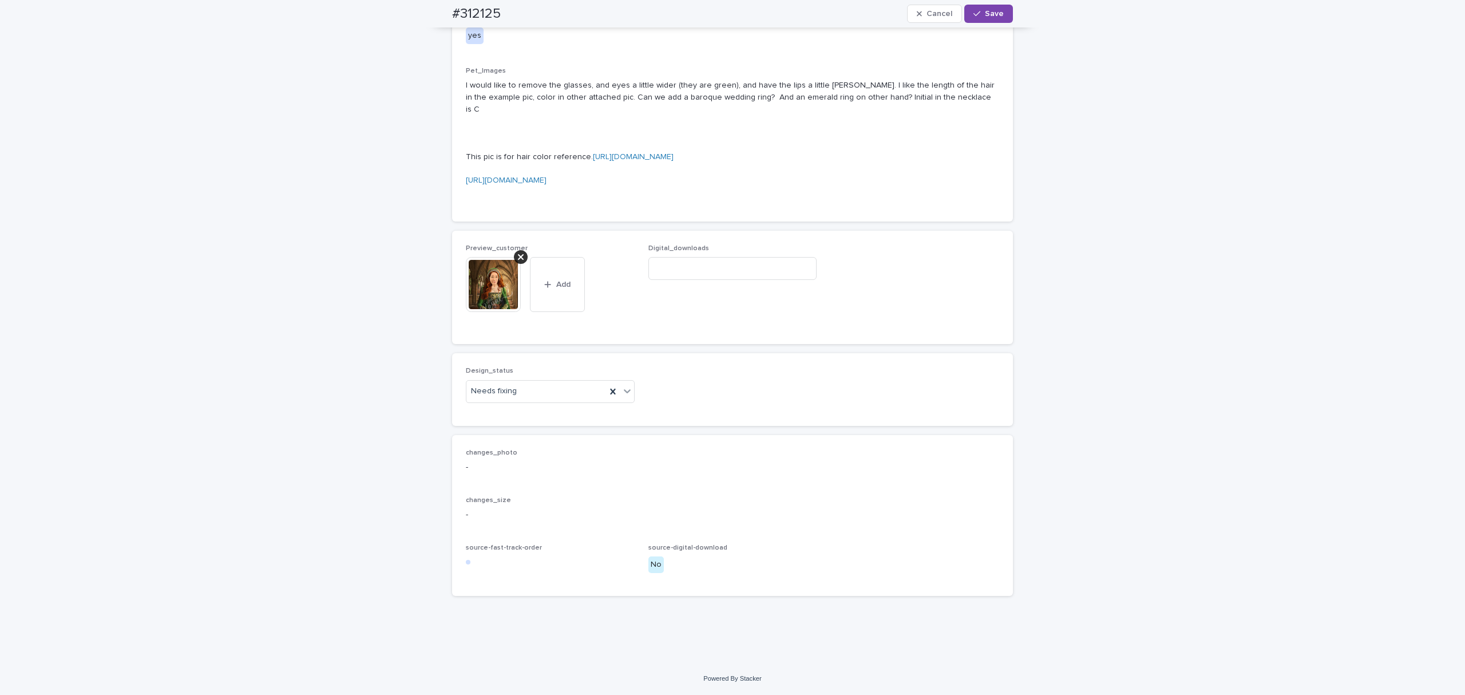
scroll to position [799, 0]
click at [522, 400] on div "Needs fixing" at bounding box center [536, 391] width 140 height 19
drag, startPoint x: 501, startPoint y: 495, endPoint x: 627, endPoint y: 436, distance: 139.2
click at [502, 495] on div "Uploaded" at bounding box center [545, 495] width 168 height 20
click at [976, 6] on button "Save" at bounding box center [988, 14] width 49 height 18
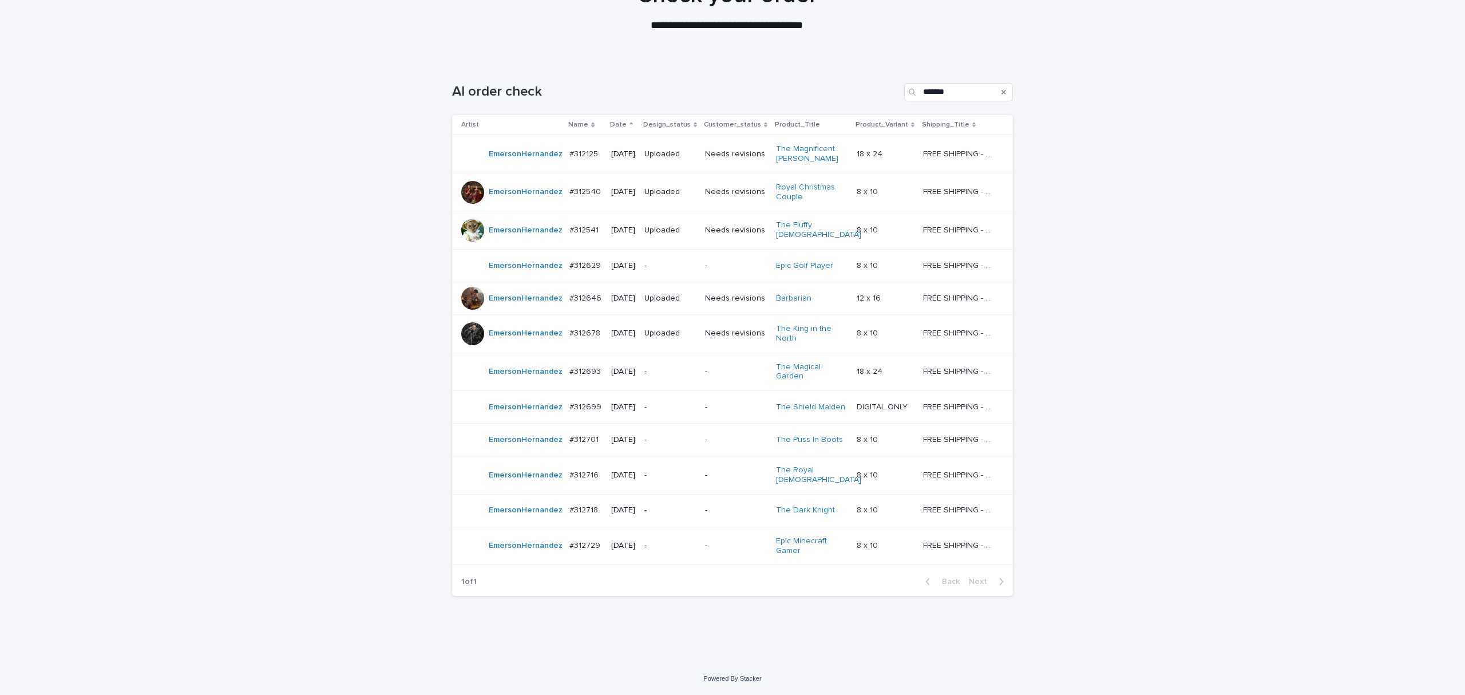
scroll to position [37, 0]
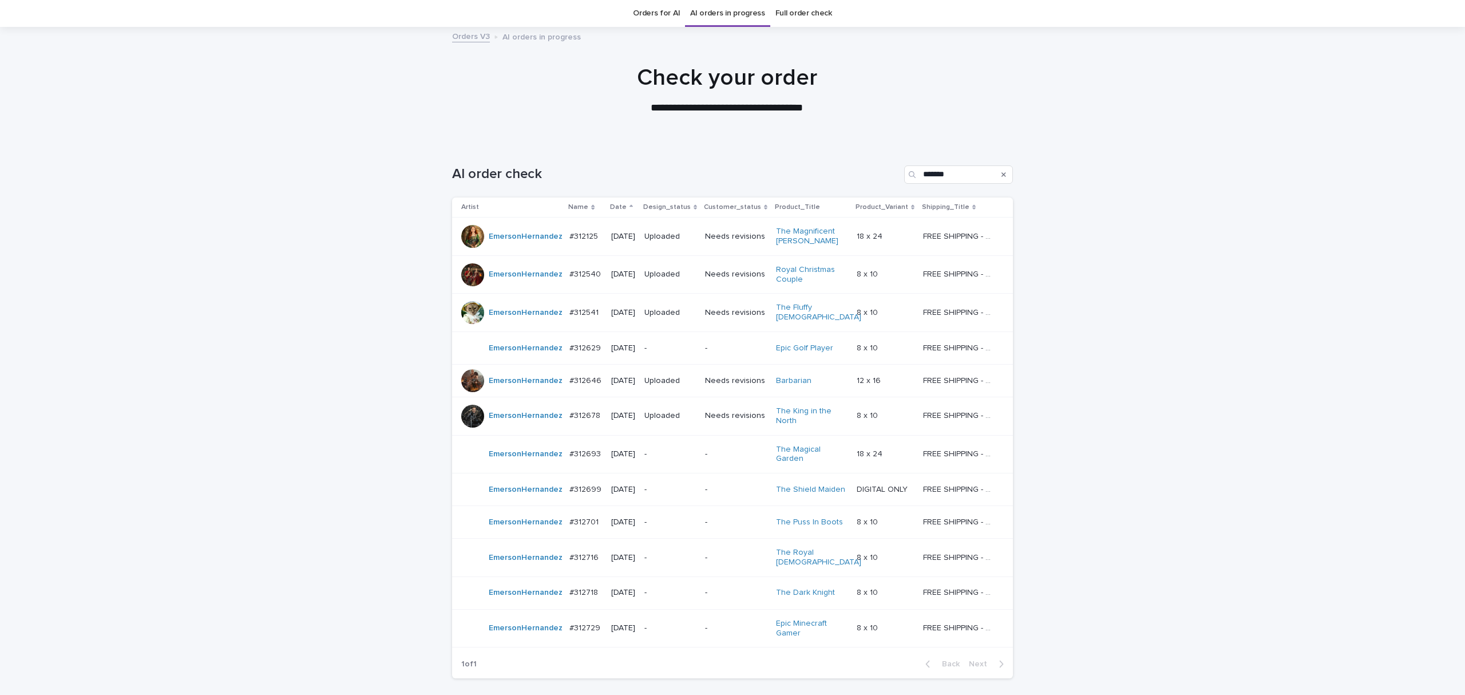
click at [678, 332] on td "-" at bounding box center [670, 347] width 61 height 33
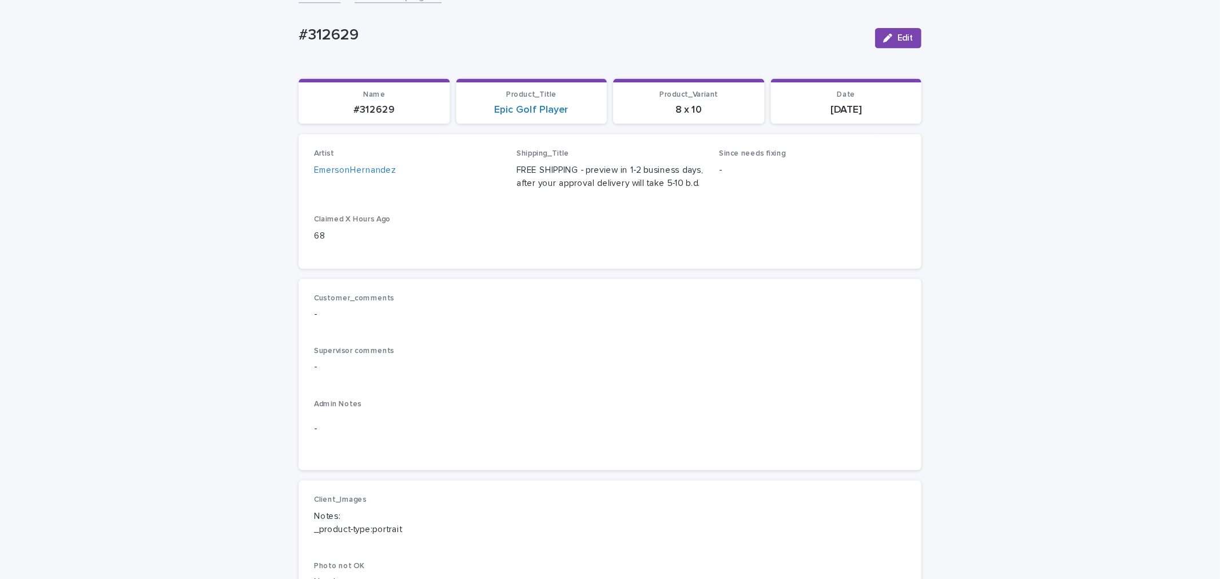
scroll to position [76, 0]
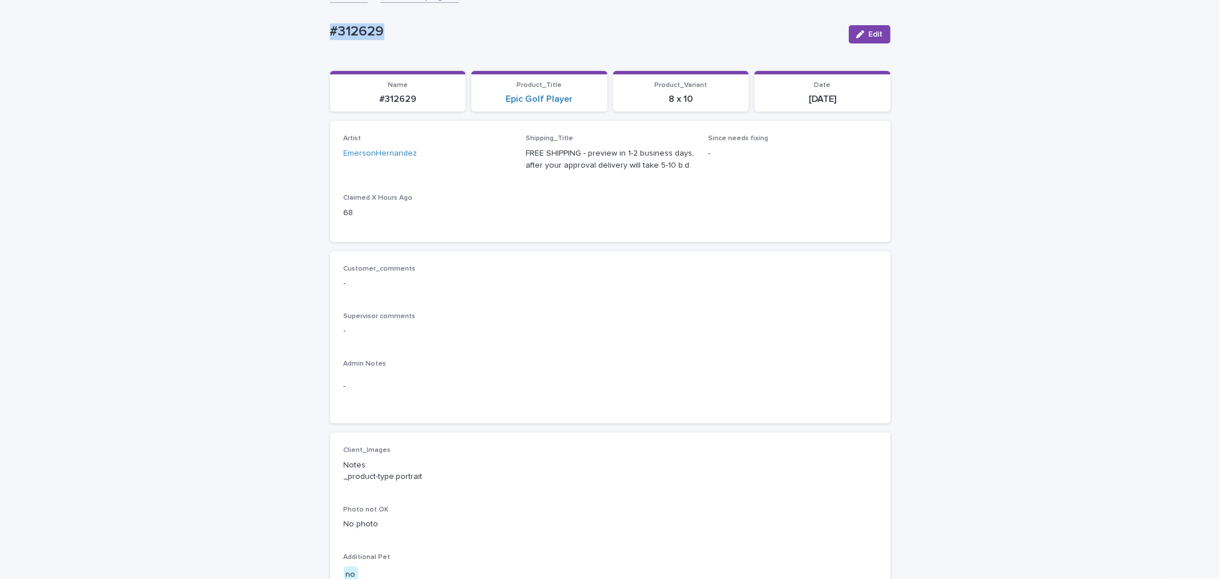
drag, startPoint x: 396, startPoint y: 47, endPoint x: 243, endPoint y: 52, distance: 154.0
click at [247, 52] on div "Loading... Saving… Loading... Saving… #312629 Edit #312629 Edit Sorry, there wa…" at bounding box center [610, 510] width 1220 height 1042
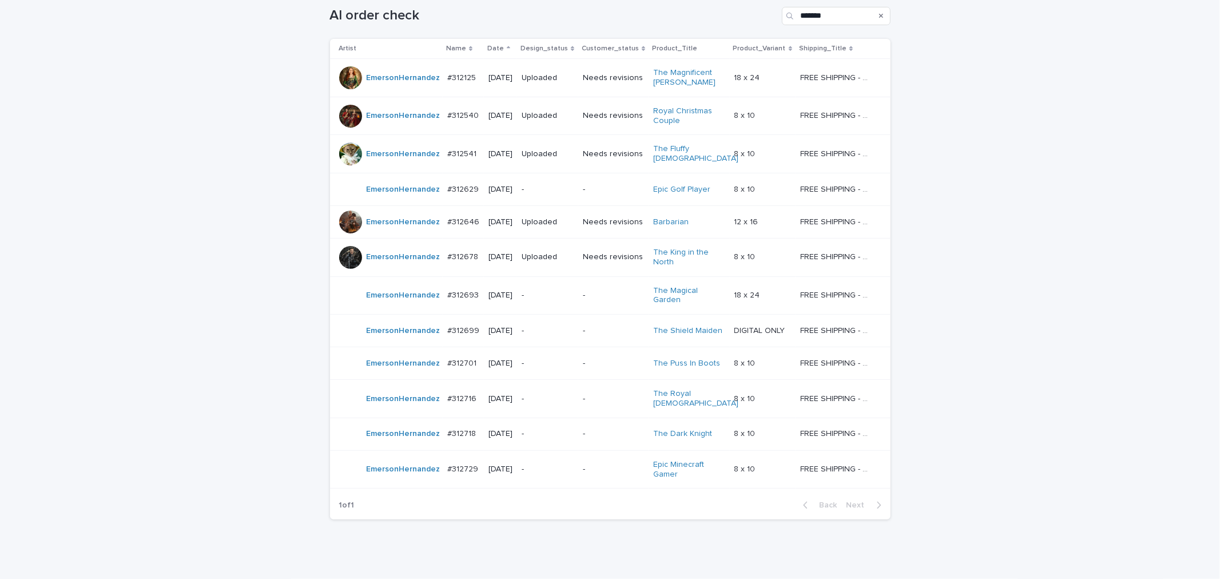
scroll to position [207, 0]
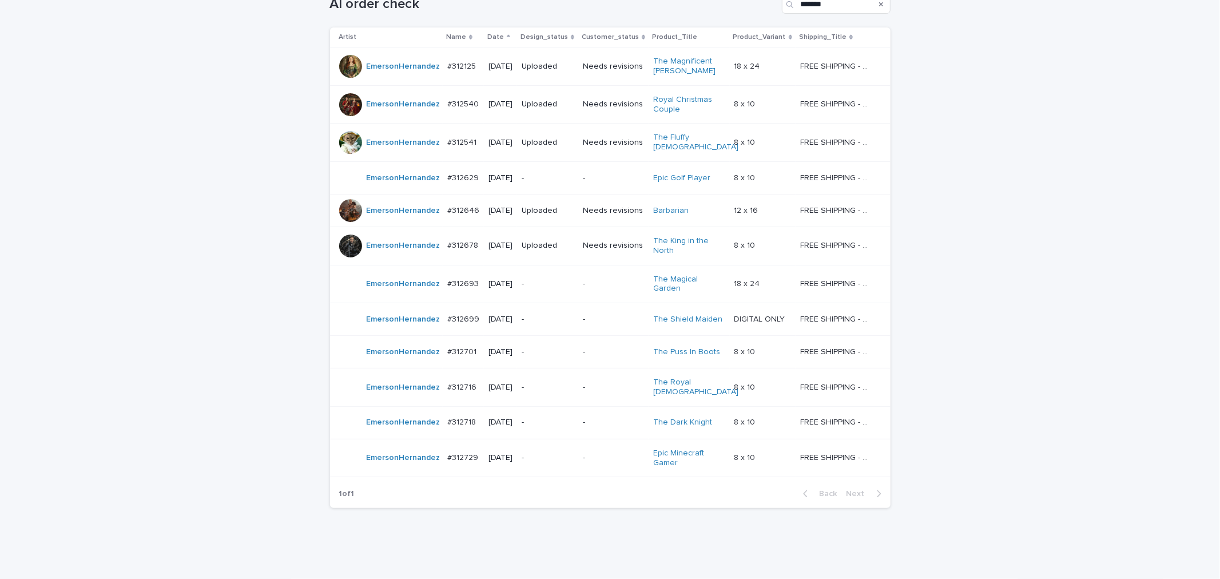
click at [593, 383] on p "-" at bounding box center [614, 388] width 62 height 10
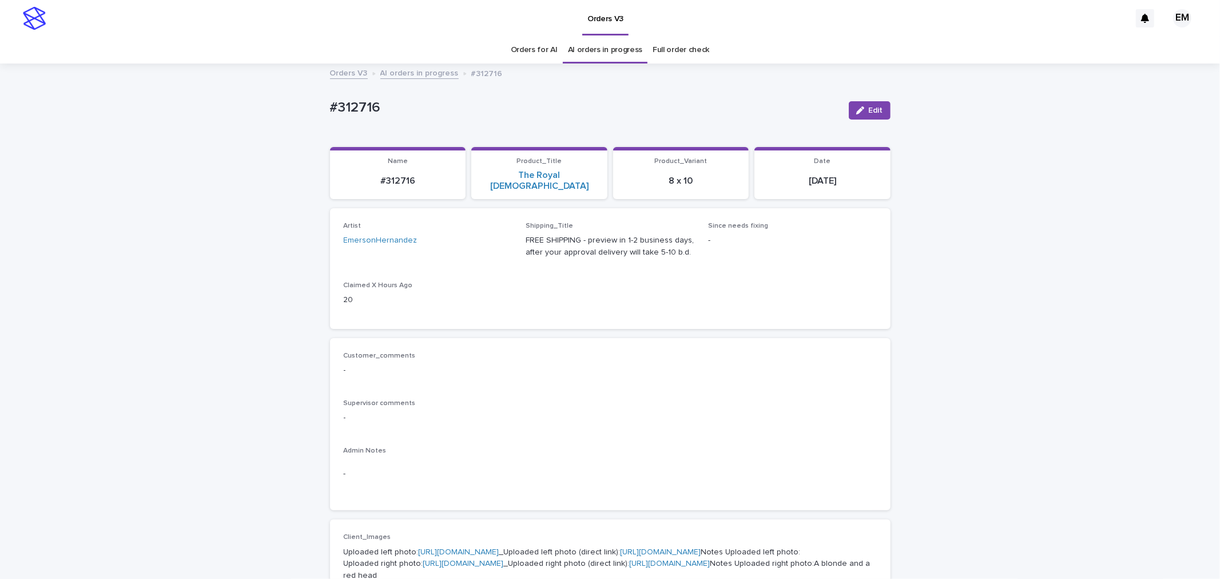
click at [450, 548] on link "[URL][DOMAIN_NAME]" at bounding box center [459, 552] width 81 height 8
